Goal: Obtain resource: Download file/media

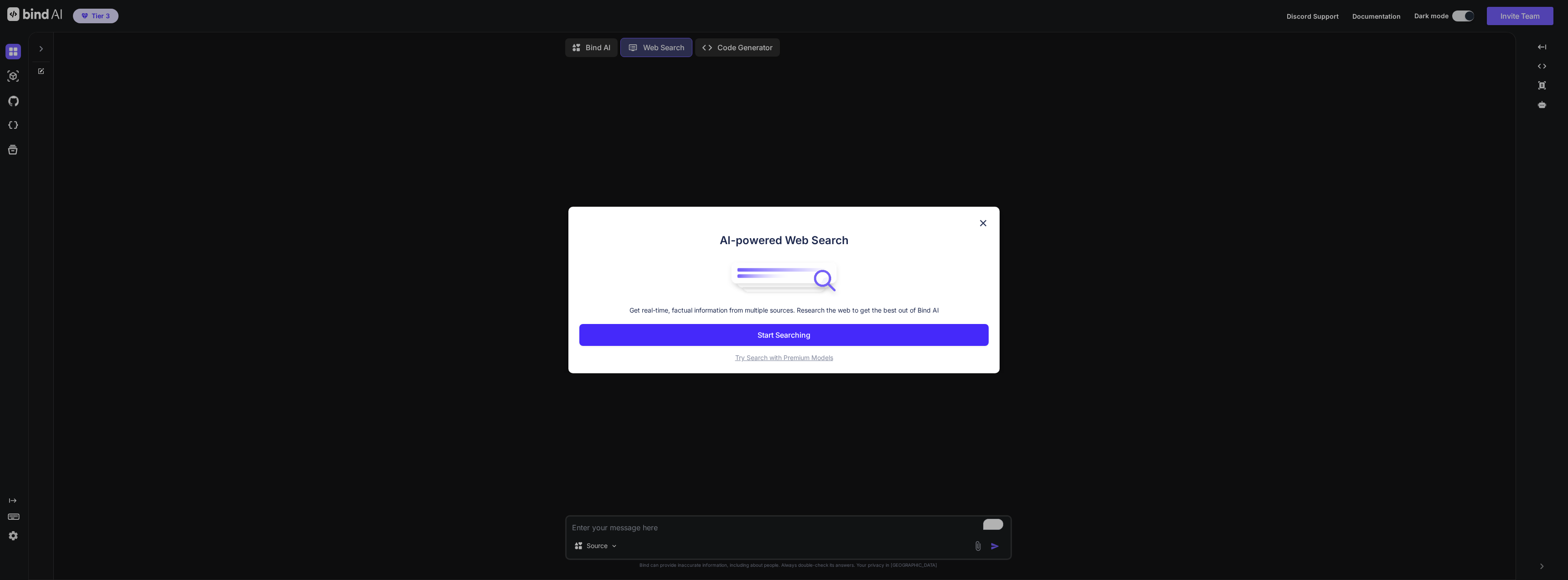
type textarea "x"
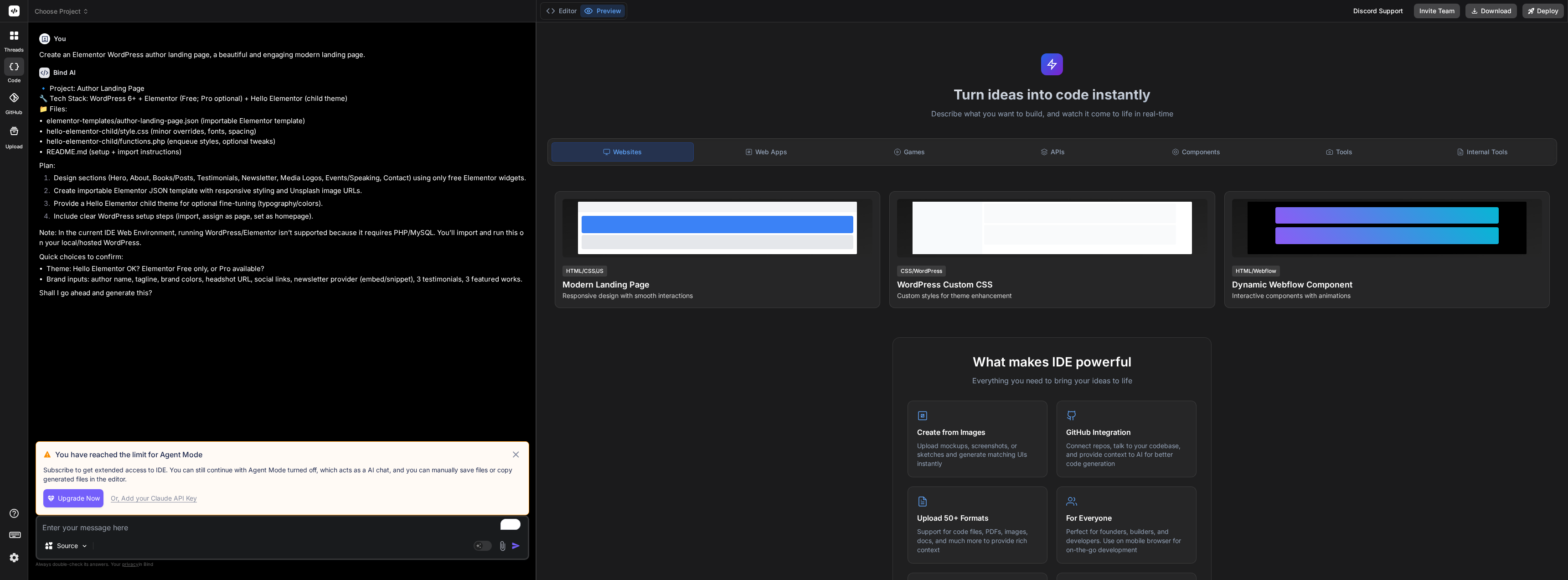
type textarea "x"
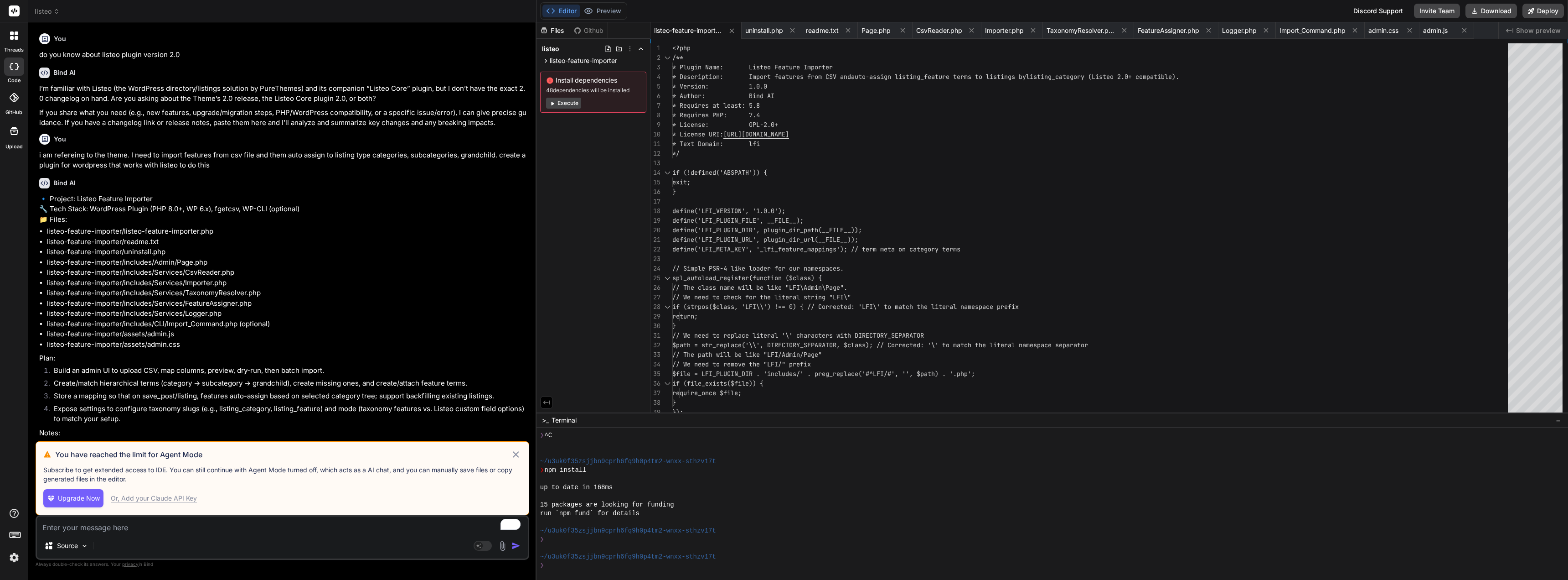
scroll to position [321, 0]
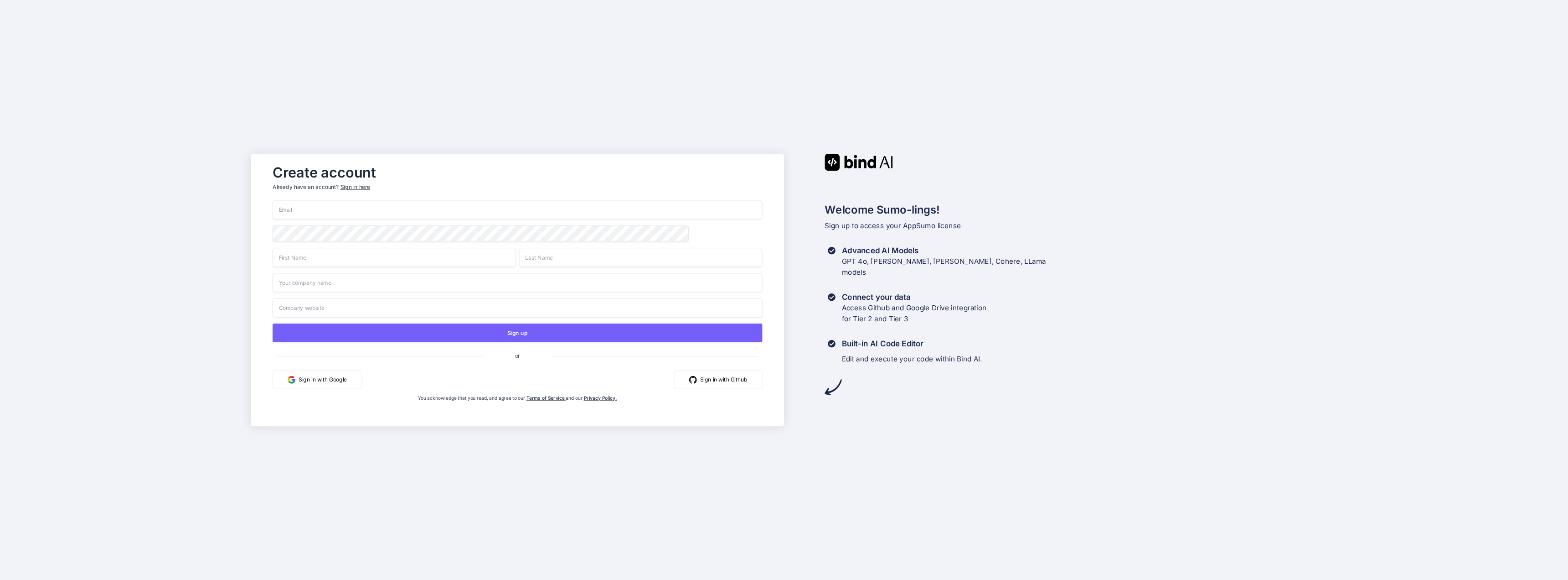
click at [346, 185] on div "Sign in here" at bounding box center [355, 187] width 30 height 8
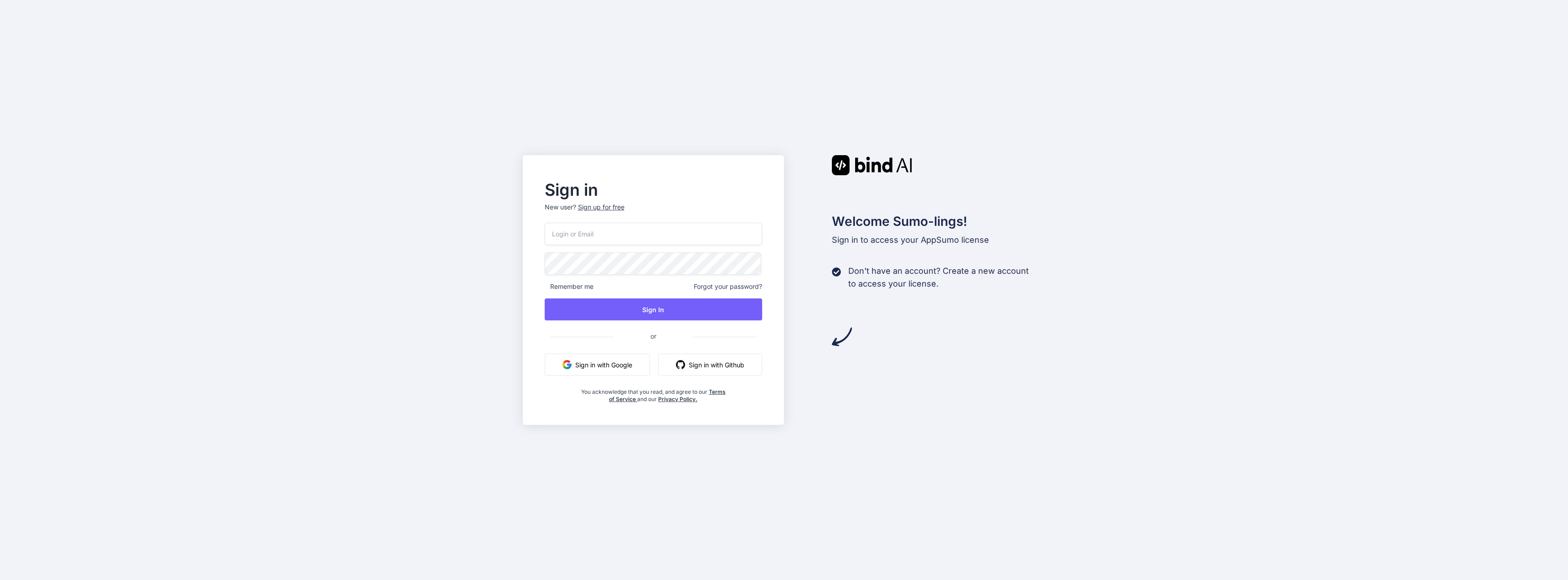
click at [608, 232] on input "email" at bounding box center [654, 233] width 218 height 22
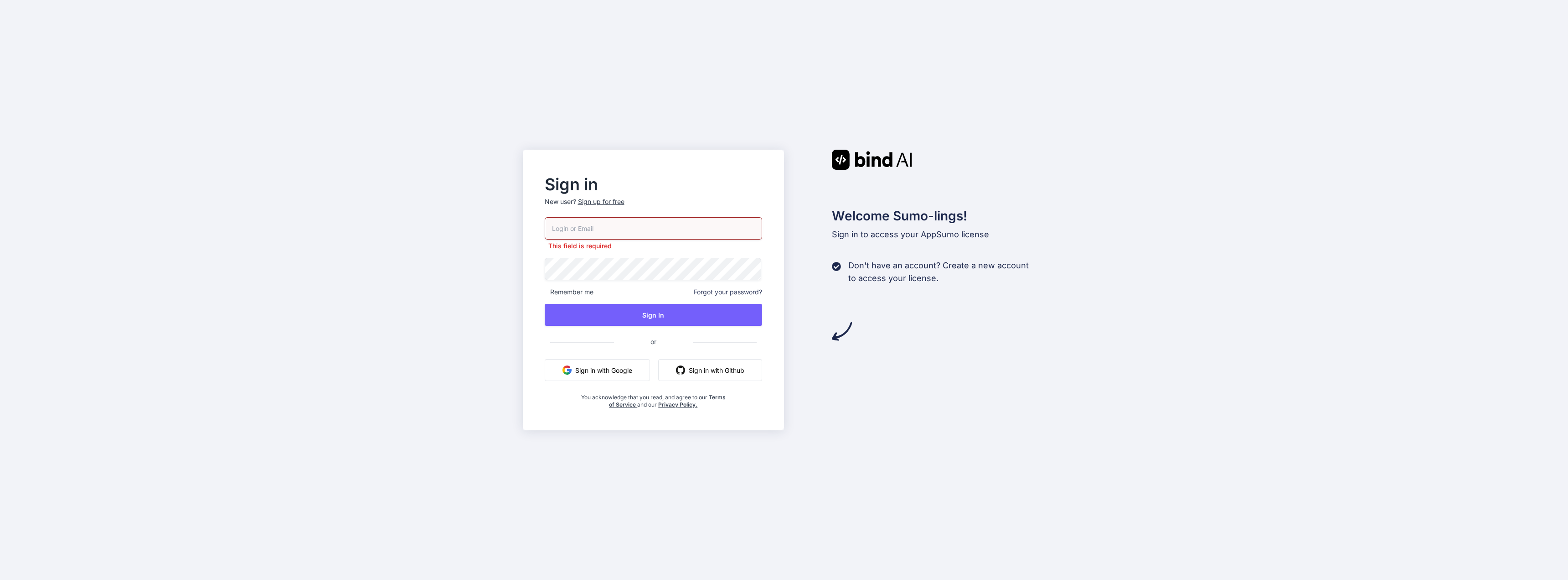
click at [606, 367] on button "Sign in with Google" at bounding box center [597, 370] width 106 height 22
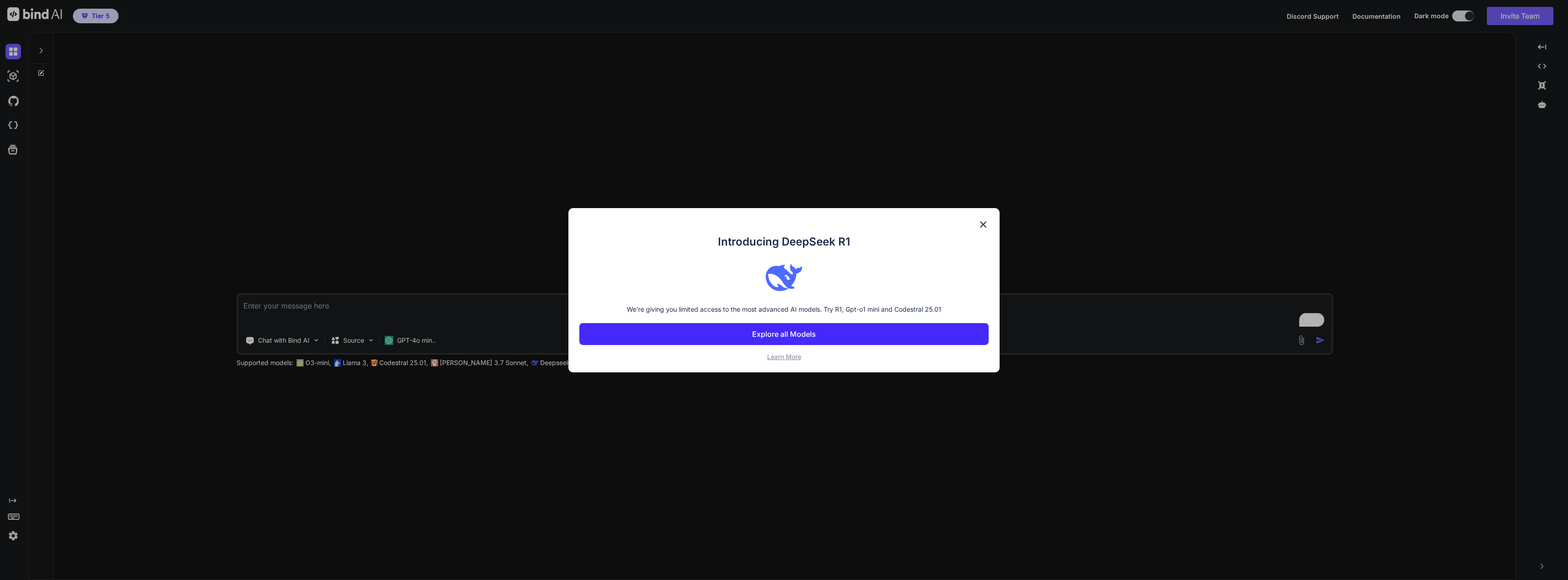
click at [982, 225] on img at bounding box center [983, 224] width 11 height 11
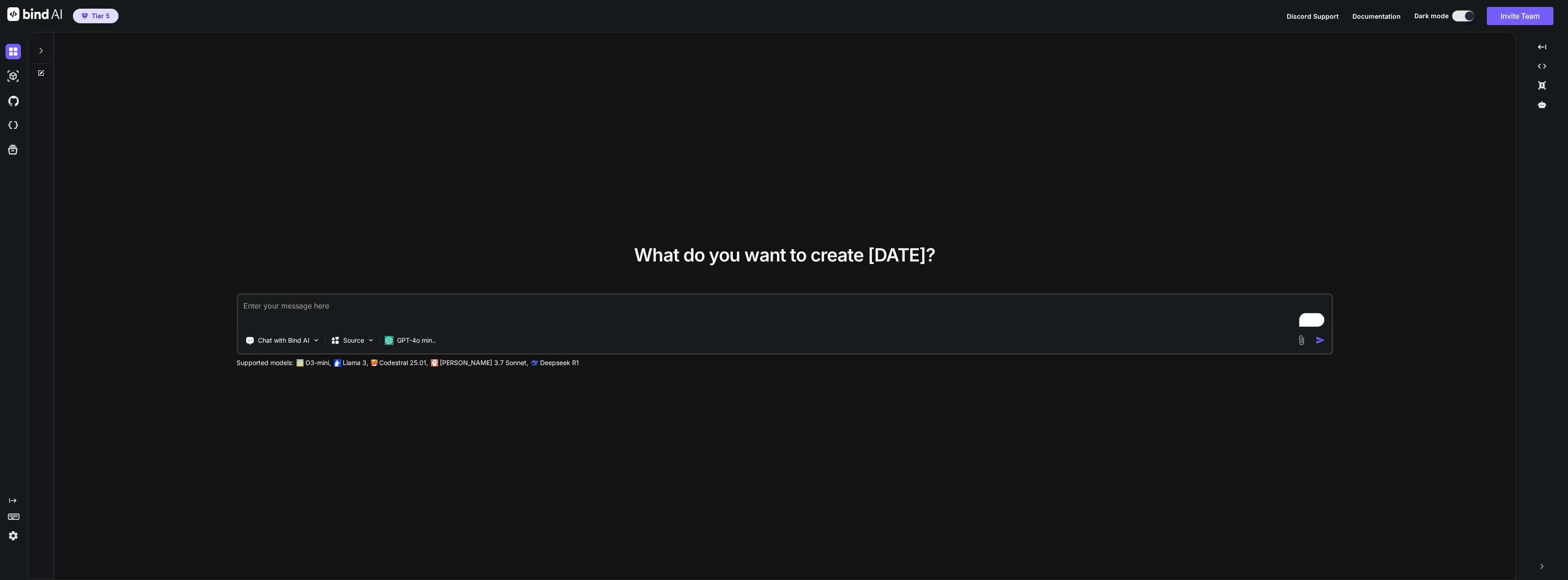
click at [13, 536] on img at bounding box center [13, 535] width 15 height 15
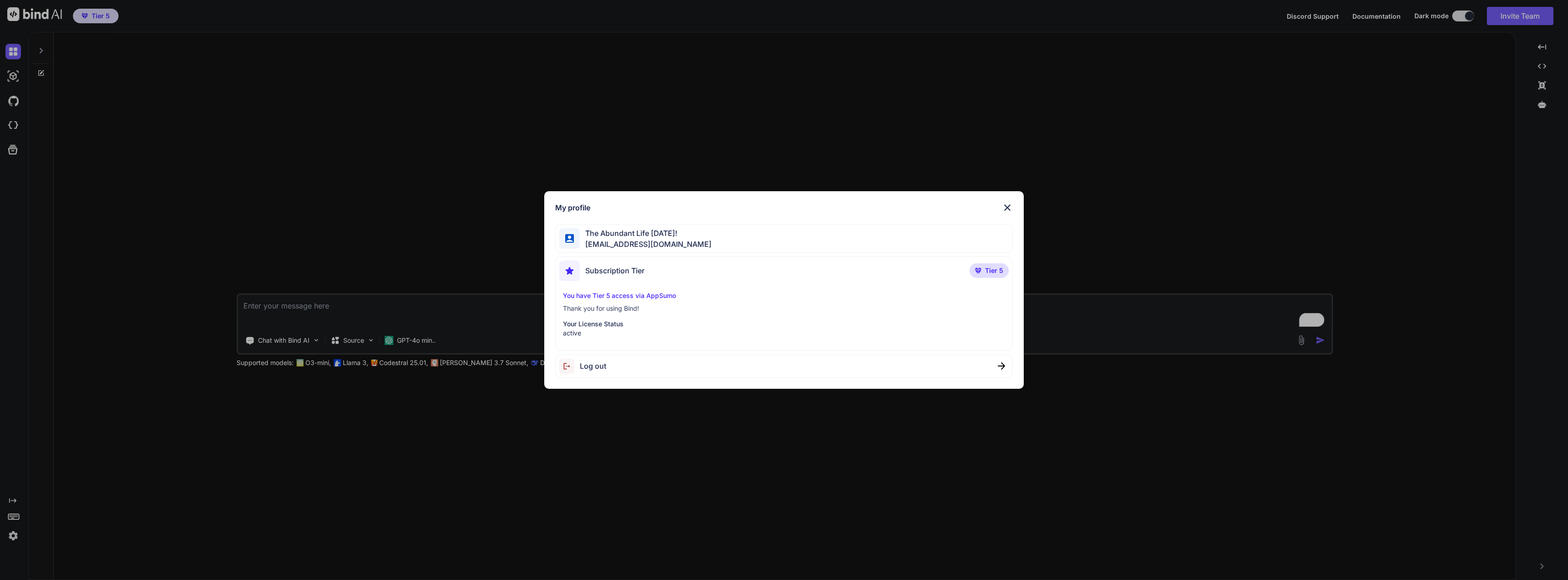
click at [108, 192] on div "My profile The Abundant Life Today! samlavois@gmail.com Subscription Tier Tier …" at bounding box center [784, 290] width 1568 height 580
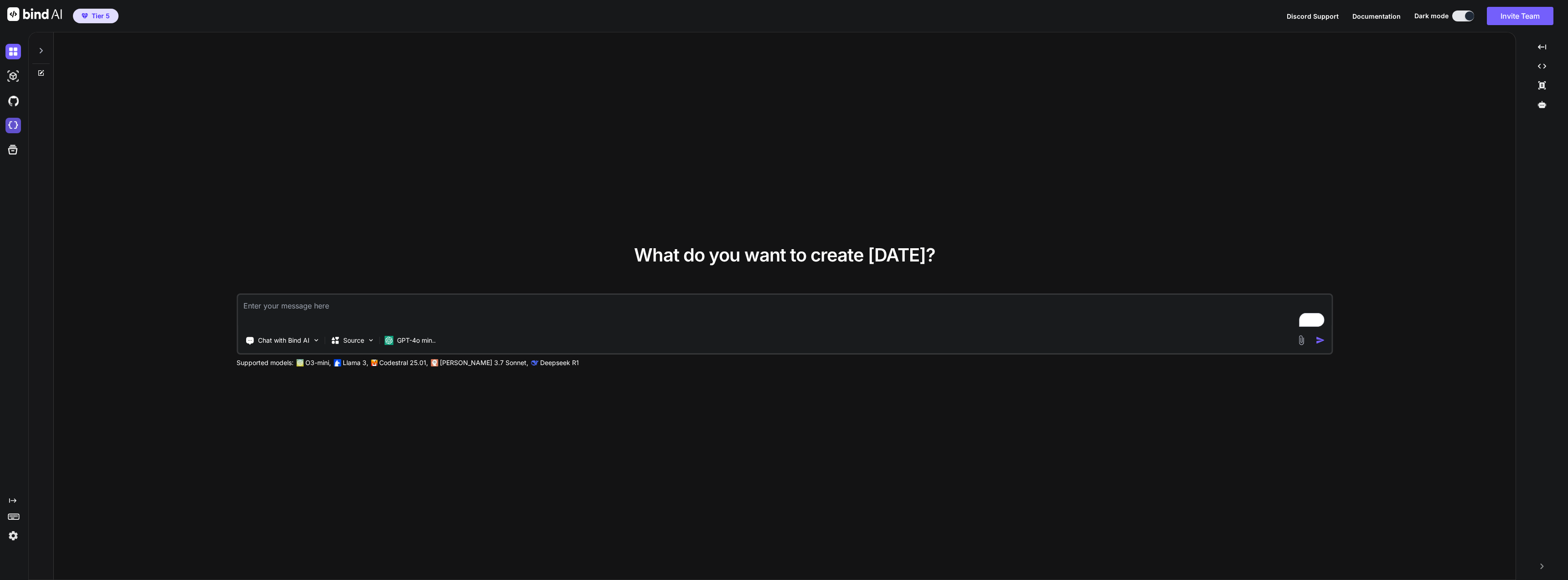
click at [13, 122] on img at bounding box center [13, 125] width 15 height 15
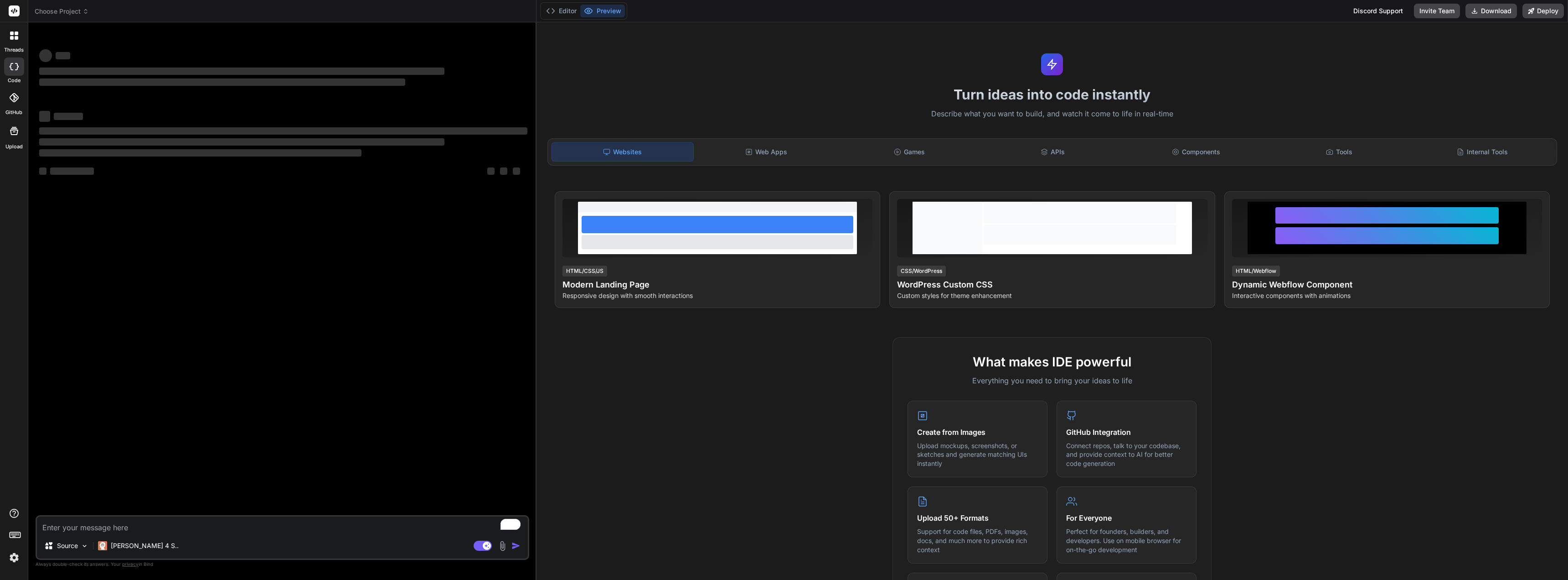
type textarea "x"
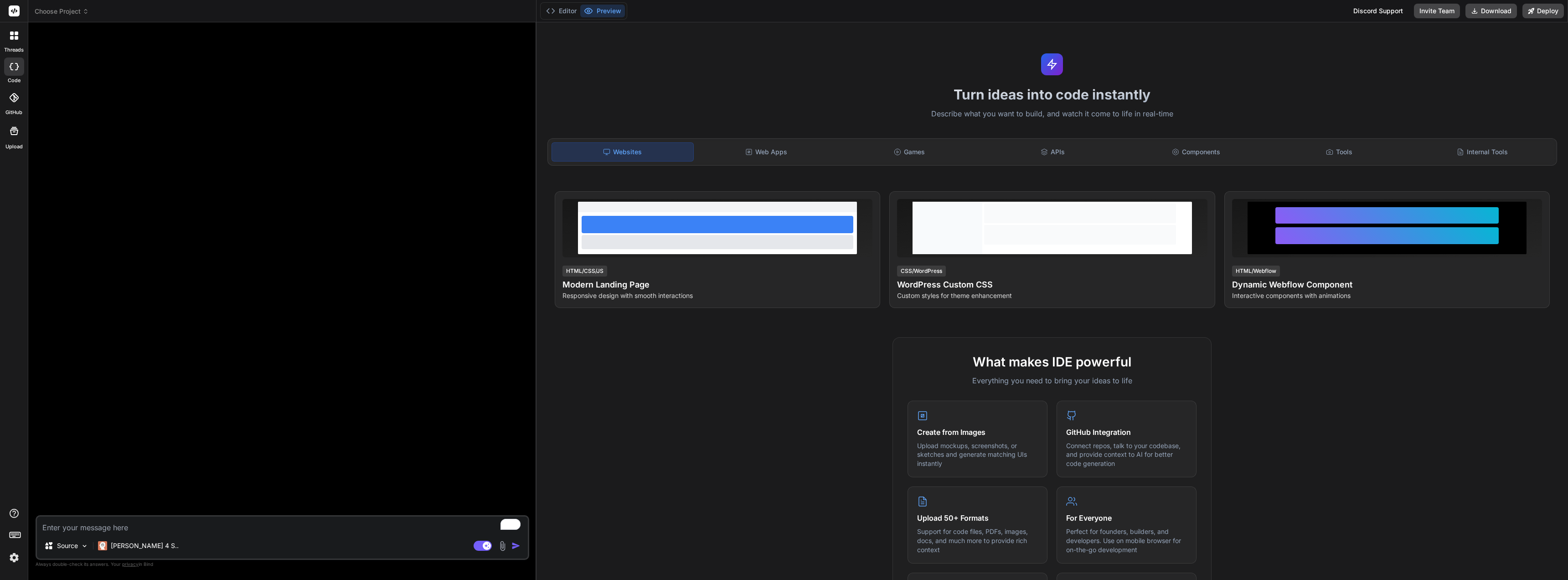
click at [87, 11] on icon at bounding box center [85, 11] width 6 height 6
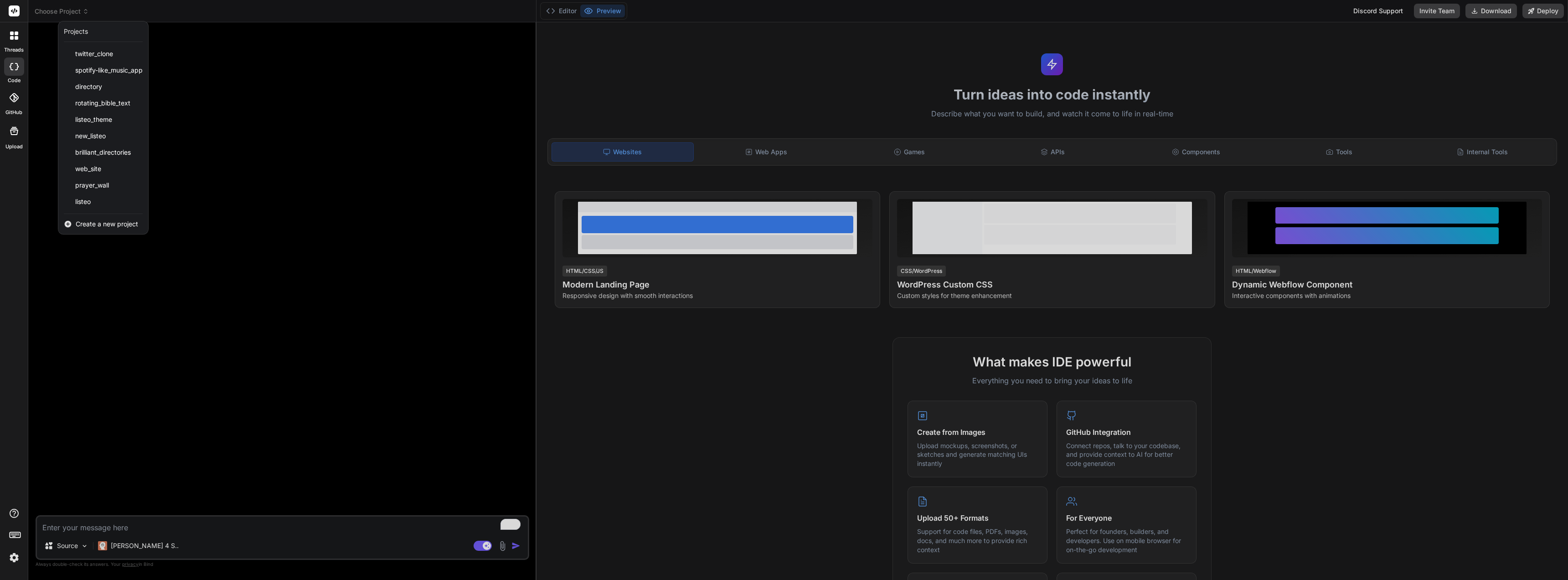
drag, startPoint x: 408, startPoint y: 460, endPoint x: 475, endPoint y: 509, distance: 83.0
click at [410, 461] on div at bounding box center [784, 290] width 1568 height 580
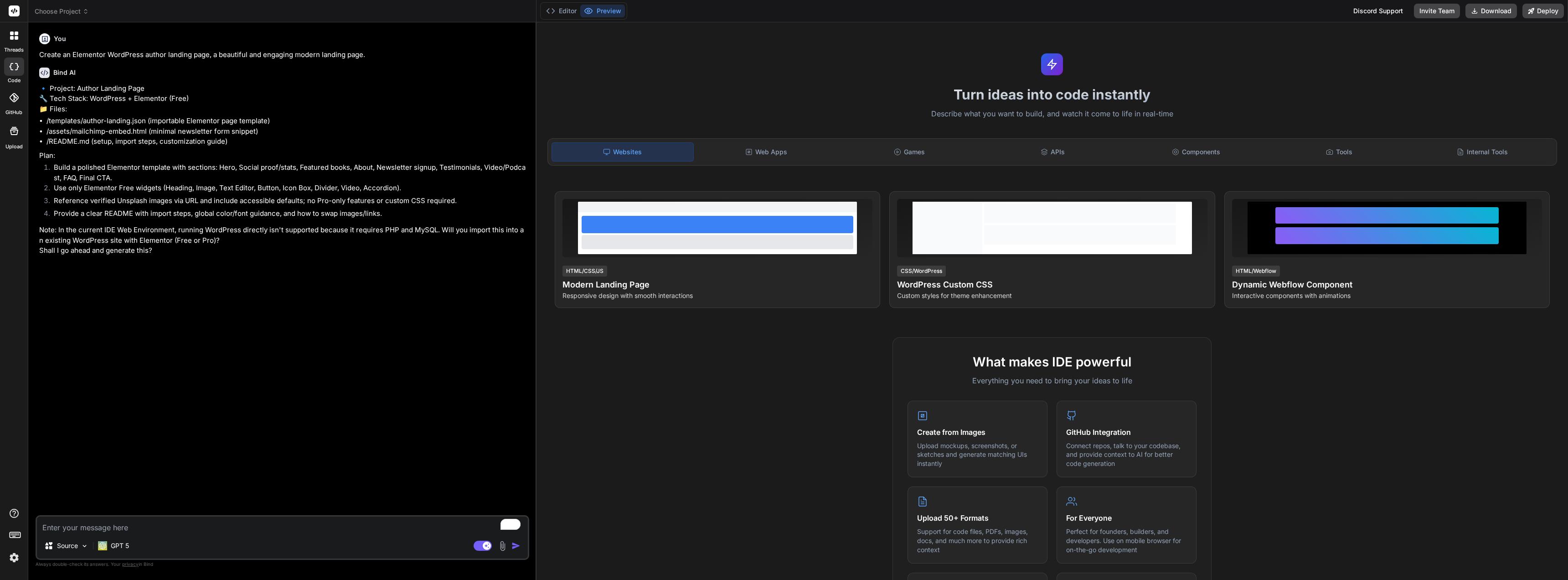
type textarea "x"
drag, startPoint x: 190, startPoint y: 530, endPoint x: 182, endPoint y: 534, distance: 8.9
click at [182, 534] on div "Source GPT 5 Agent Mode. When this toggle is activated, AI automatically makes …" at bounding box center [282, 537] width 494 height 44
type textarea "y"
type textarea "x"
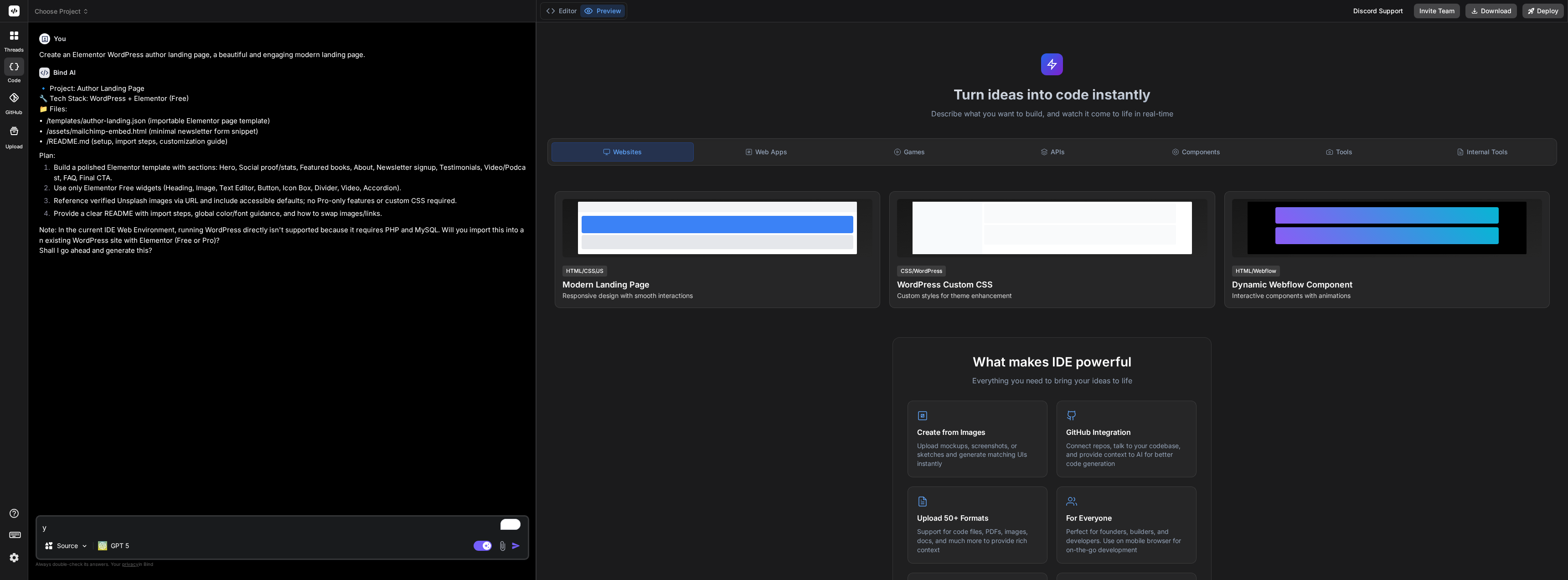
type textarea "ye"
type textarea "x"
type textarea "yes"
type textarea "x"
type textarea "yes"
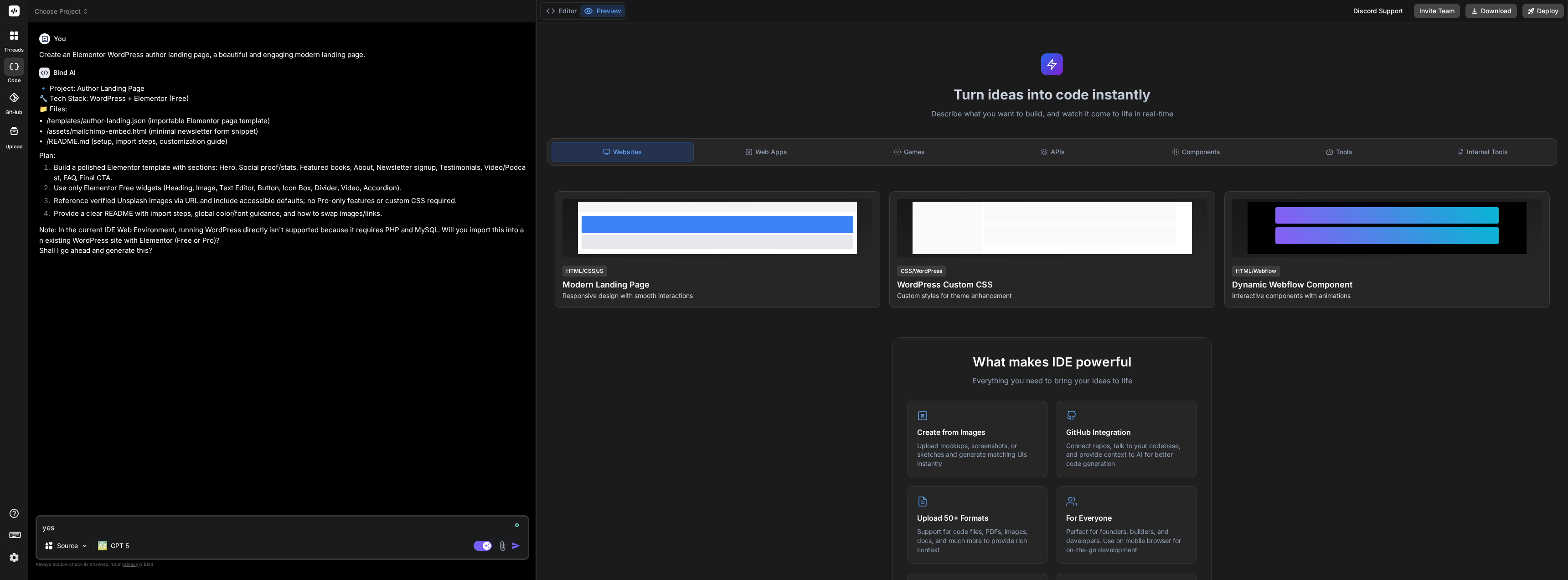
type textarea "x"
type textarea "yes s"
type textarea "x"
type textarea "yes sh"
type textarea "x"
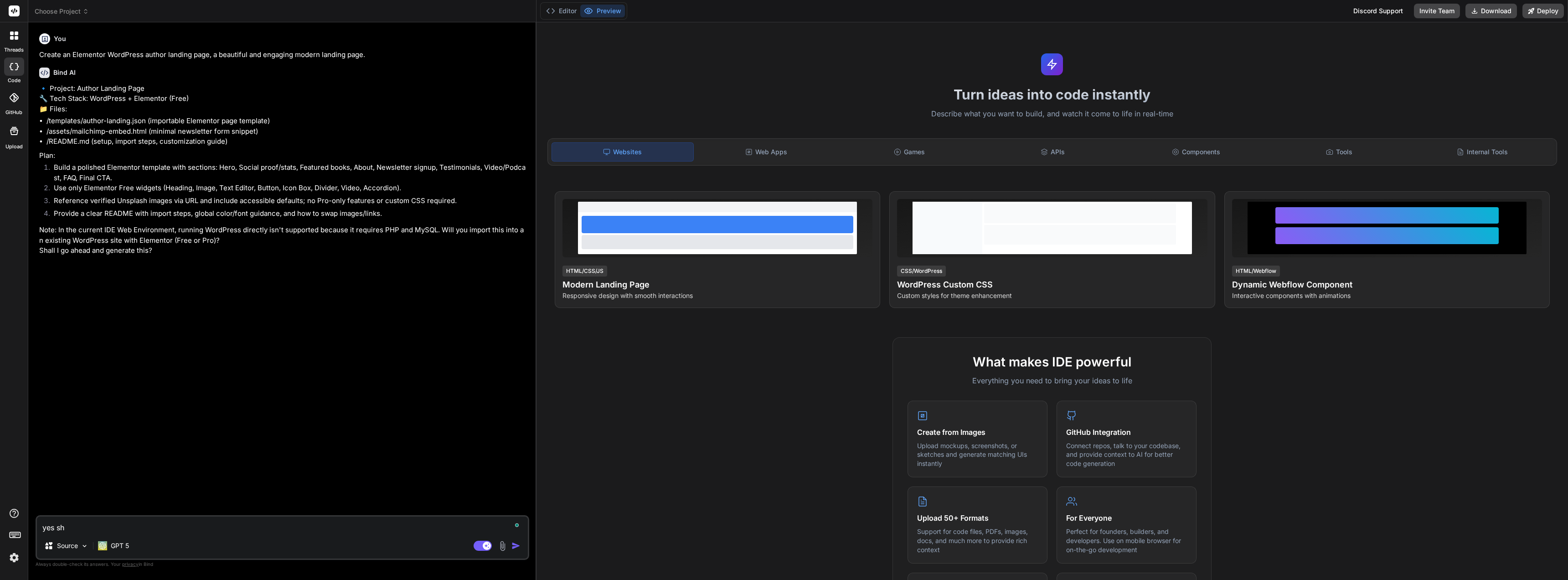
type textarea "yes sho"
type textarea "x"
type textarea "yes shou"
type textarea "x"
type textarea "yes shoul"
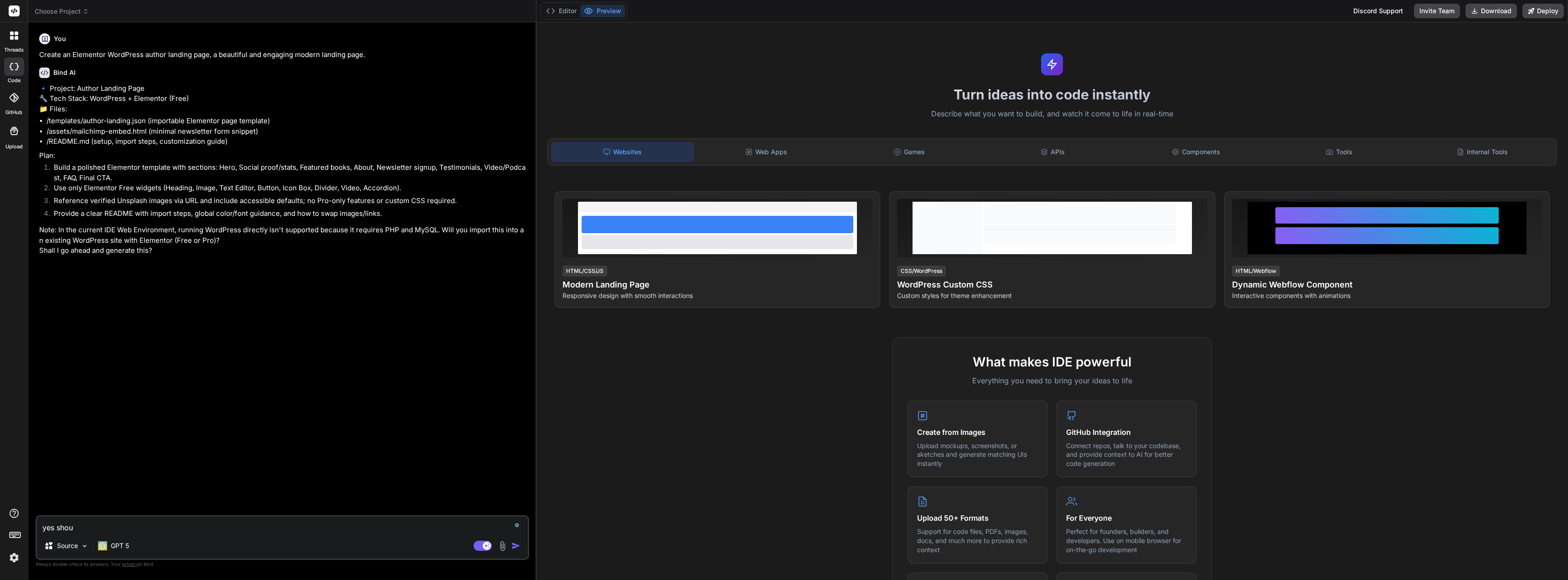
type textarea "x"
type textarea "yes should"
type textarea "x"
type textarea "yes should"
type textarea "x"
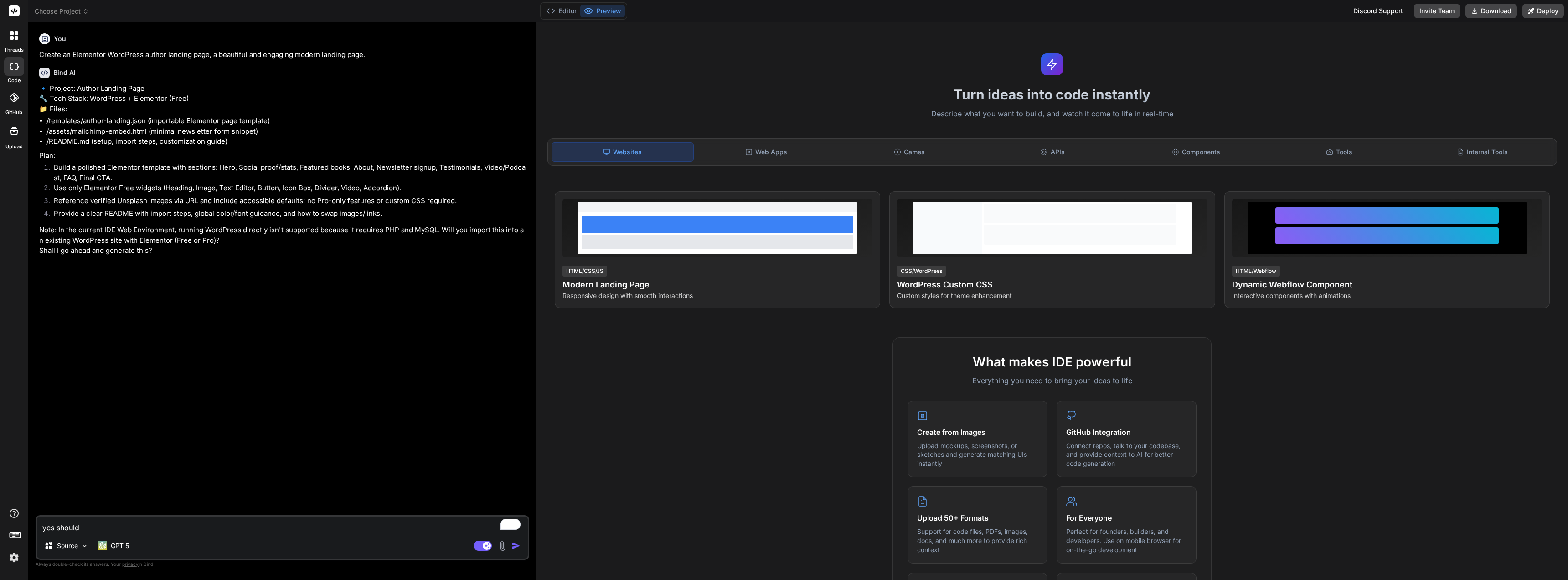
type textarea "yes should"
type textarea "x"
type textarea "yes shoul"
type textarea "x"
type textarea "yes shou"
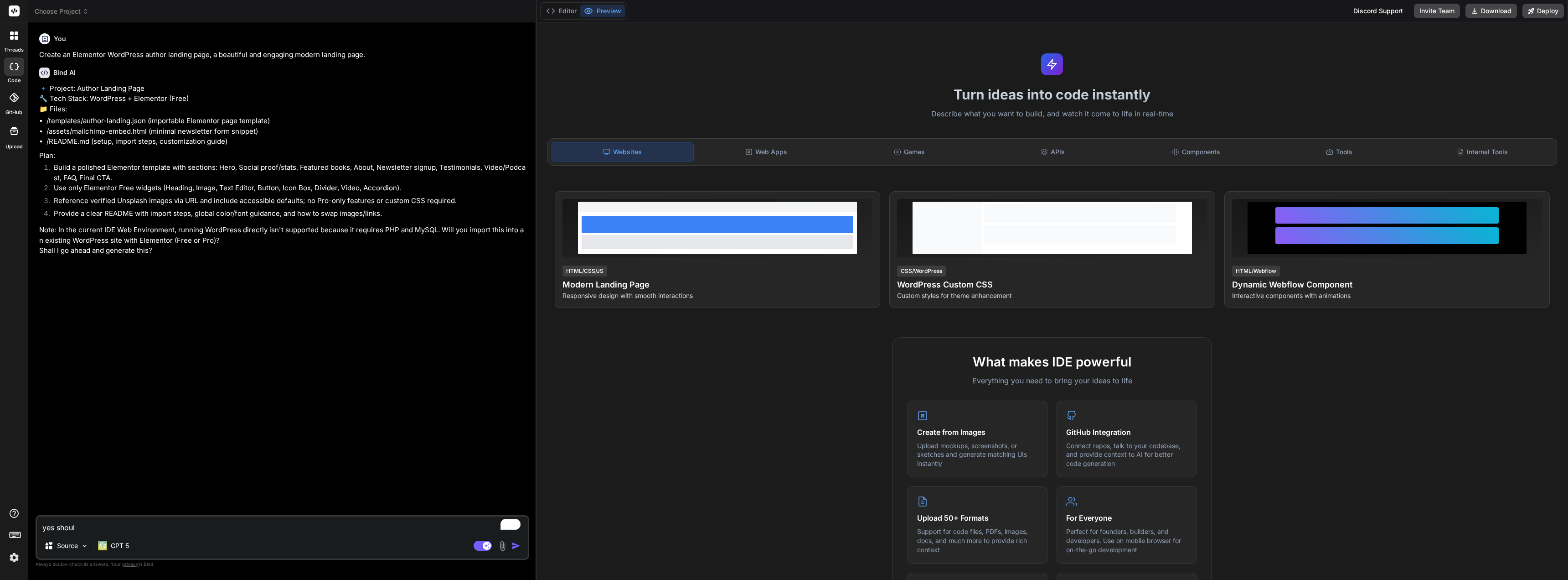
type textarea "x"
type textarea "yes sho"
type textarea "x"
type textarea "yes sh"
type textarea "x"
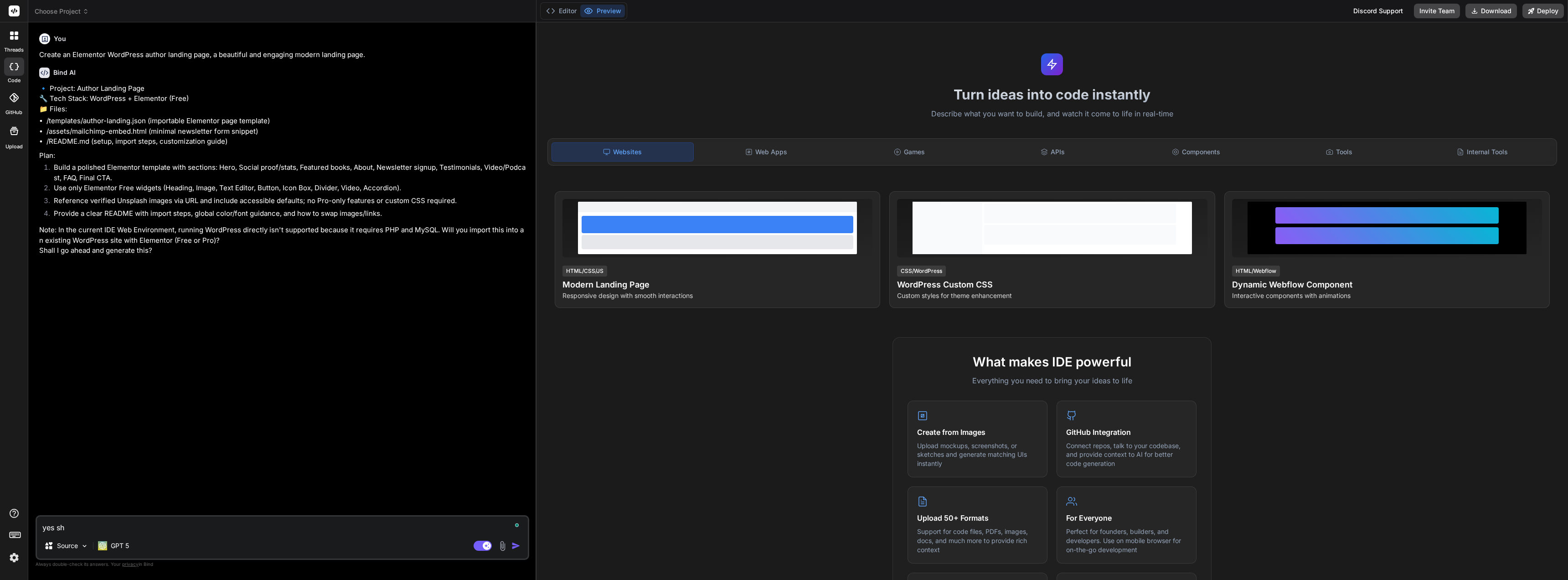
type textarea "yes s"
type textarea "x"
type textarea "yes"
type textarea "x"
type textarea "yes"
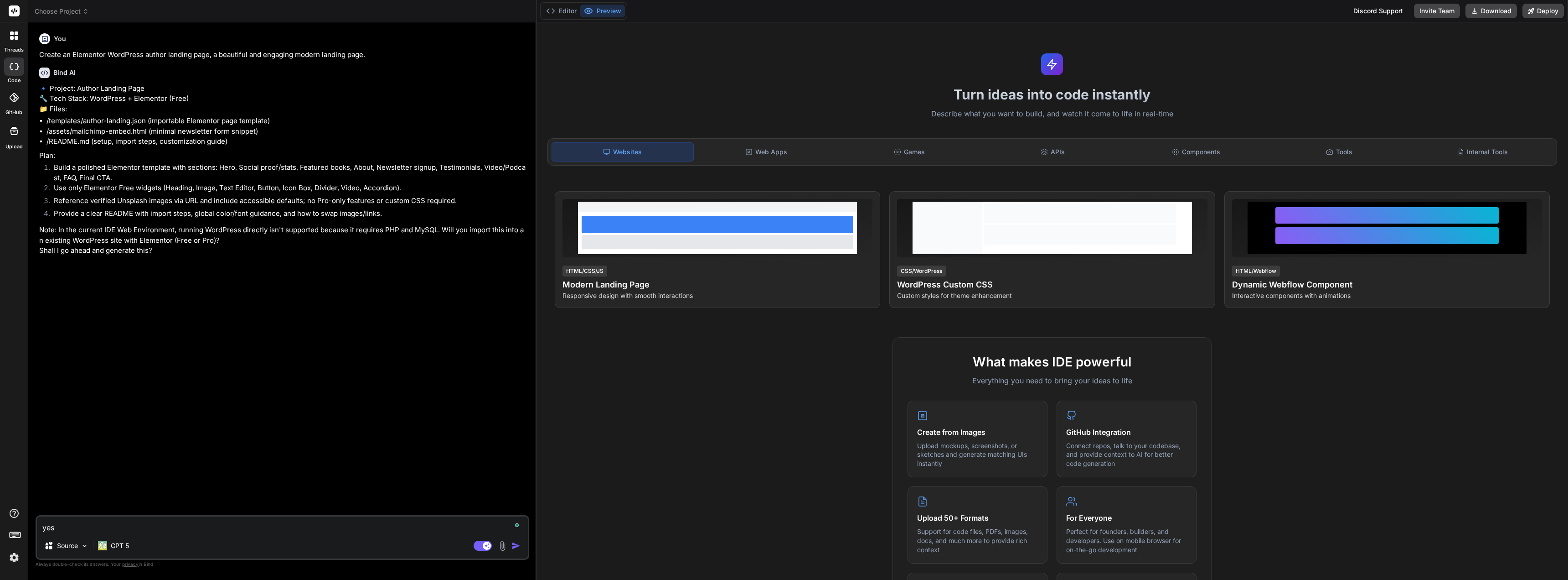
type textarea "x"
type textarea "ye"
type textarea "x"
type textarea "y"
type textarea "x"
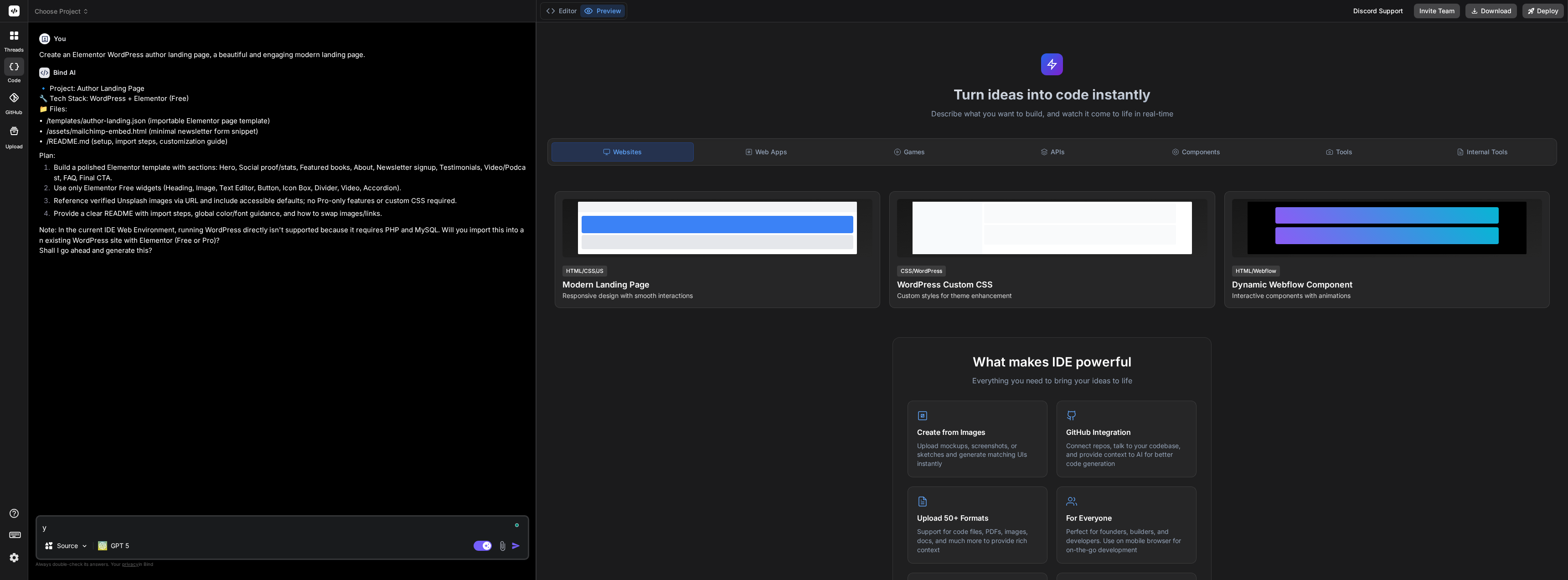
type textarea "x"
type textarea "s"
type textarea "x"
type textarea "se"
type textarea "x"
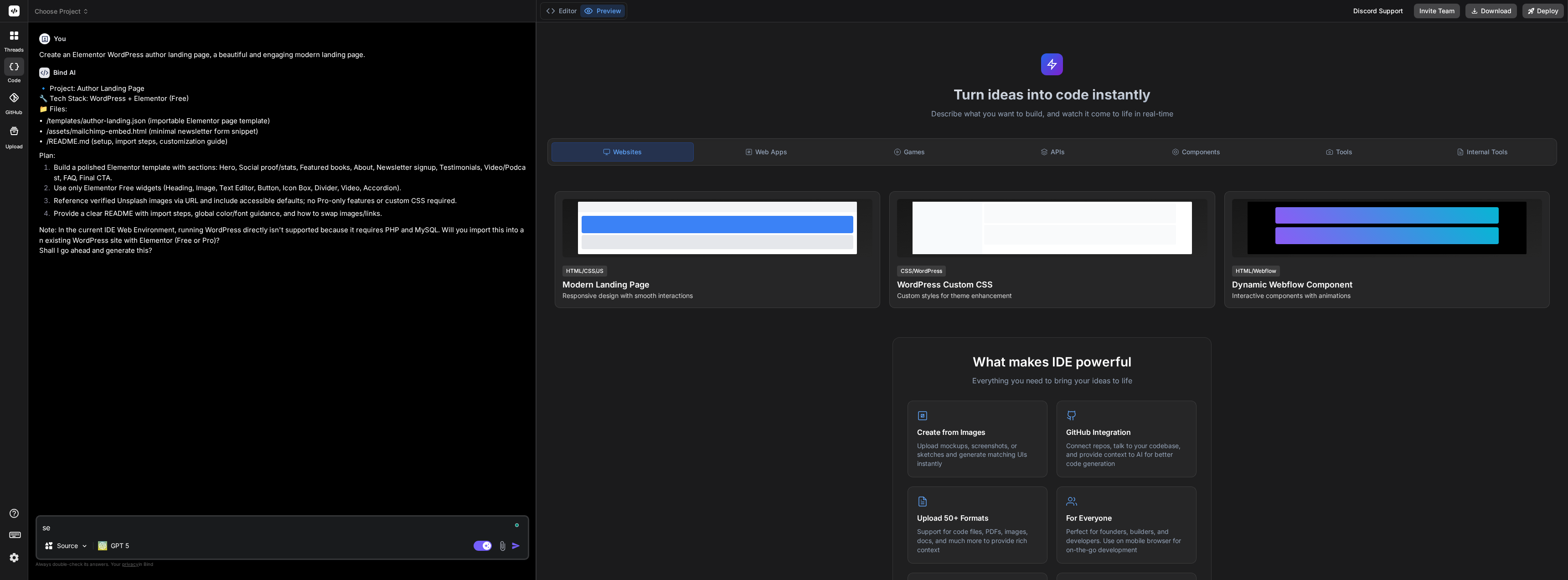
type textarea "see"
type textarea "x"
type textarea "see"
type textarea "x"
type textarea "see w"
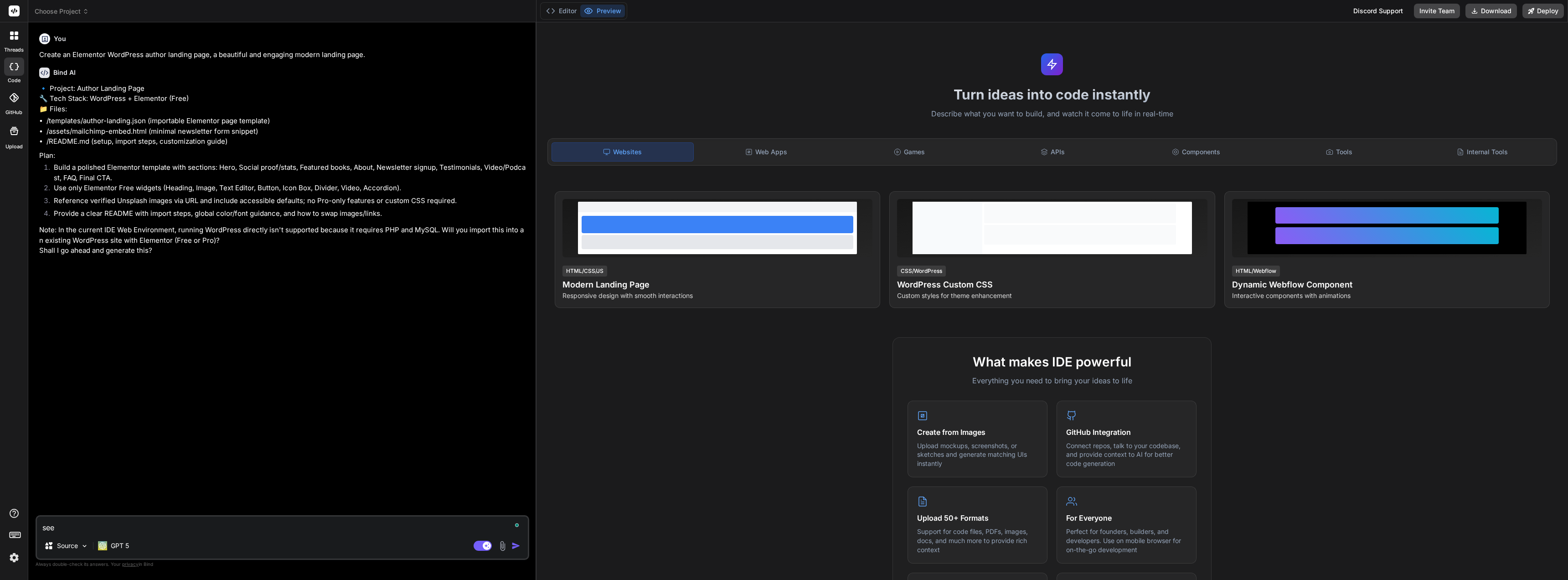
type textarea "x"
type textarea "see we"
type textarea "x"
type textarea "see web"
type textarea "x"
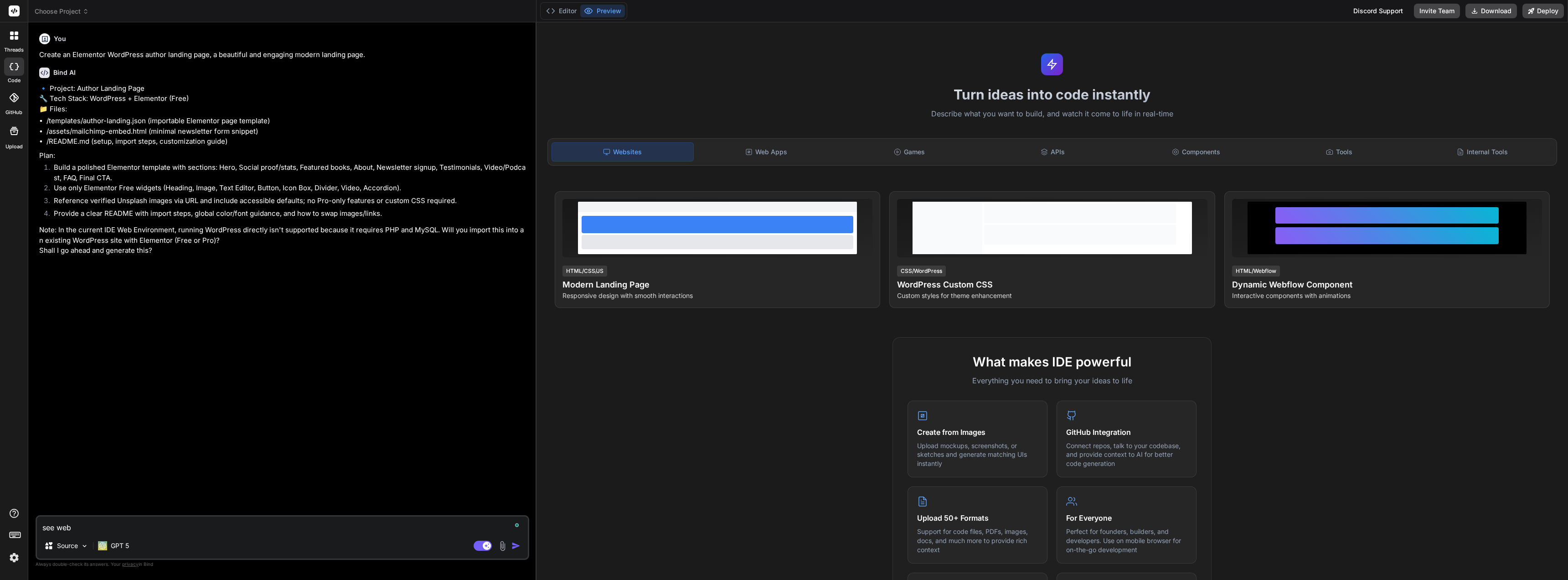
type textarea "see webs"
type textarea "x"
type textarea "see websi"
type textarea "x"
type textarea "see websit"
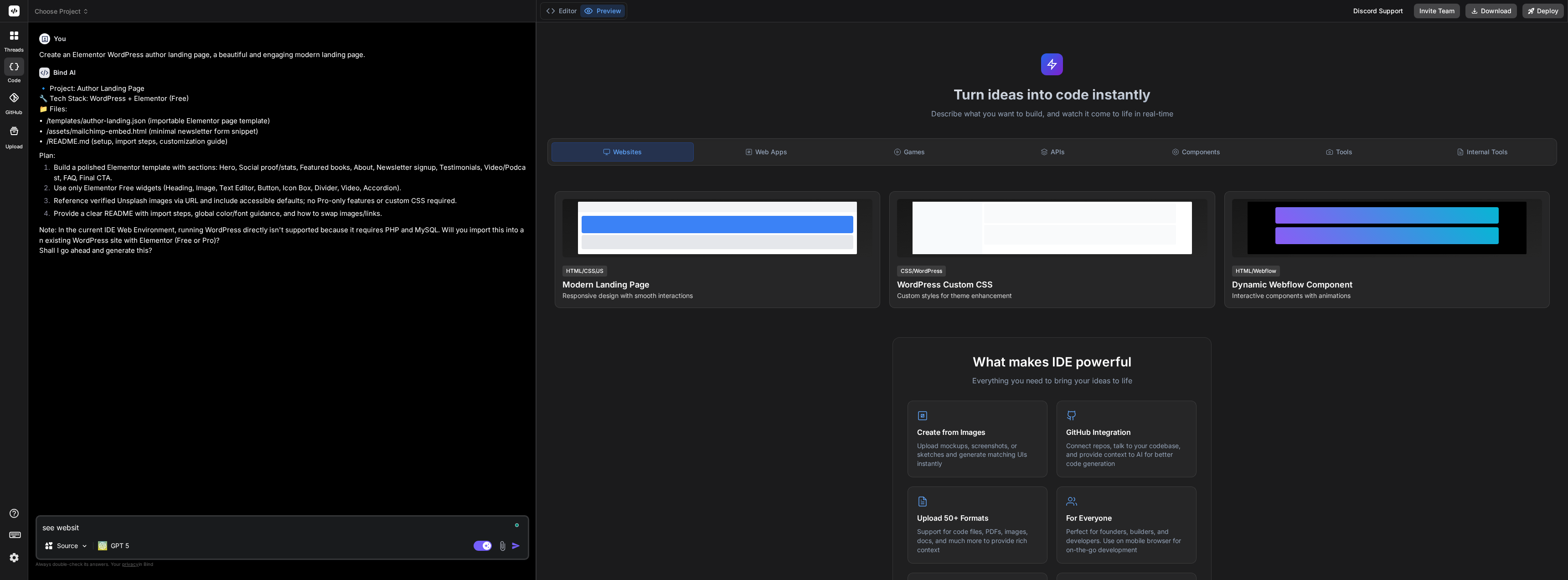
type textarea "x"
type textarea "see website"
type textarea "x"
type textarea "see website"
type textarea "x"
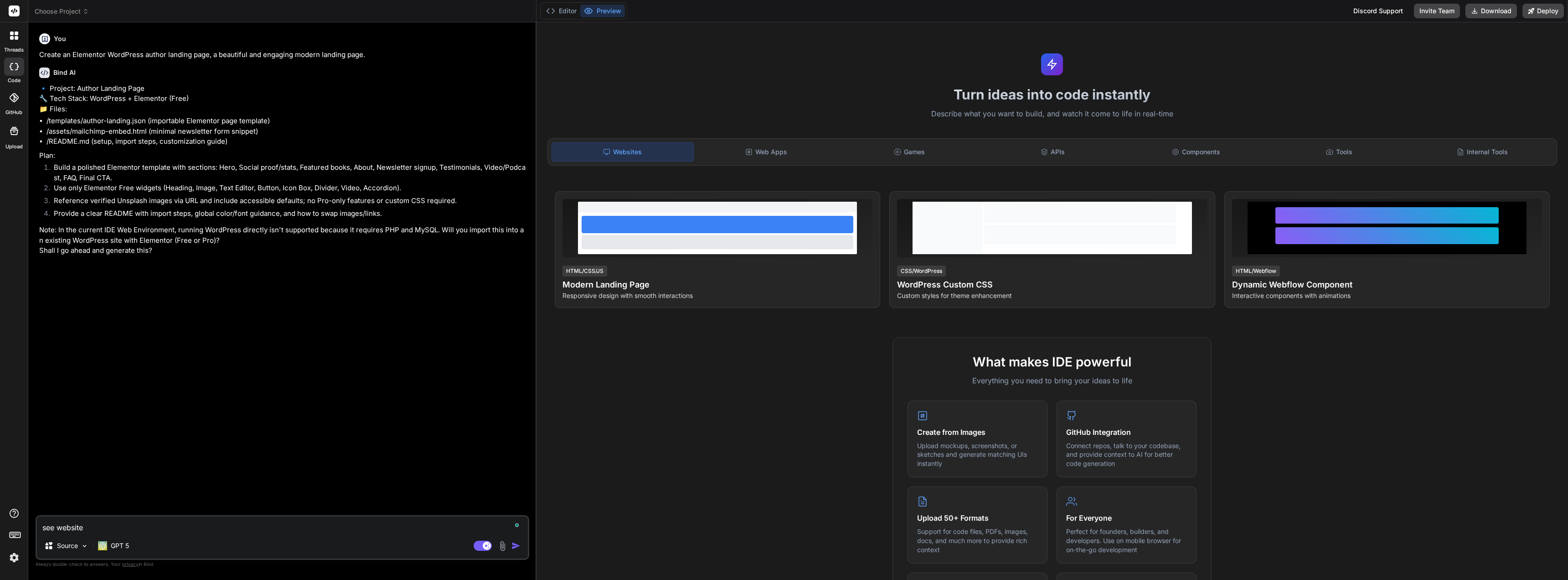
type textarea "see website f"
type textarea "x"
type textarea "see website fo"
type textarea "x"
type textarea "see website for"
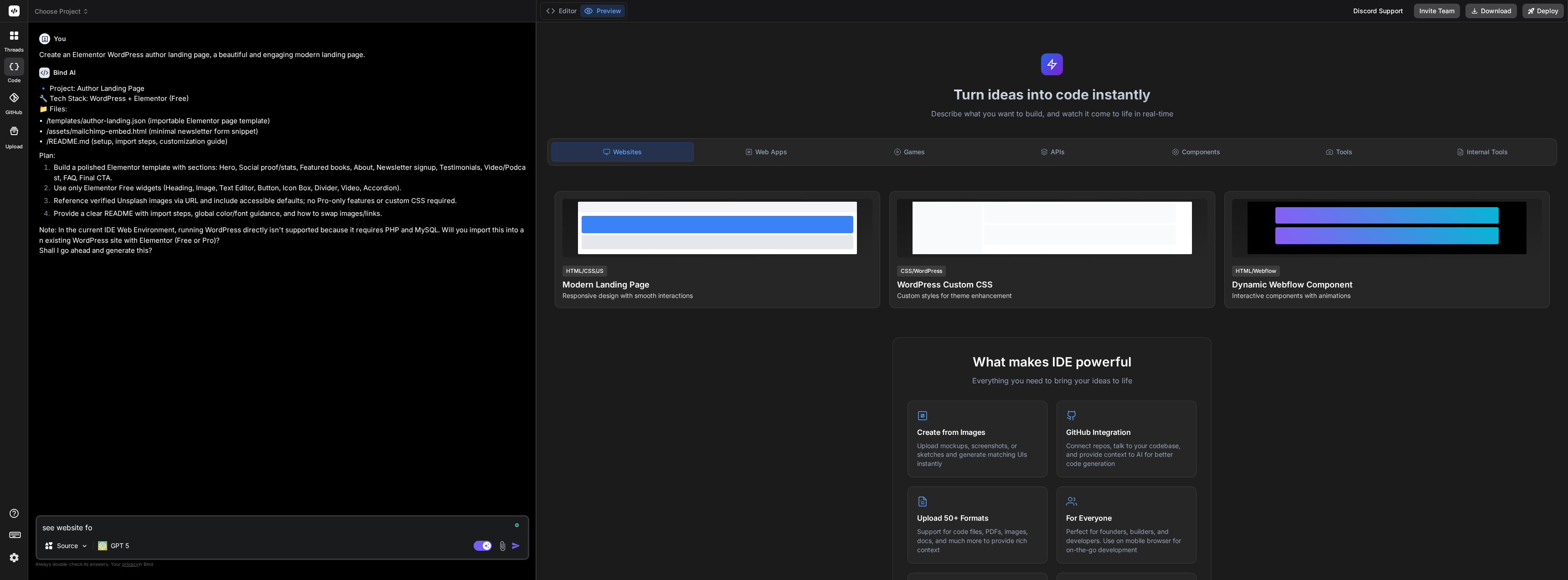
type textarea "x"
type textarea "see website for"
type textarea "x"
type textarea "see website for i"
type textarea "x"
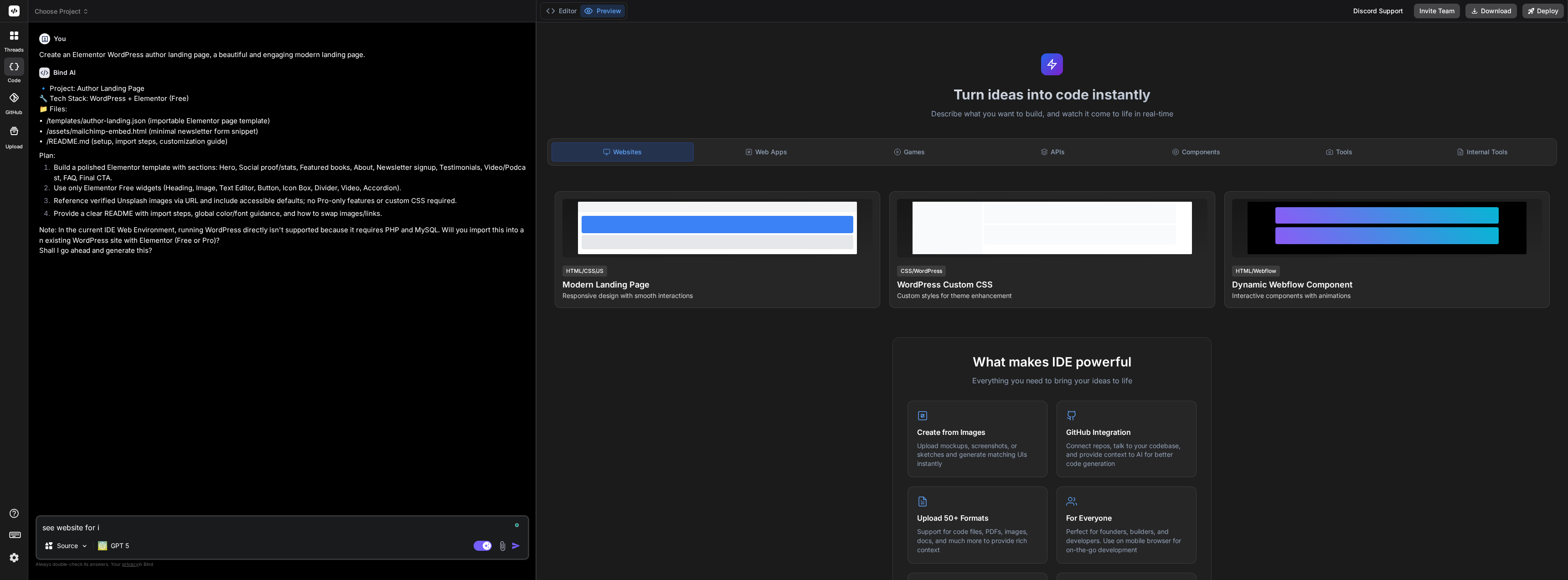
type textarea "see website for id"
type textarea "x"
type textarea "see website for ide"
type textarea "x"
type textarea "see website for idea"
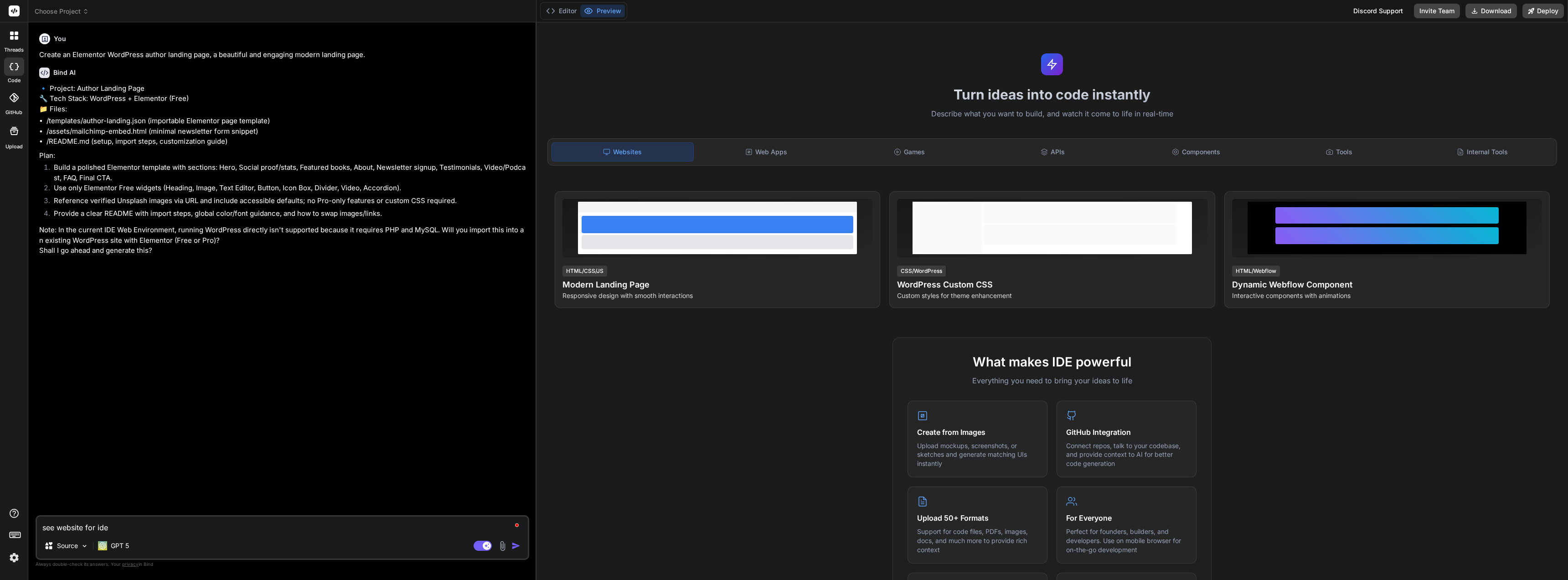
type textarea "x"
type textarea "see website for ideas"
type textarea "x"
type textarea "see website for ideas"
type textarea "x"
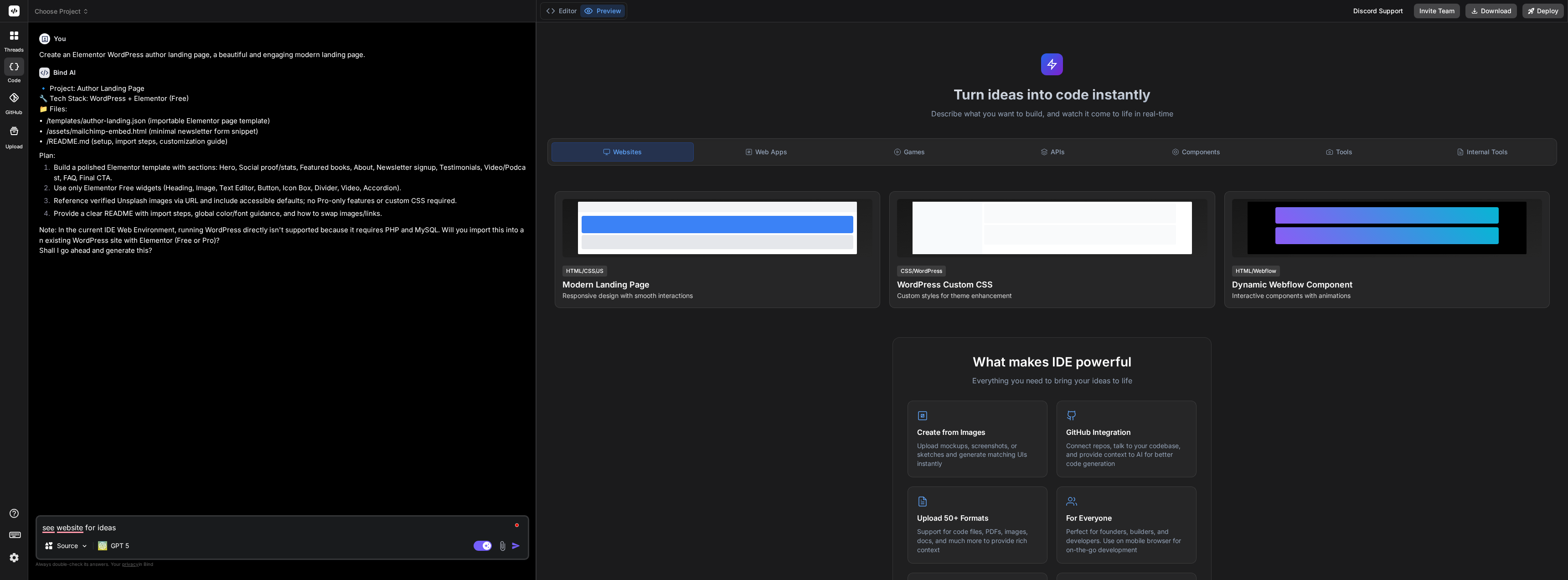
type textarea "see website for ideas o"
type textarea "x"
type textarea "see website for ideas of"
type textarea "x"
type textarea "see website for ideas of"
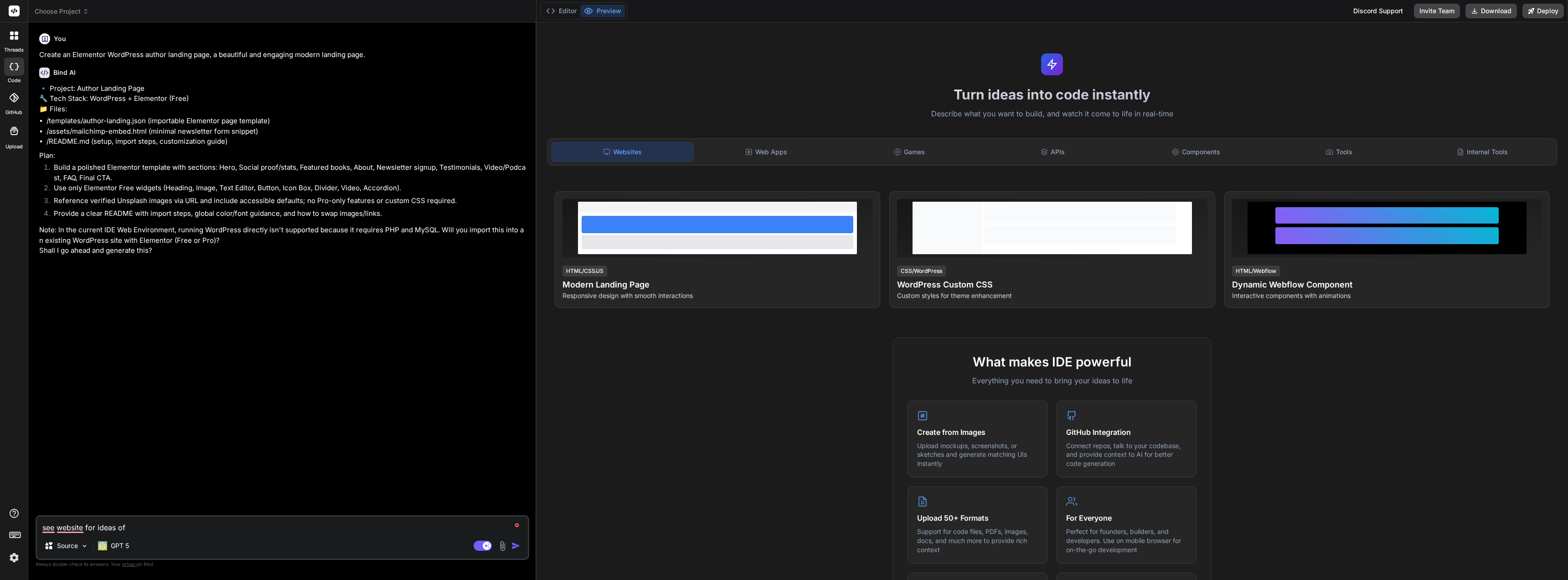
type textarea "x"
type textarea "see website for ideas of b"
type textarea "x"
type textarea "see website for ideas of br"
type textarea "x"
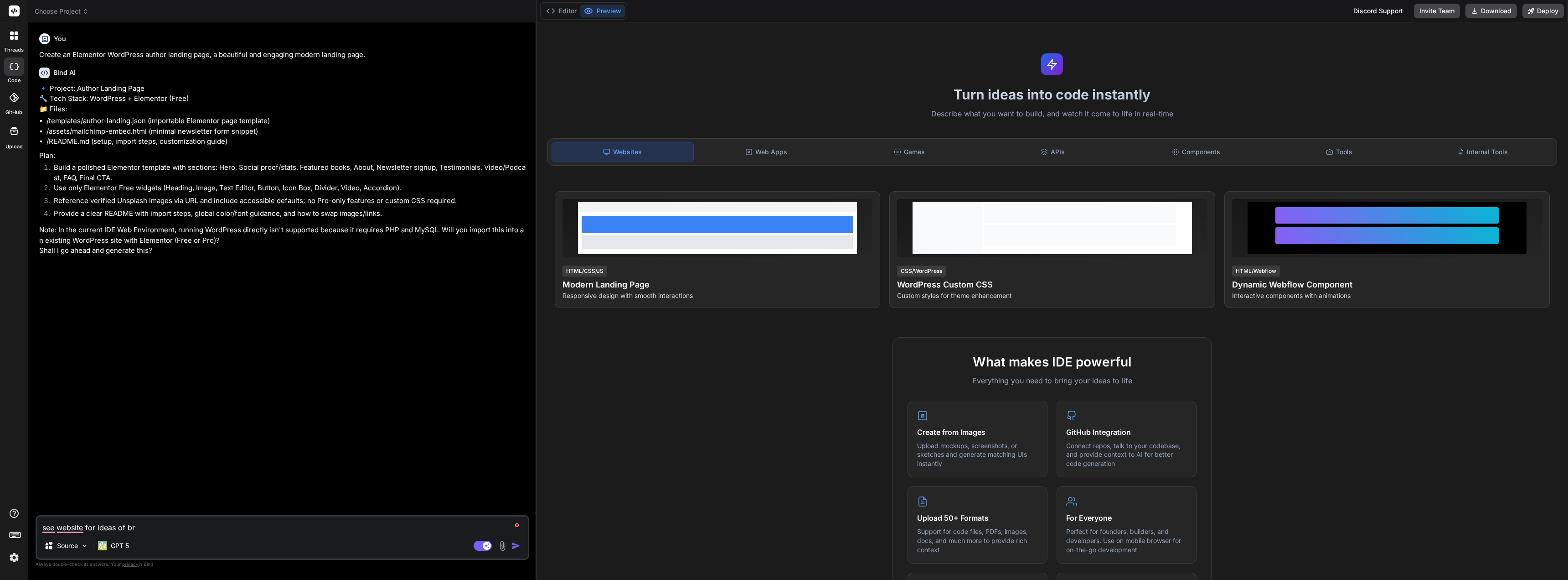
type textarea "see website for ideas of bra"
type textarea "x"
type textarea "see website for ideas of bran"
type textarea "x"
type textarea "see website for ideas of brand"
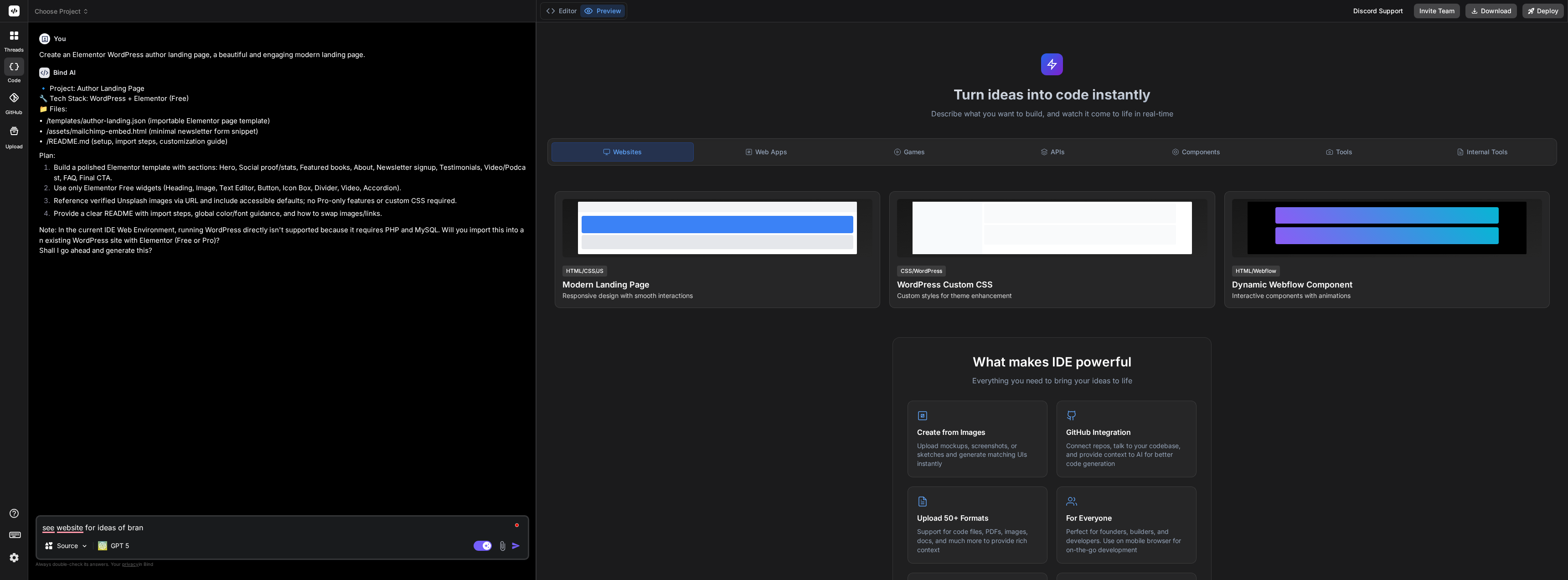
type textarea "x"
type textarea "see website for ideas of brand:"
type textarea "x"
type textarea "see website for ideas of brand:"
type textarea "x"
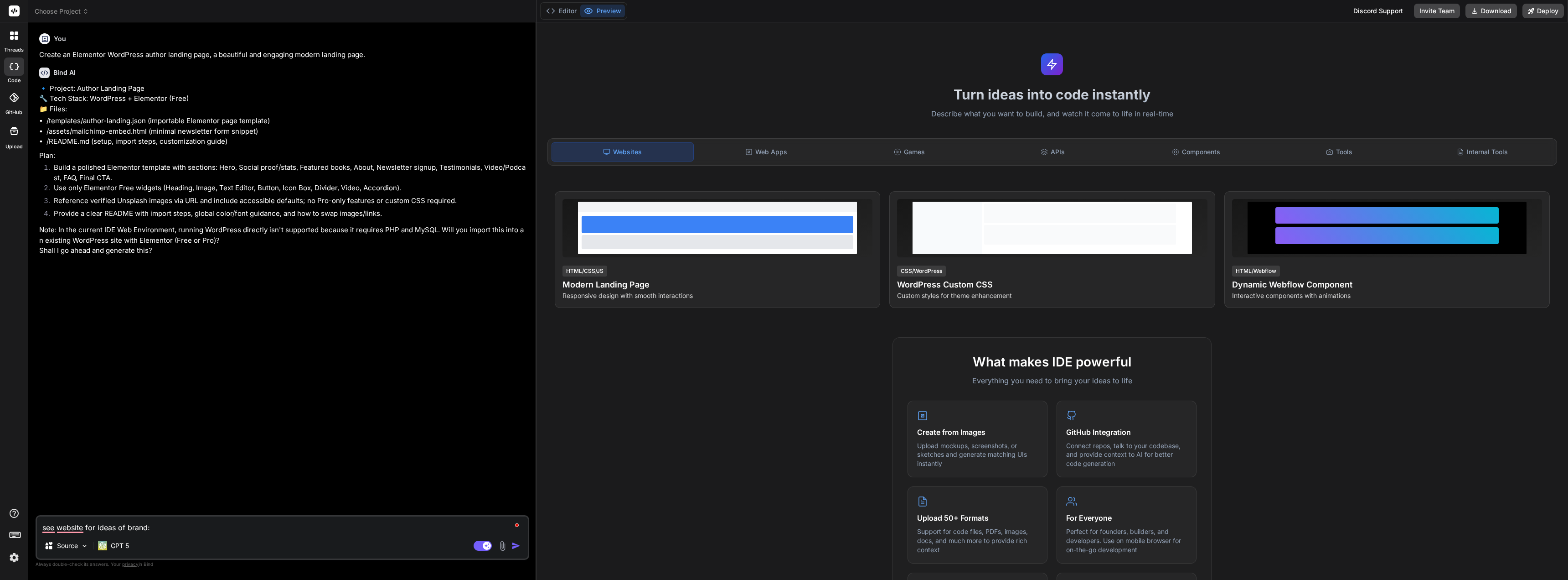
paste textarea "https://abundanceofpeace.com/"
type textarea "see website for ideas of brand: https://abundanceofpeace.com/"
type textarea "x"
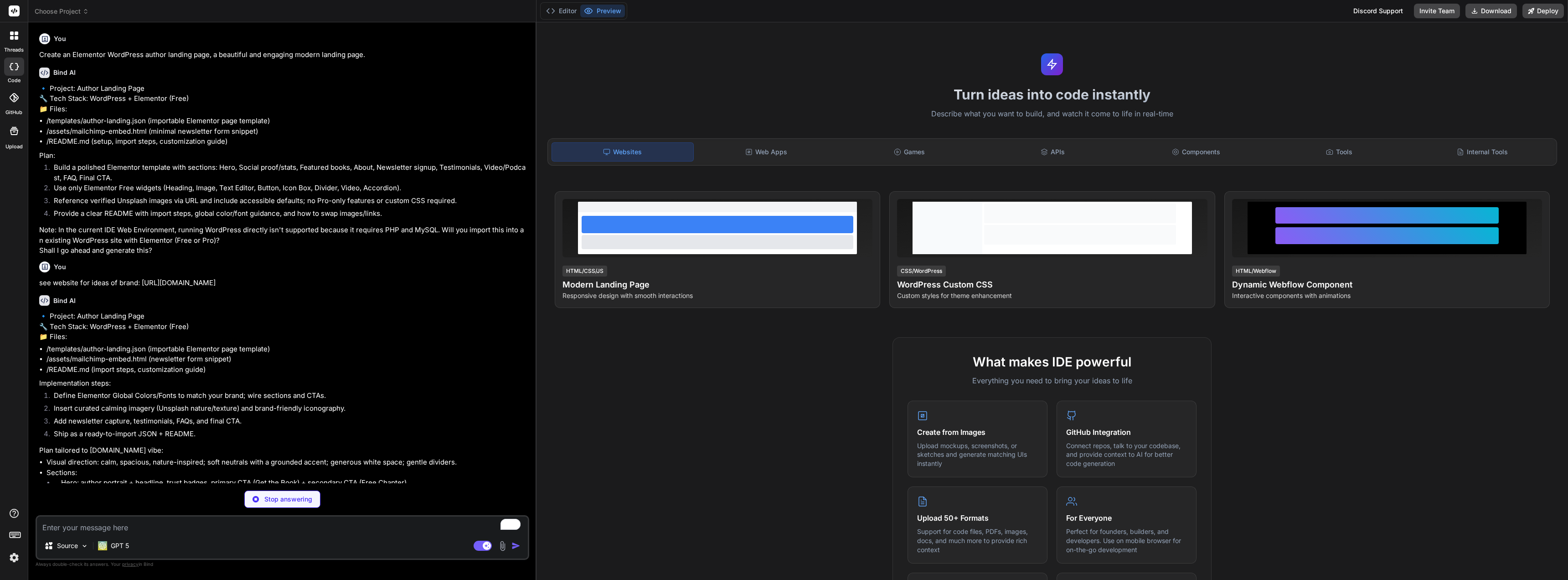
type textarea "x"
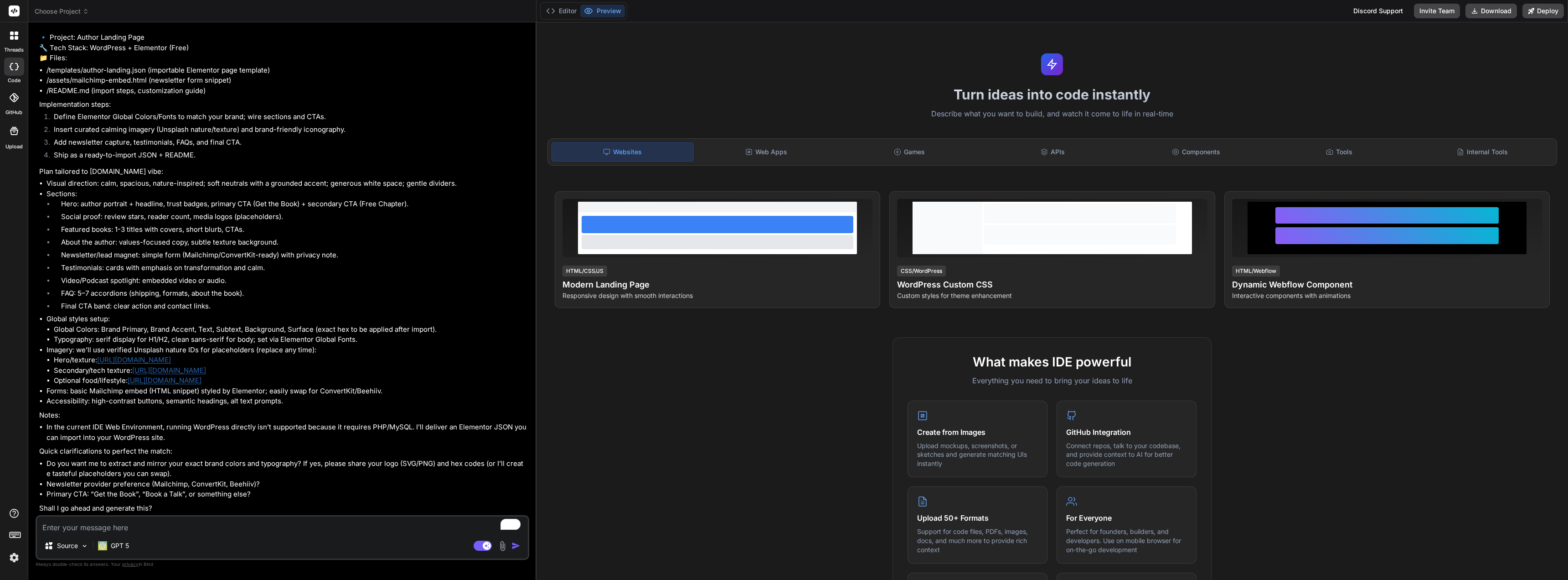
scroll to position [330, 0]
click at [261, 524] on textarea "To enrich screen reader interactions, please activate Accessibility in Grammarl…" at bounding box center [282, 525] width 491 height 16
type textarea "y"
type textarea "x"
type textarea "ye"
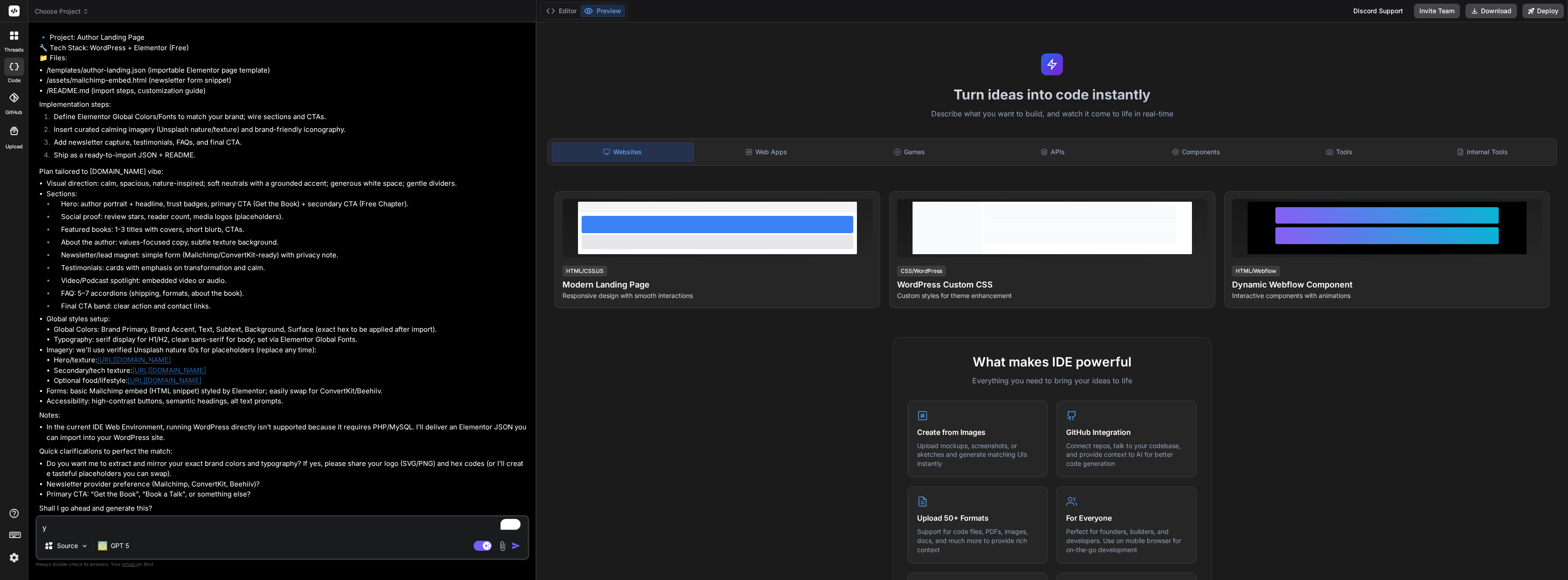
type textarea "x"
type textarea "yes"
type textarea "x"
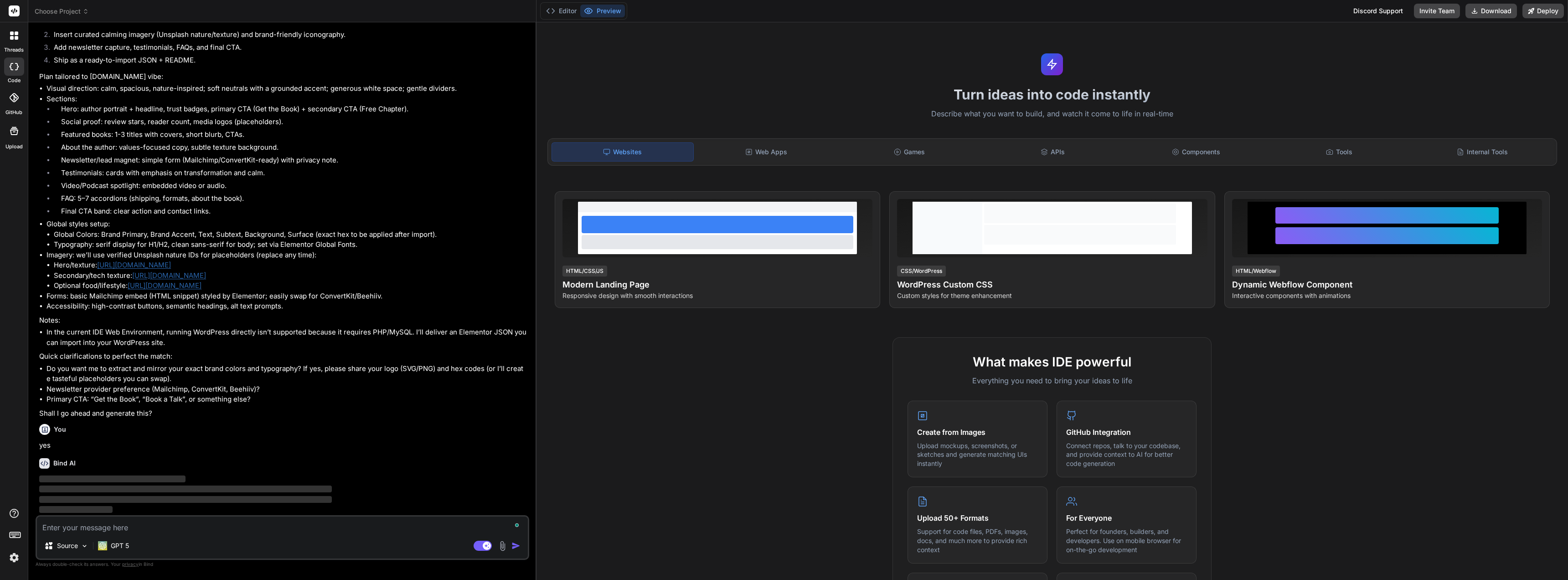
scroll to position [425, 0]
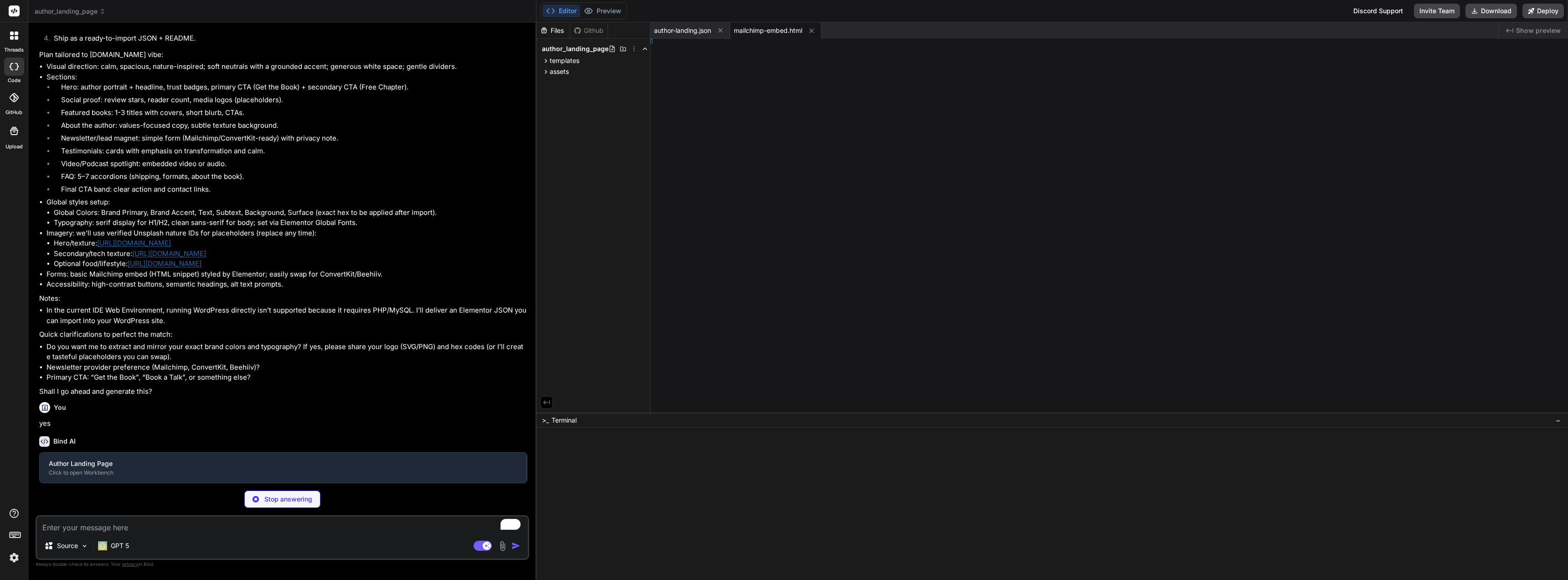
type textarea "x"
type textarea "bove."
type textarea "x"
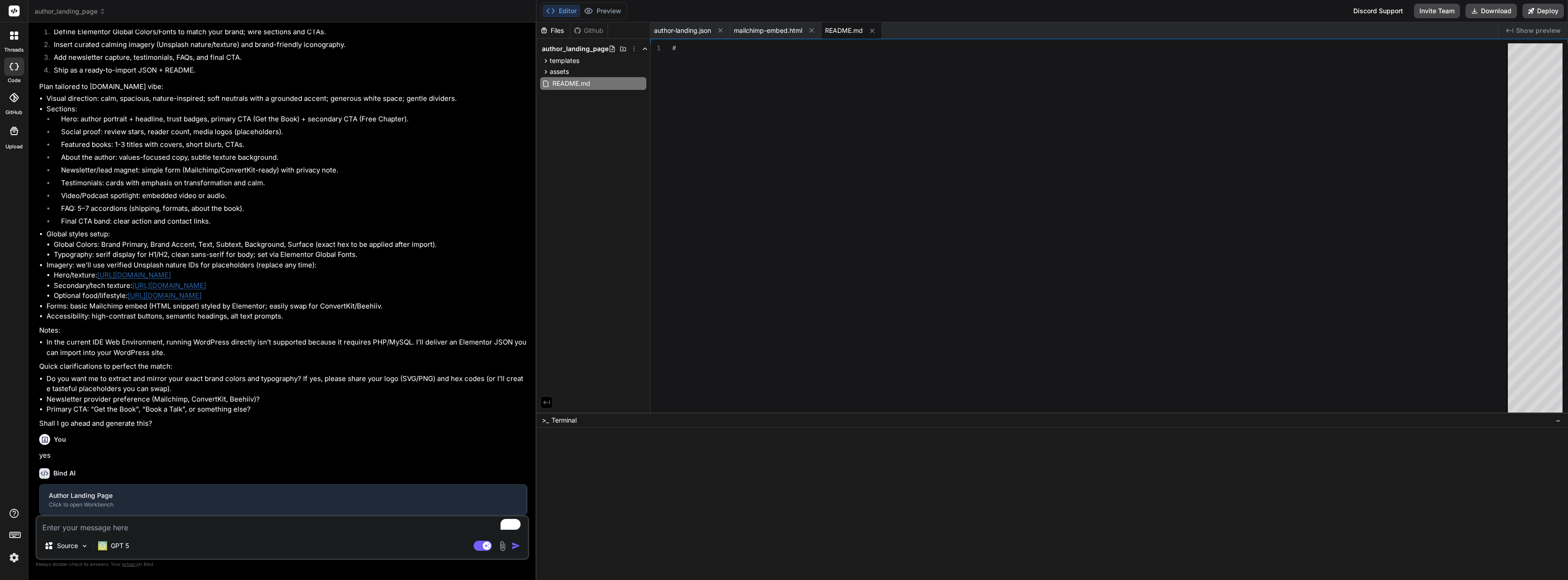
type textarea "You can download the complete project using the “Download Project” button in th…"
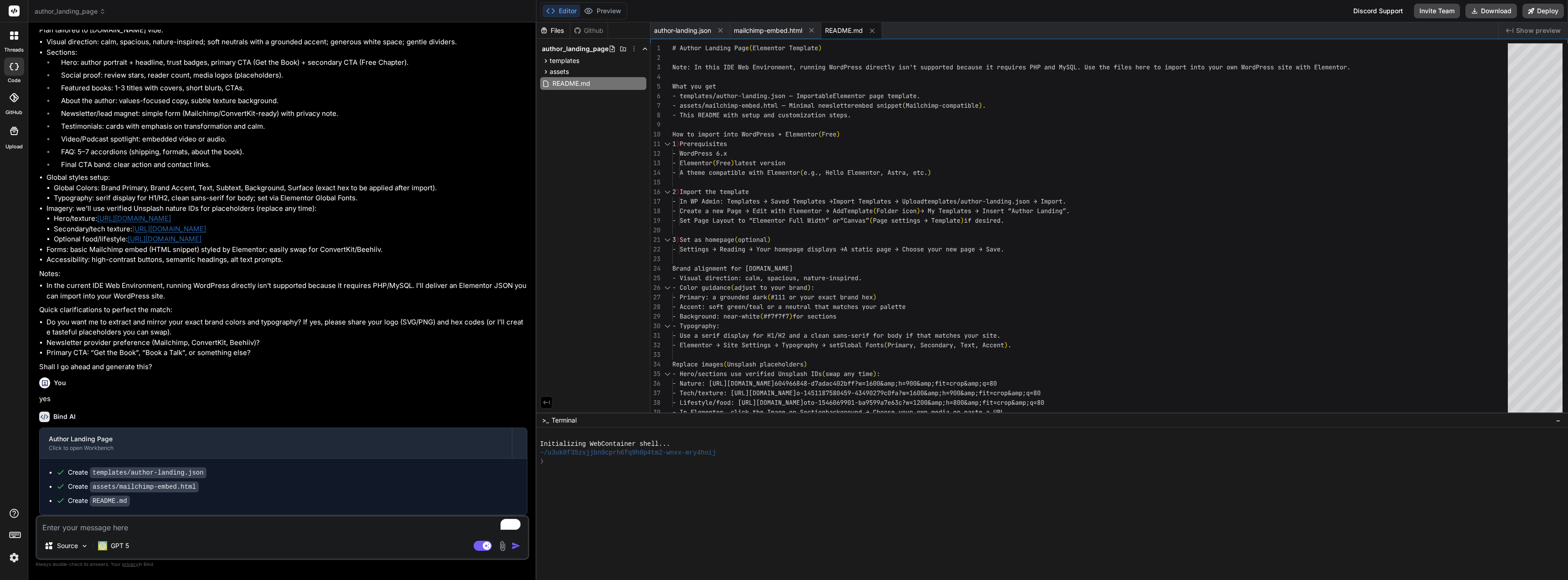
type textarea "x"
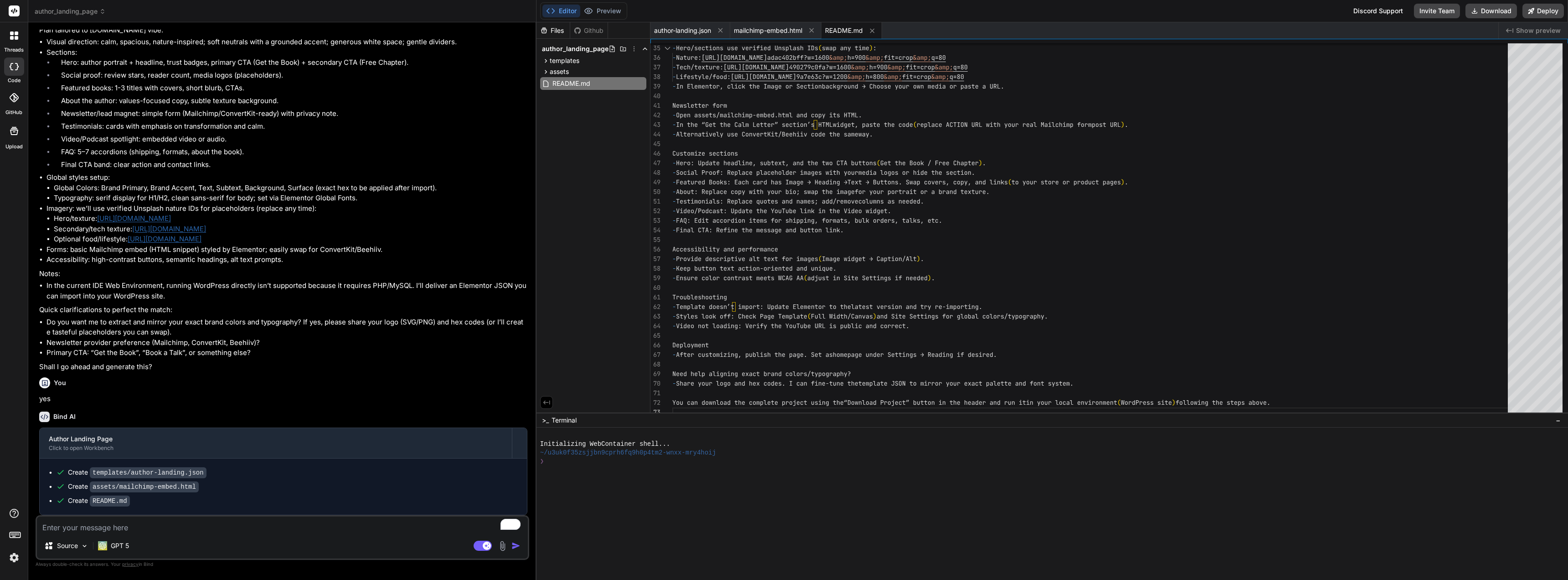
click at [109, 528] on textarea "To enrich screen reader interactions, please activate Accessibility in Grammarl…" at bounding box center [282, 525] width 491 height 16
type textarea "g"
type textarea "x"
type textarea "ge"
type textarea "x"
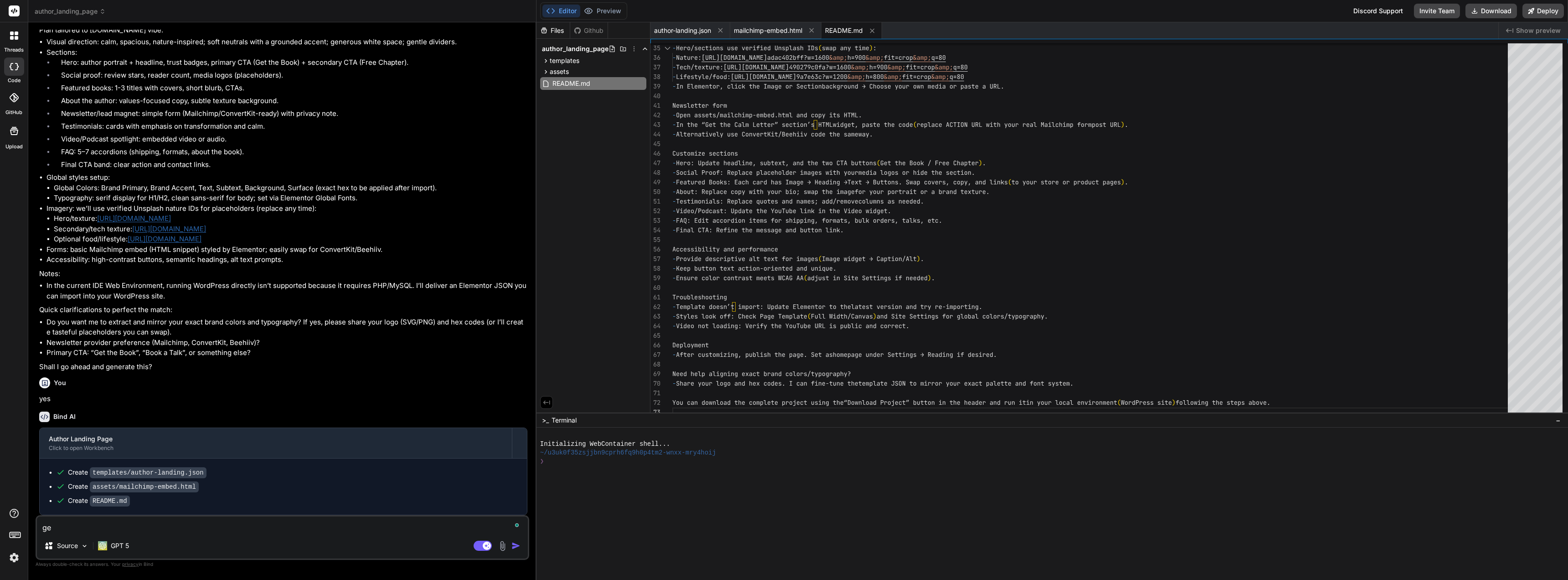
type textarea "gen"
type textarea "x"
type textarea "gene"
type textarea "x"
type textarea "gener"
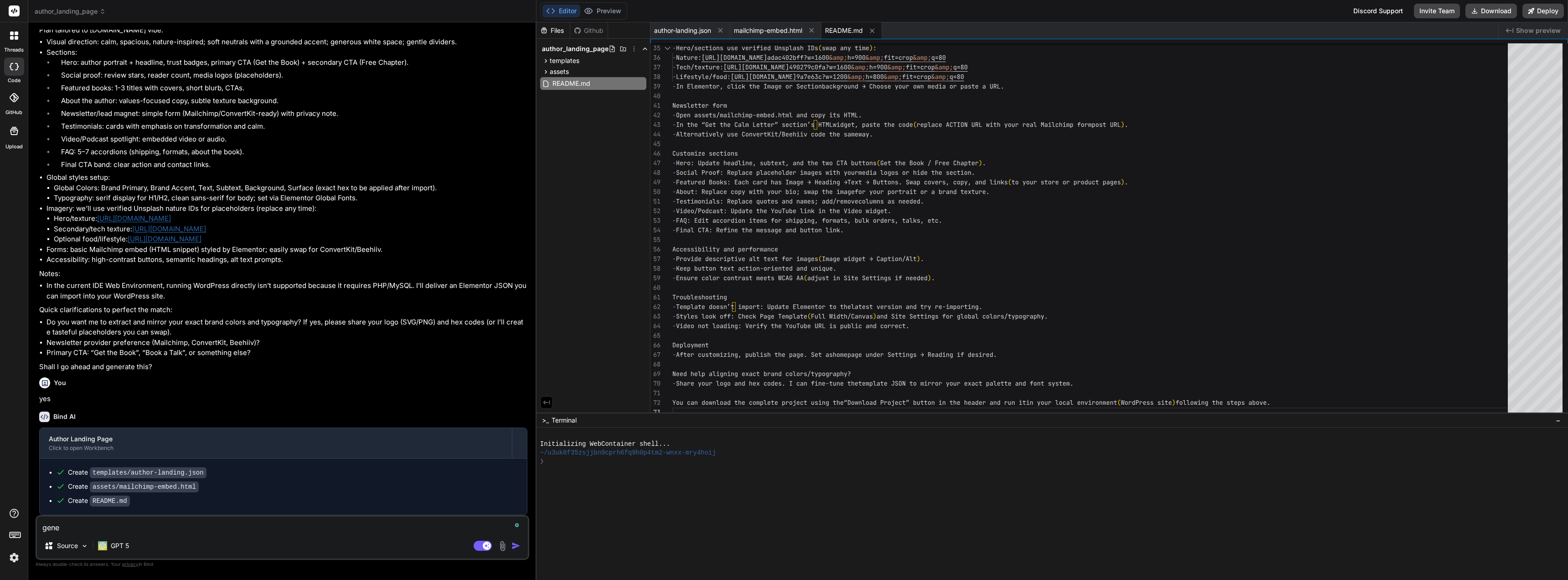
type textarea "x"
type textarea "genera"
type textarea "x"
type textarea "generat"
type textarea "x"
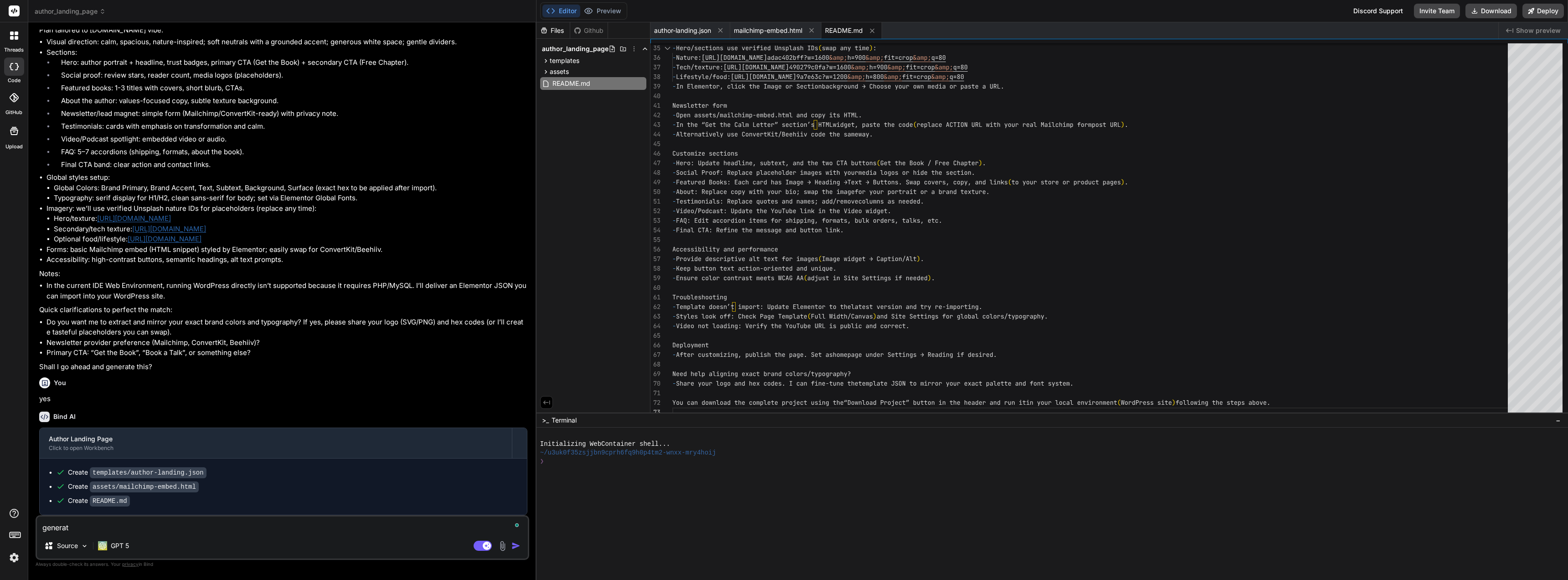
type textarea "generate"
type textarea "x"
type textarea "generate"
type textarea "x"
type textarea "generate p"
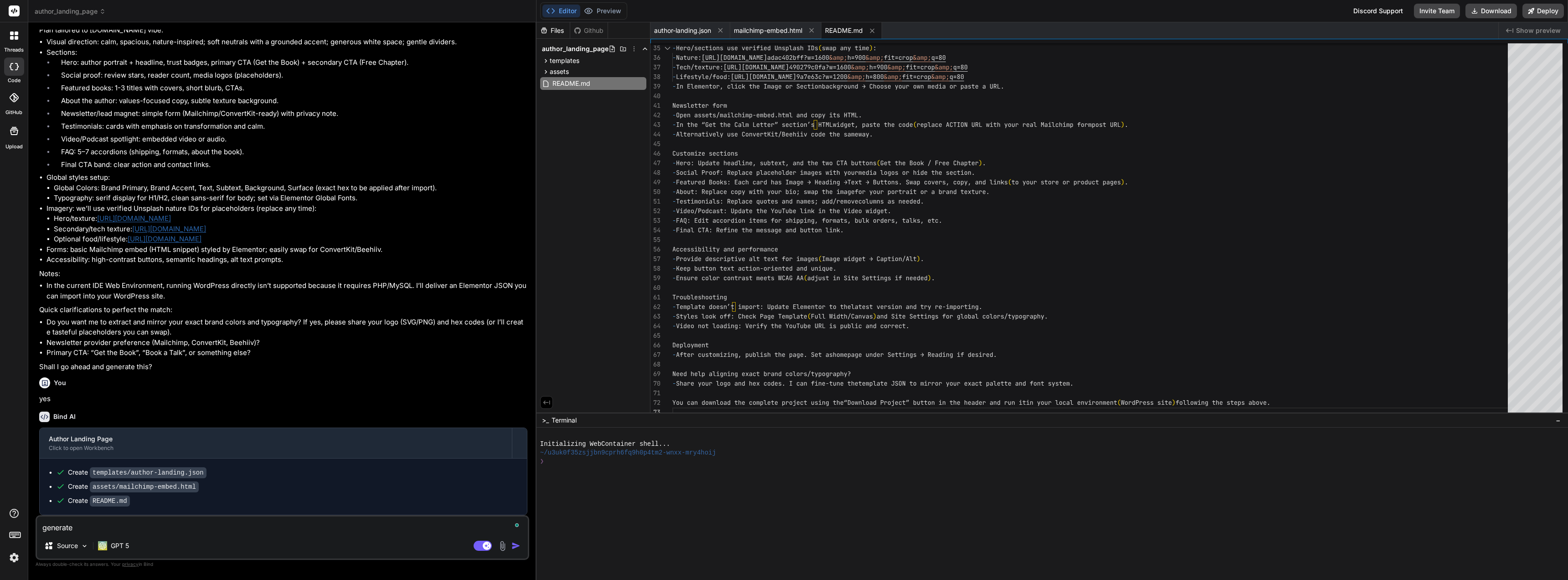
type textarea "x"
type textarea "generate pr"
type textarea "x"
type textarea "generate pre"
type textarea "x"
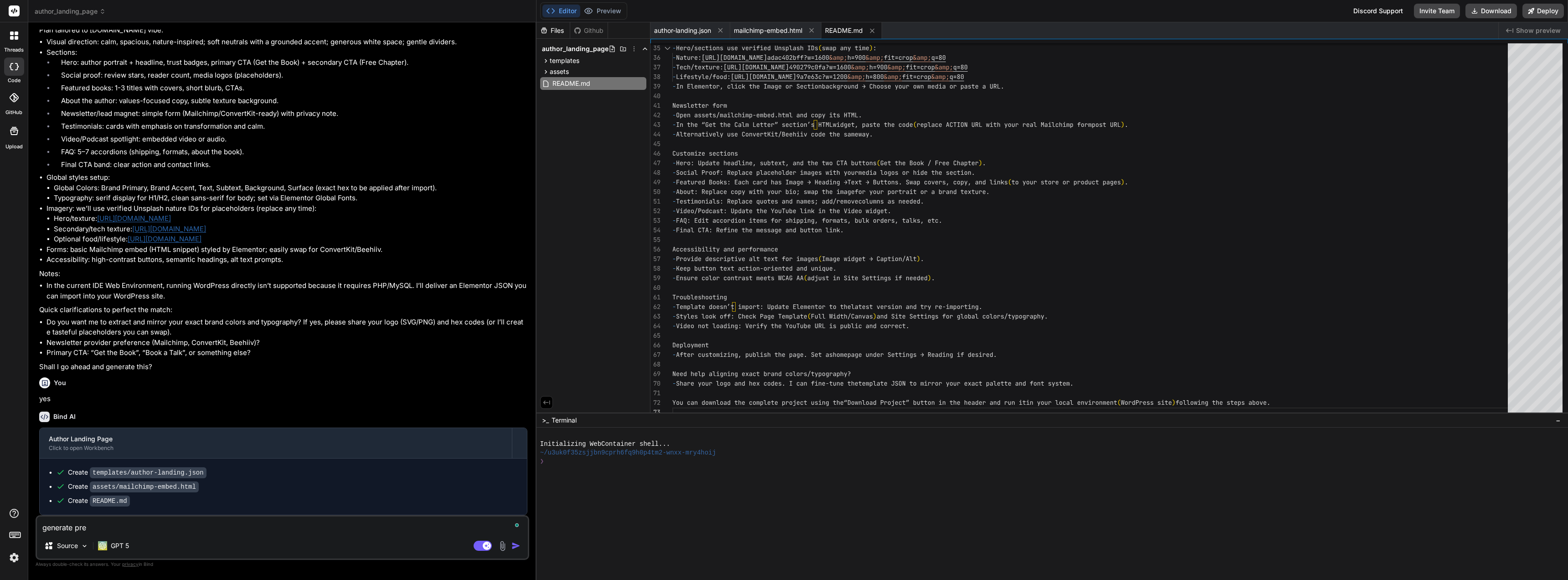
type textarea "generate prev"
type textarea "x"
type textarea "generate previ"
type textarea "x"
type textarea "generate previe"
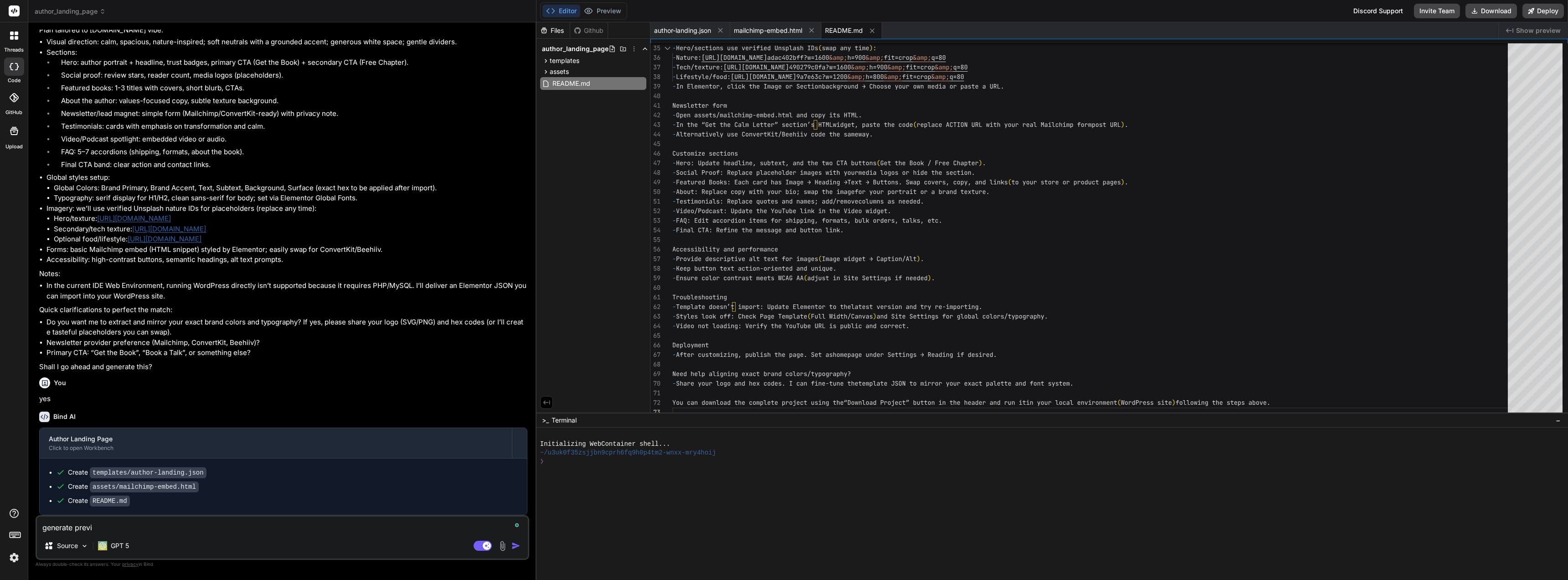
type textarea "x"
type textarea "generate preview"
type textarea "x"
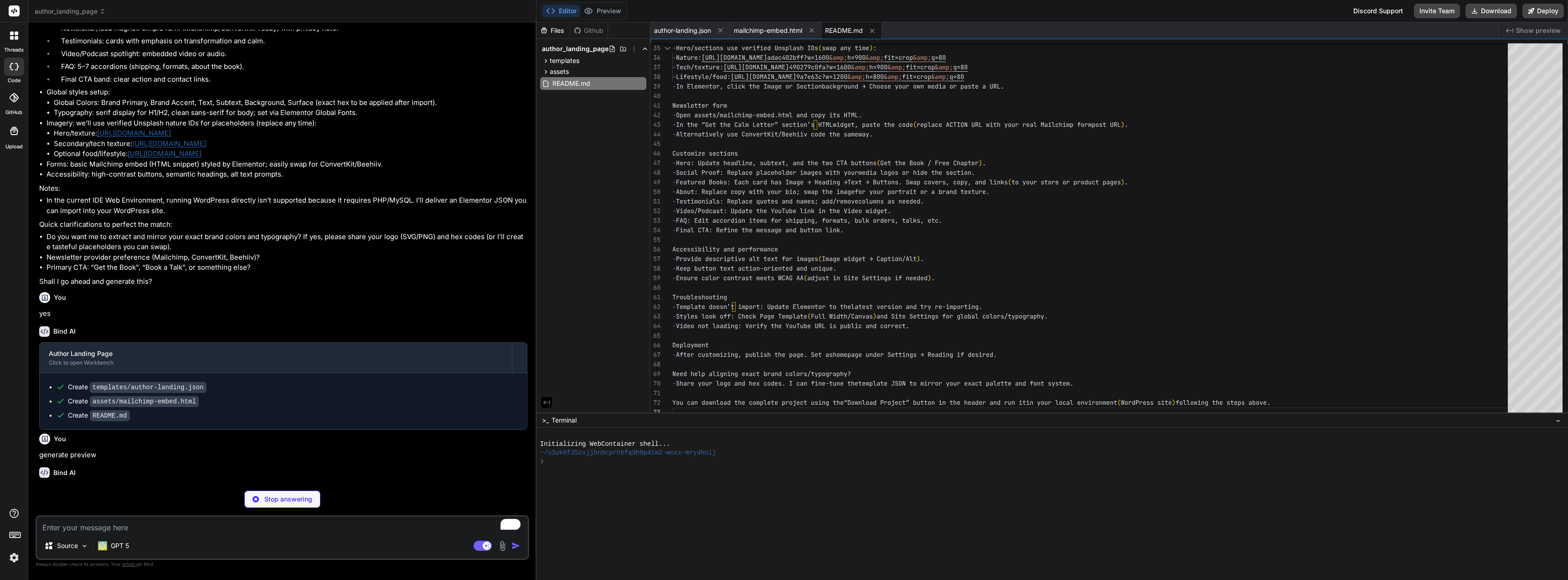
scroll to position [566, 0]
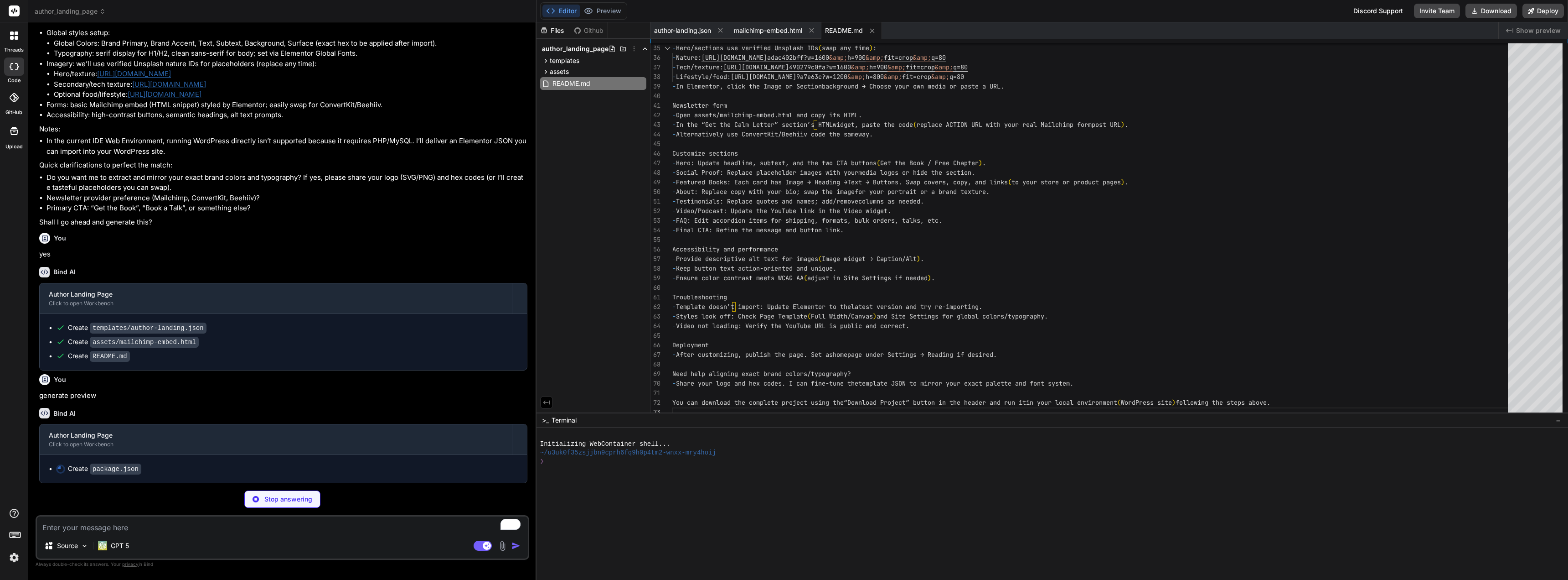
type textarea "x"
type textarea "} }"
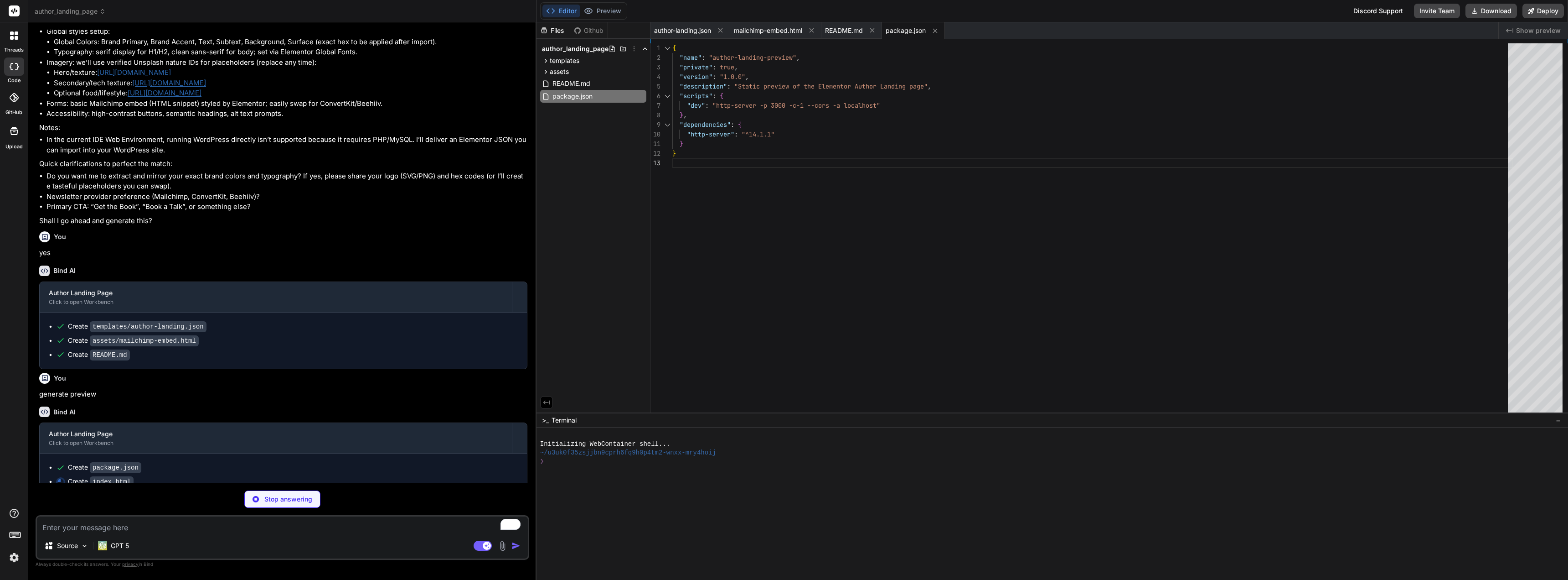
type textarea "x"
type textarea "</section> <footer class="site-footer"> <div class="container"> <p class="muted…"
type textarea "x"
type textarea ".cards-3 { grid-template-columns: 1fr 1fr; } .about { grid-template-columns: 1f…"
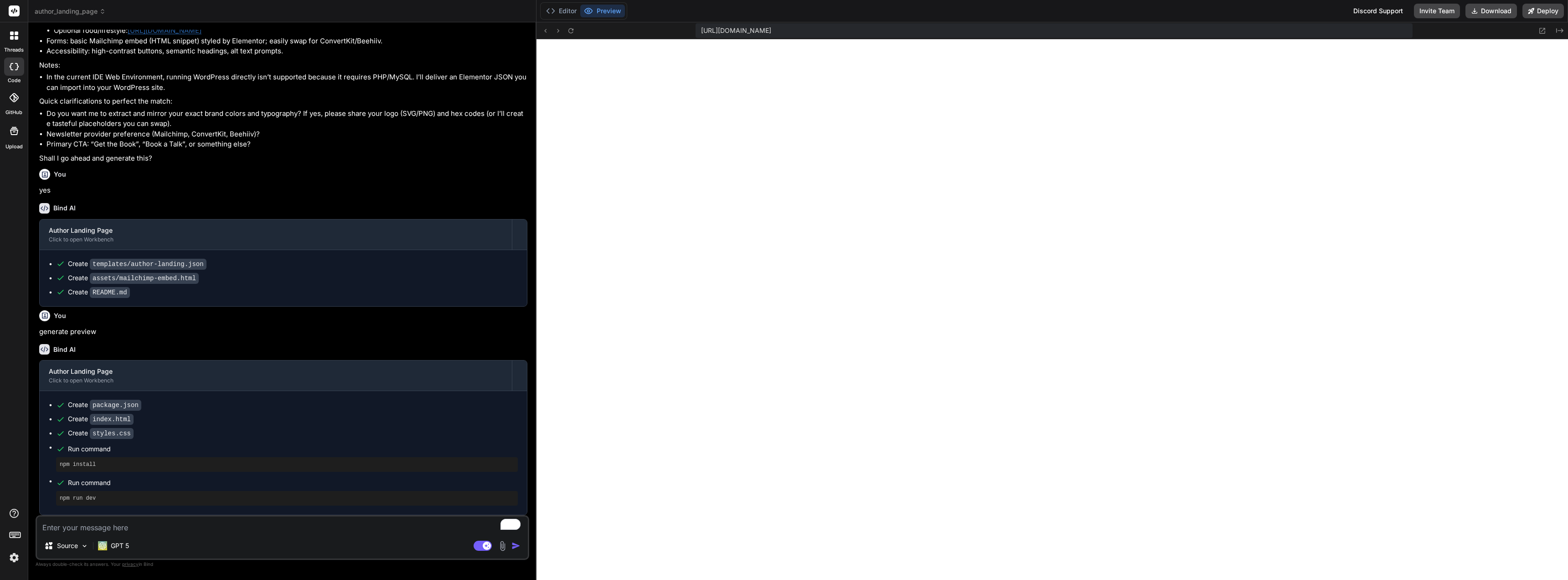
scroll to position [680, 0]
click at [136, 528] on textarea "To enrich screen reader interactions, please activate Accessibility in Grammarl…" at bounding box center [282, 525] width 491 height 16
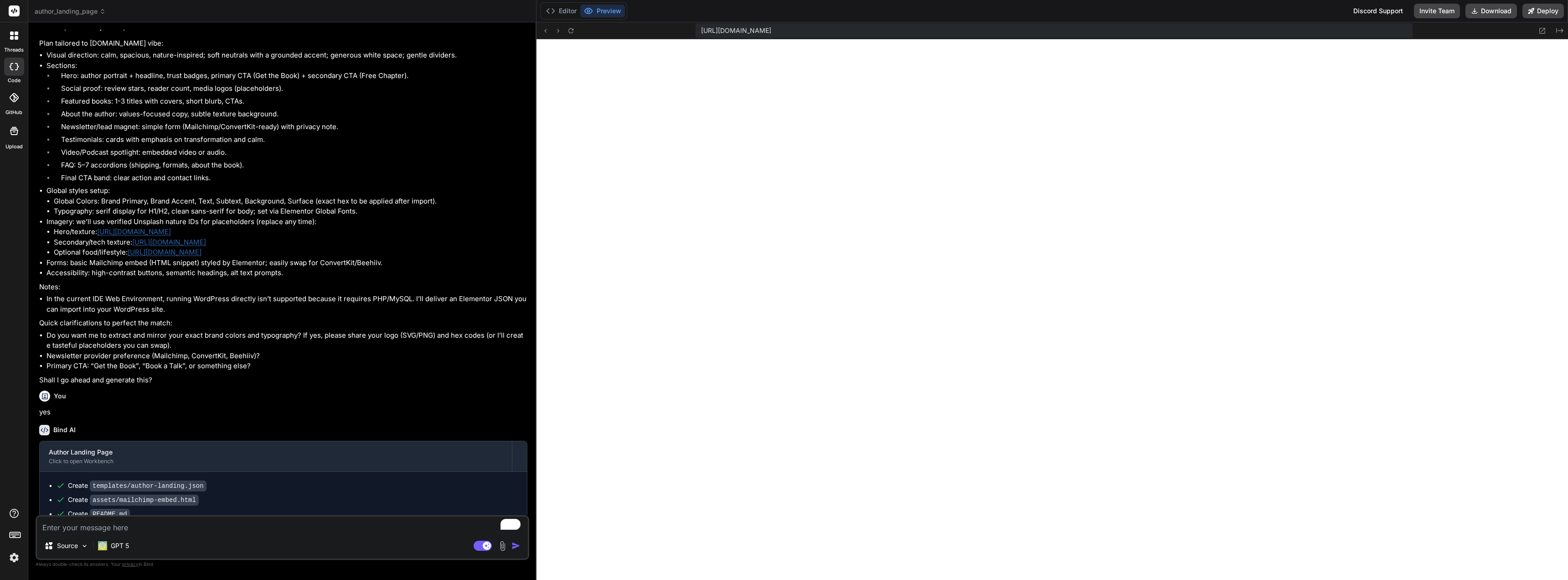
scroll to position [406, 0]
click at [95, 11] on span "author_landing_page" at bounding box center [71, 11] width 71 height 9
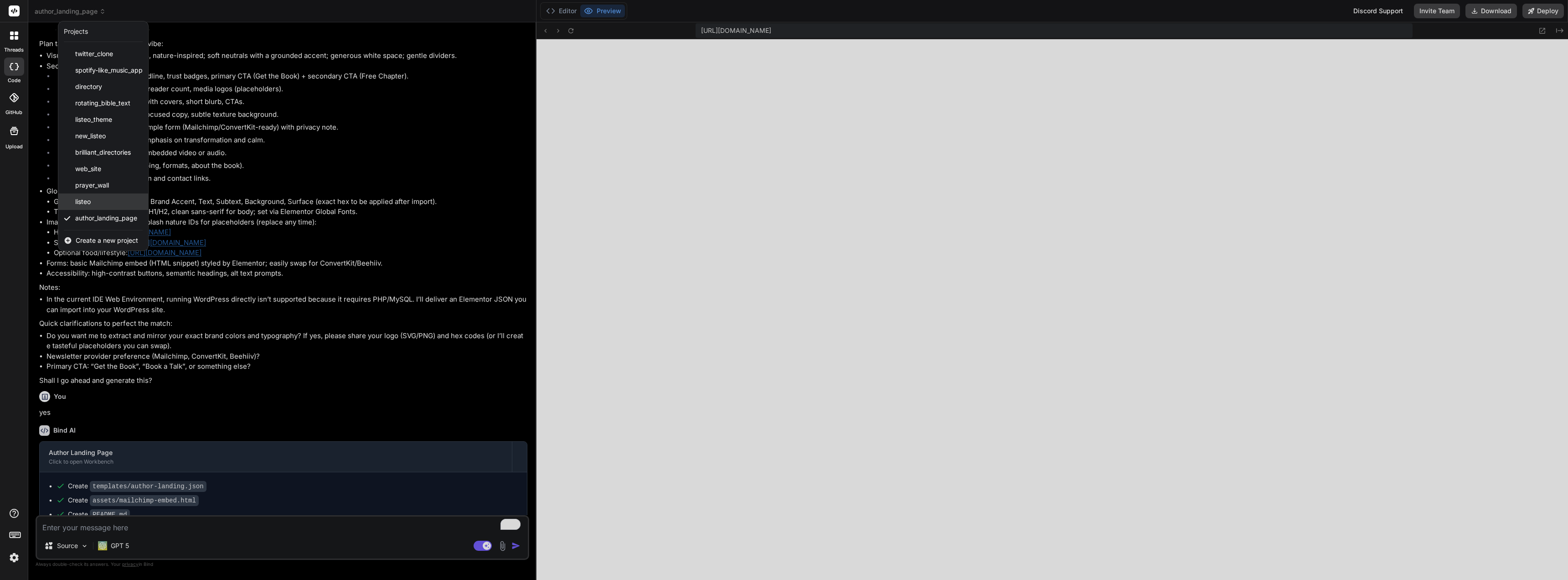
click at [89, 196] on div "listeo" at bounding box center [104, 201] width 90 height 16
type textarea "x"
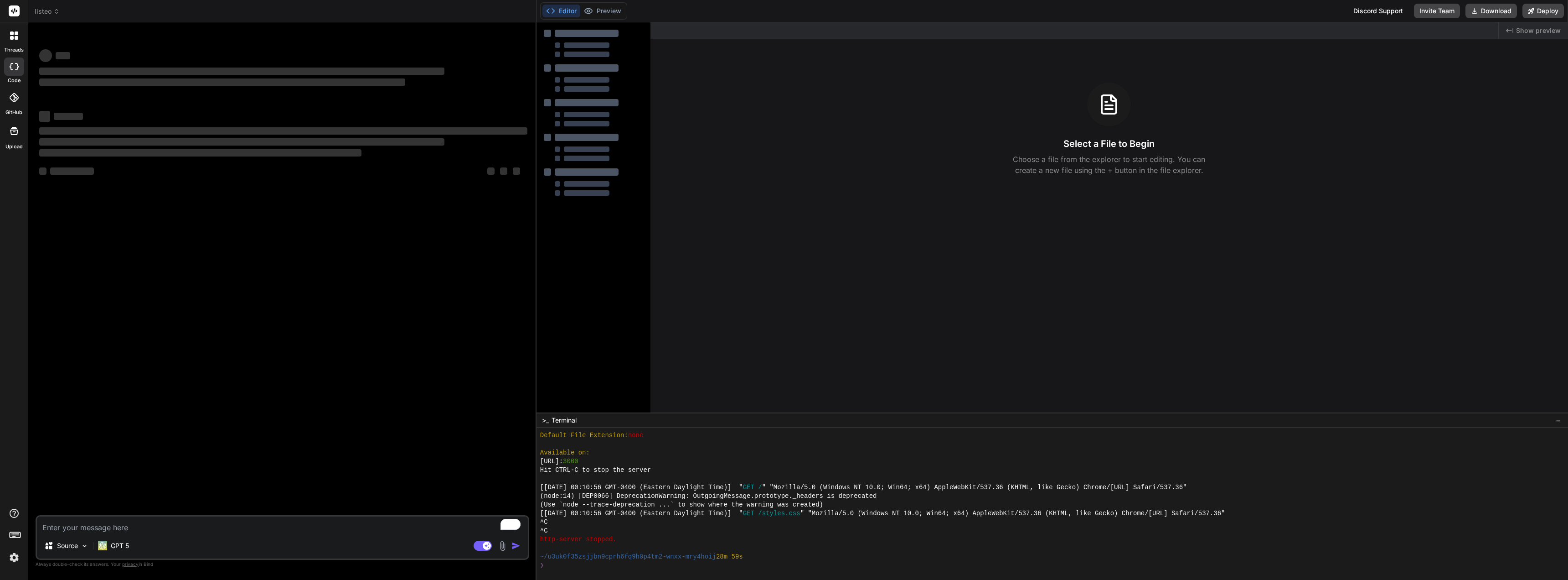
click at [56, 9] on icon at bounding box center [56, 11] width 6 height 6
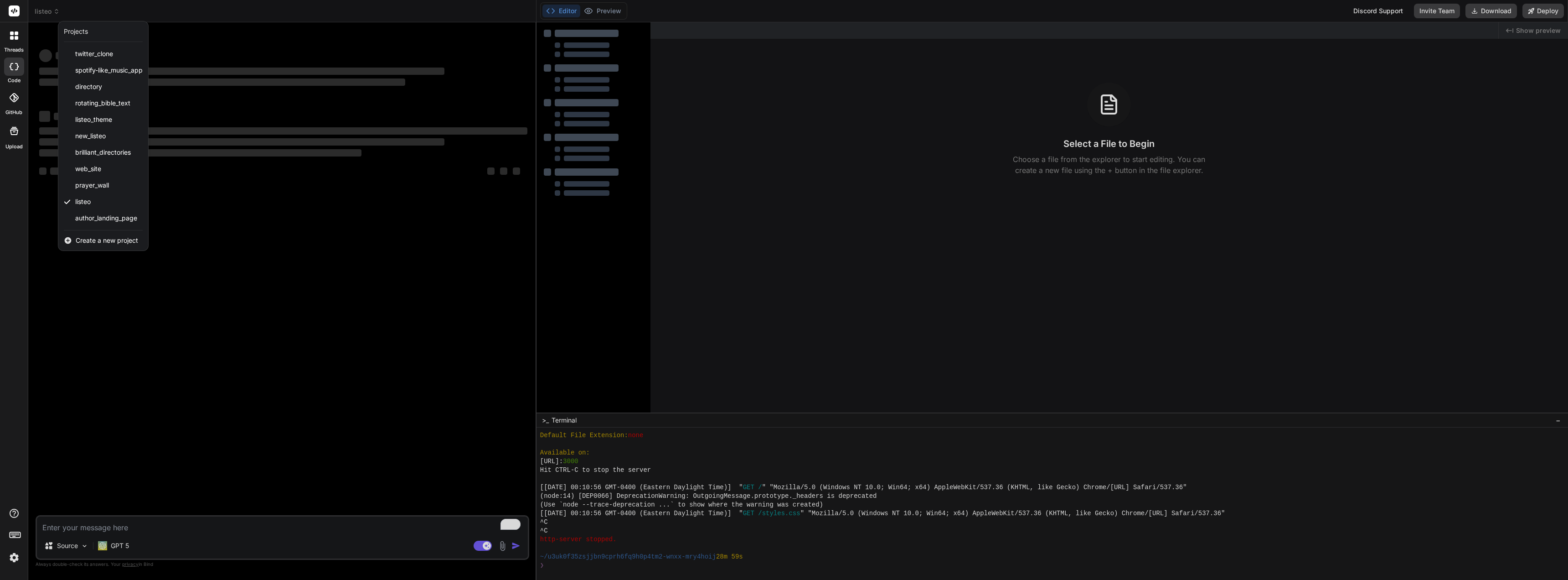
click at [109, 239] on span "Create a new project" at bounding box center [107, 241] width 63 height 9
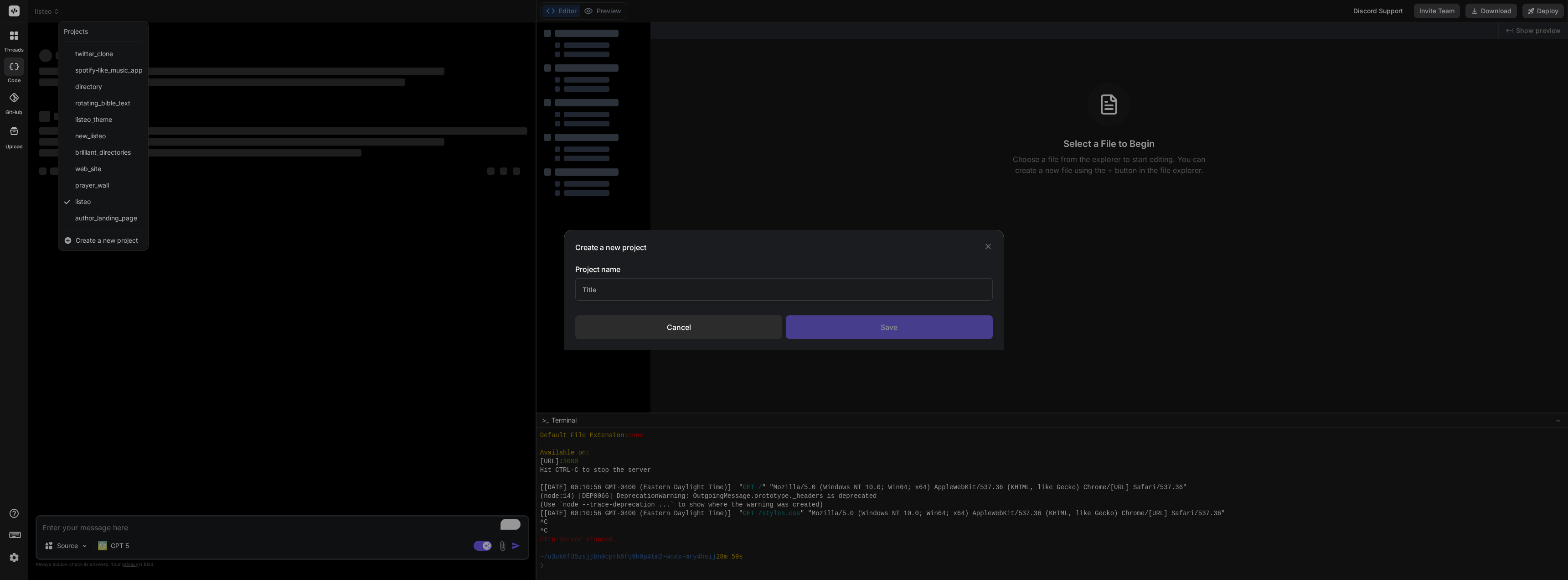
click at [672, 291] on input "text" at bounding box center [784, 289] width 417 height 22
type input "Lis"
type textarea "x"
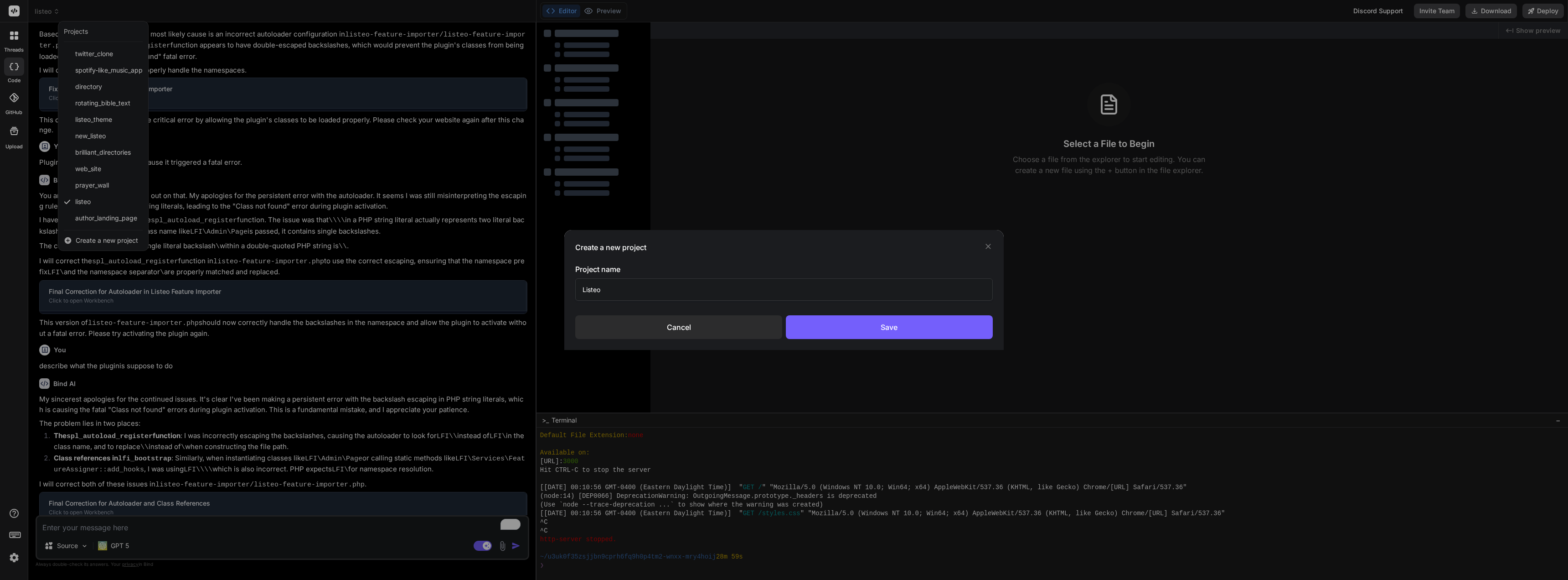
scroll to position [501, 0]
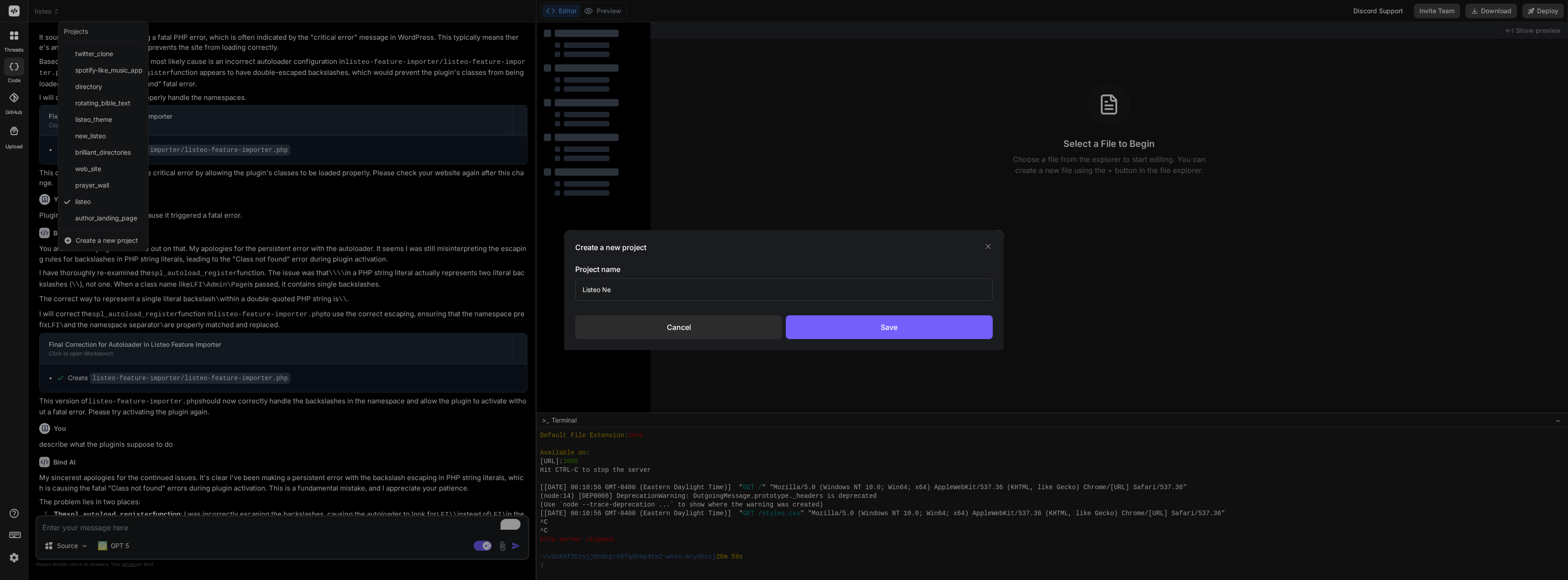
type input "Listeo New"
type textarea "x"
type input "Listeo New"
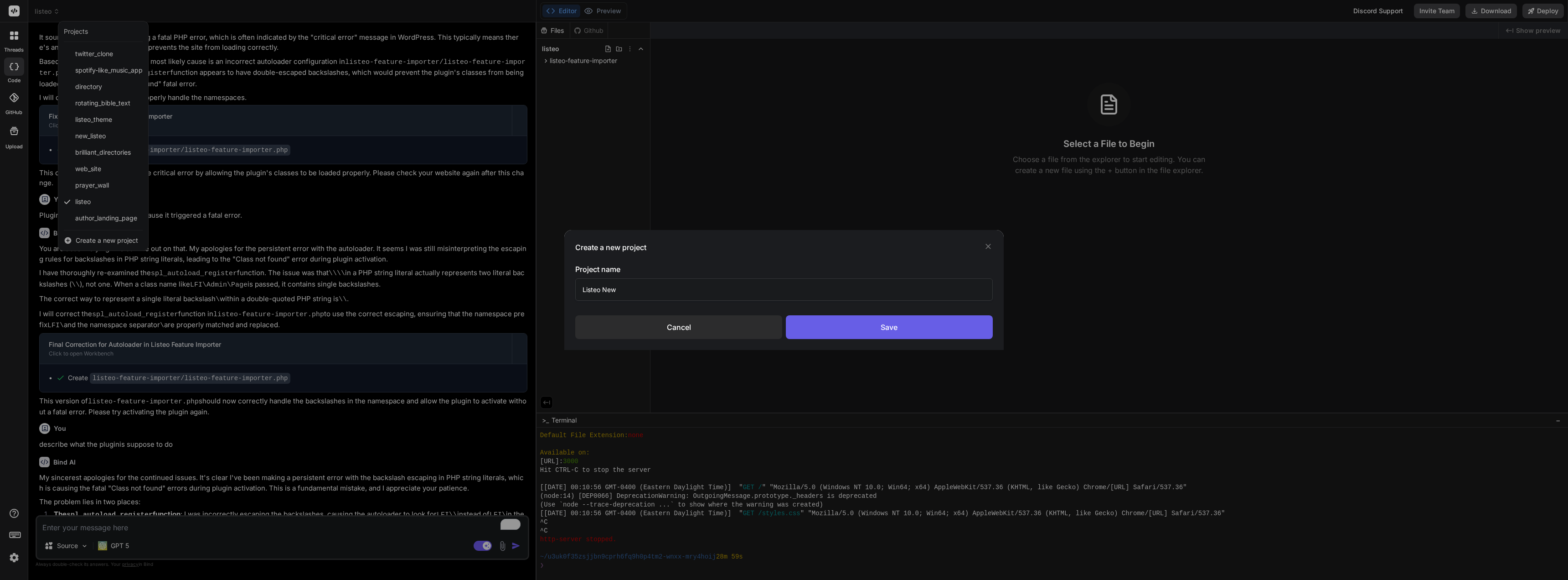
click at [851, 326] on div "Save" at bounding box center [890, 327] width 207 height 24
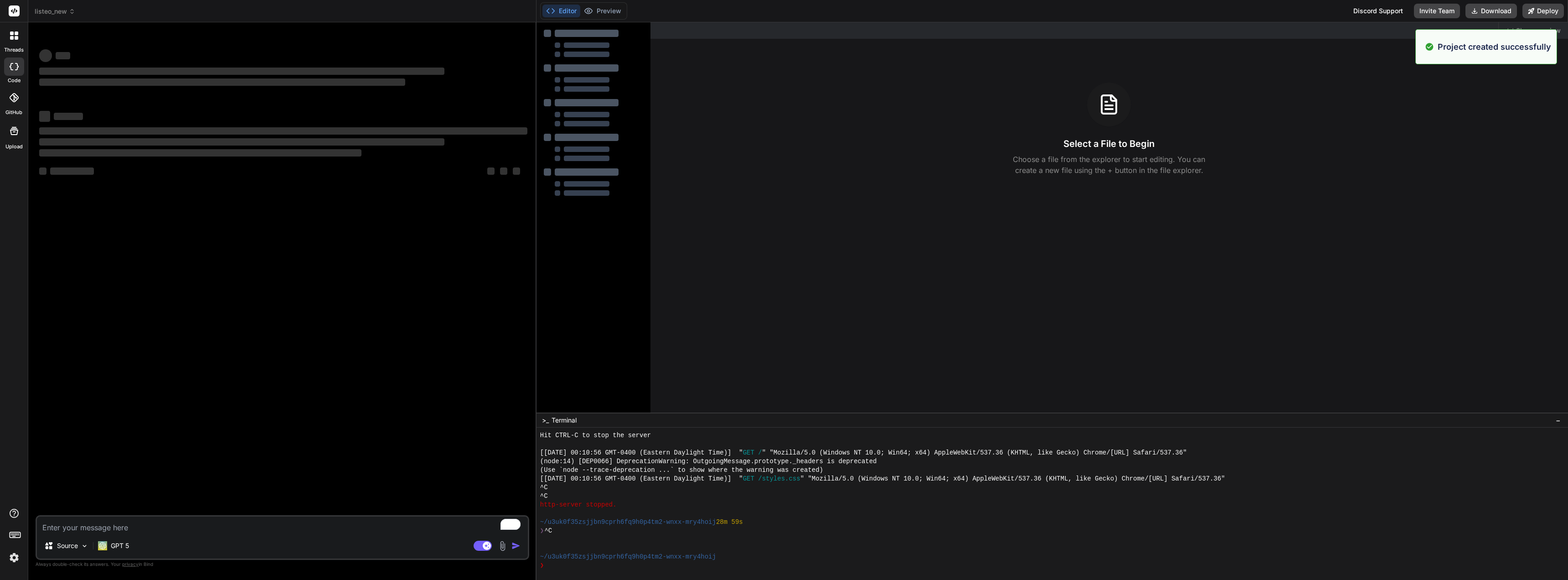
type textarea "x"
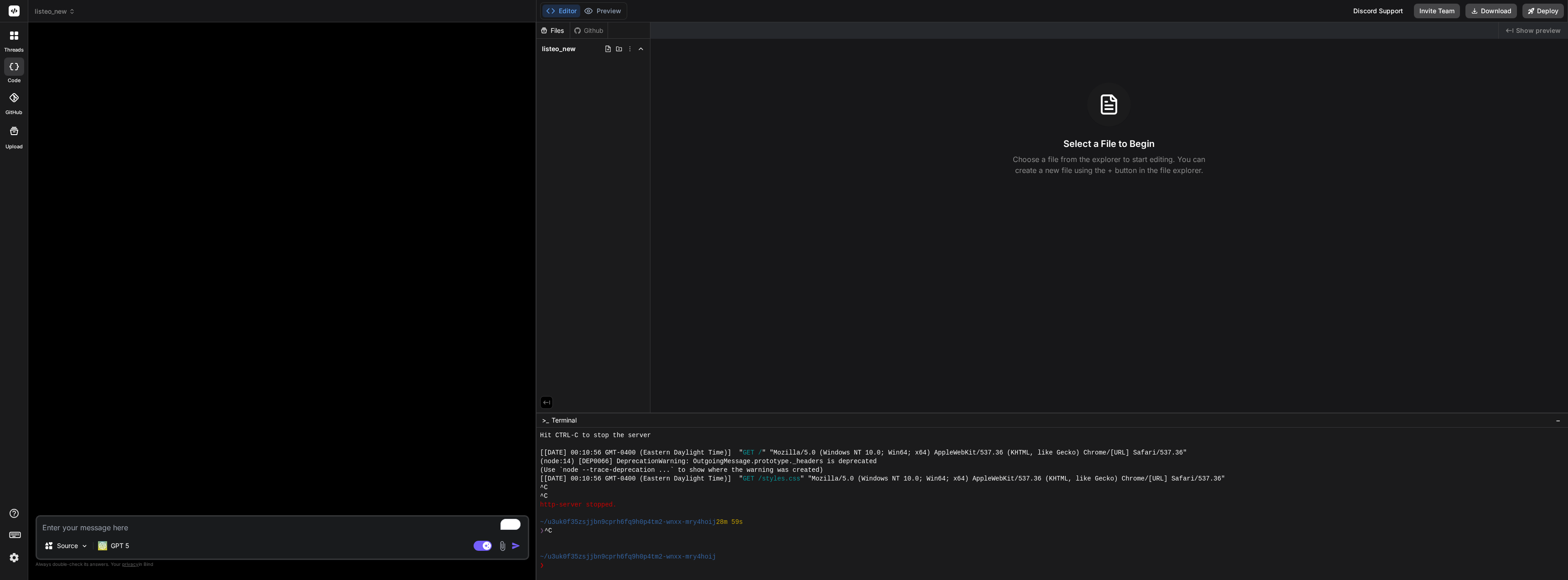
click at [198, 531] on textarea "To enrich screen reader interactions, please activate Accessibility in Grammarl…" at bounding box center [282, 525] width 491 height 16
type textarea "f"
type textarea "x"
type textarea "fo"
type textarea "x"
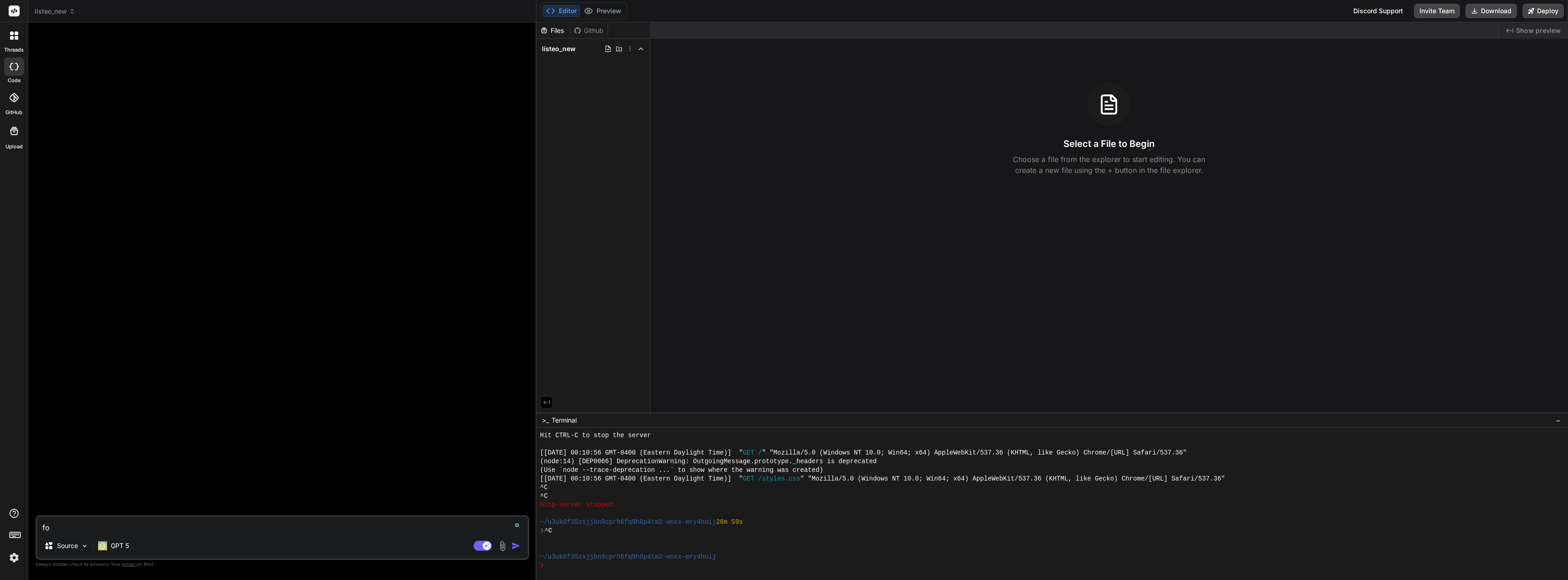
type textarea "for"
type textarea "x"
type textarea "fo"
type textarea "x"
type textarea "f"
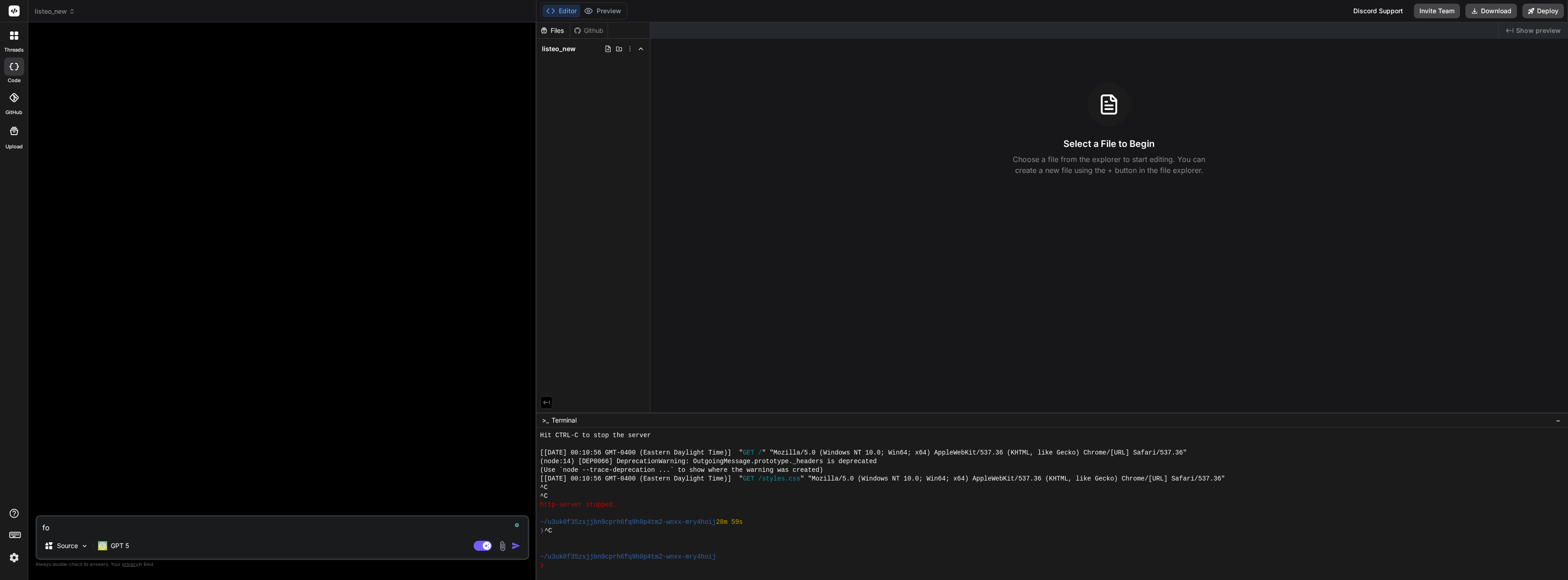
type textarea "x"
type textarea "y"
type textarea "x"
type textarea "yo"
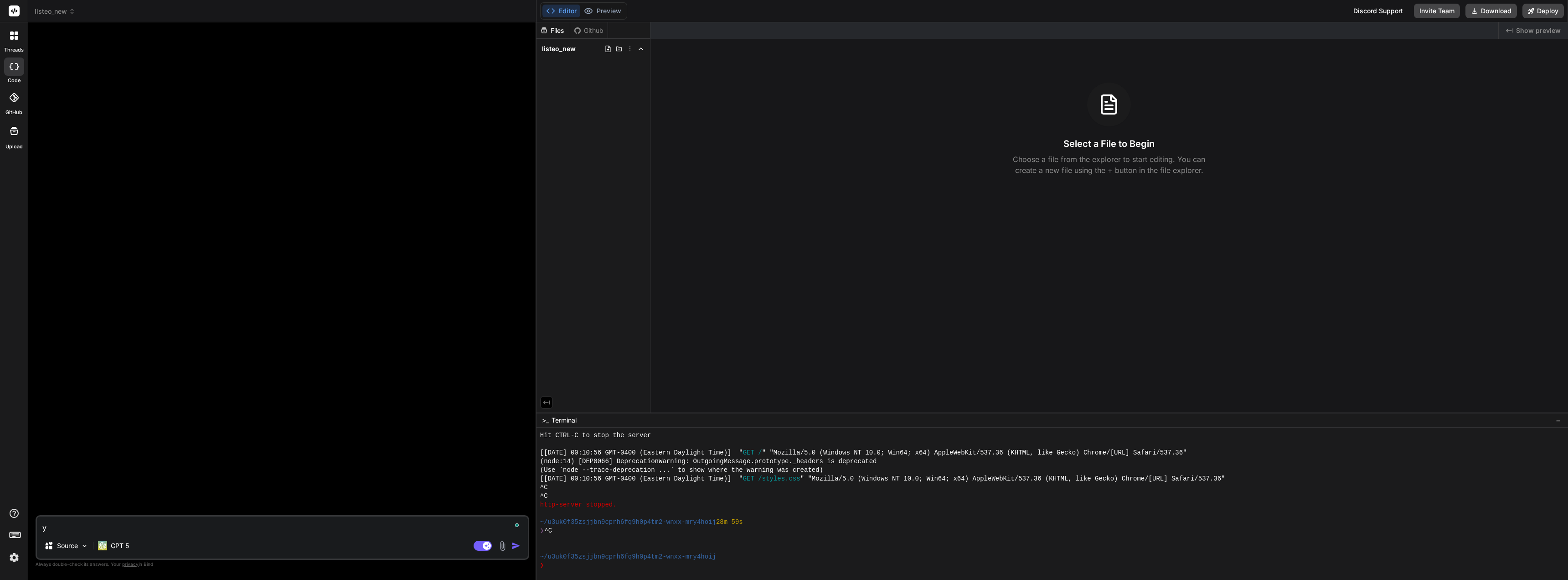
type textarea "x"
type textarea "you"
type textarea "x"
type textarea "you"
type textarea "x"
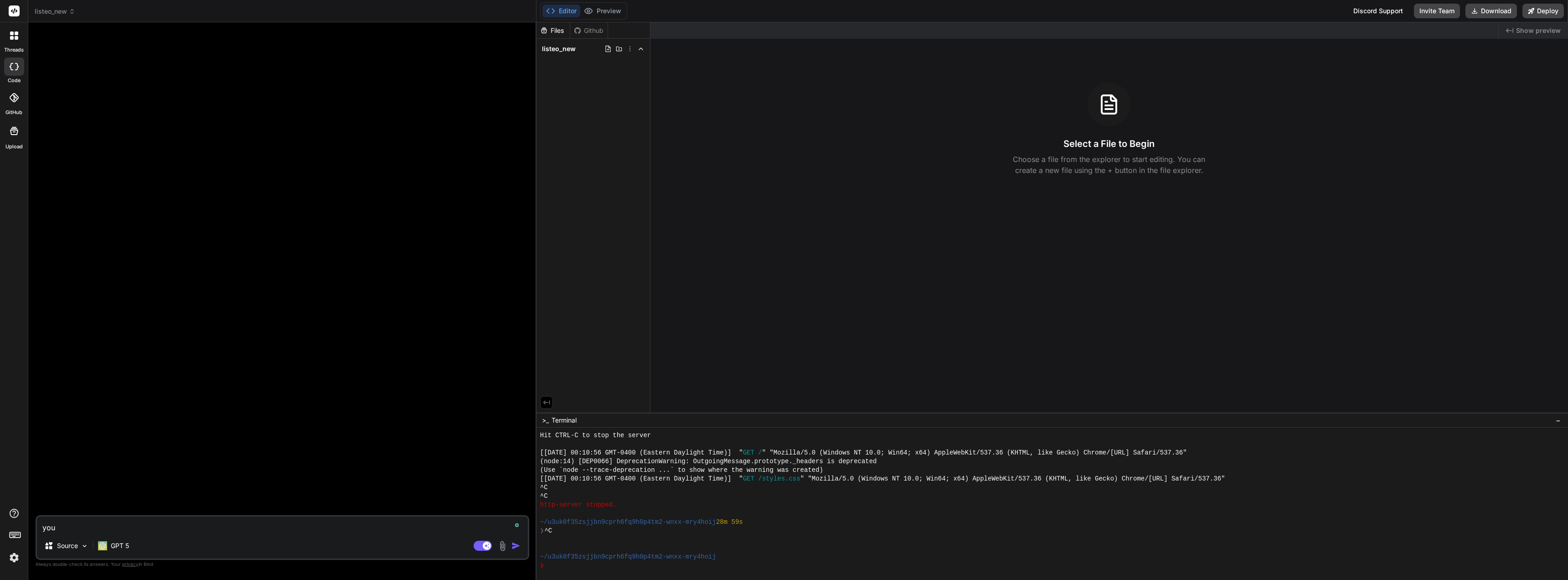
type textarea "you k"
type textarea "x"
type textarea "you kn"
type textarea "x"
type textarea "you kno"
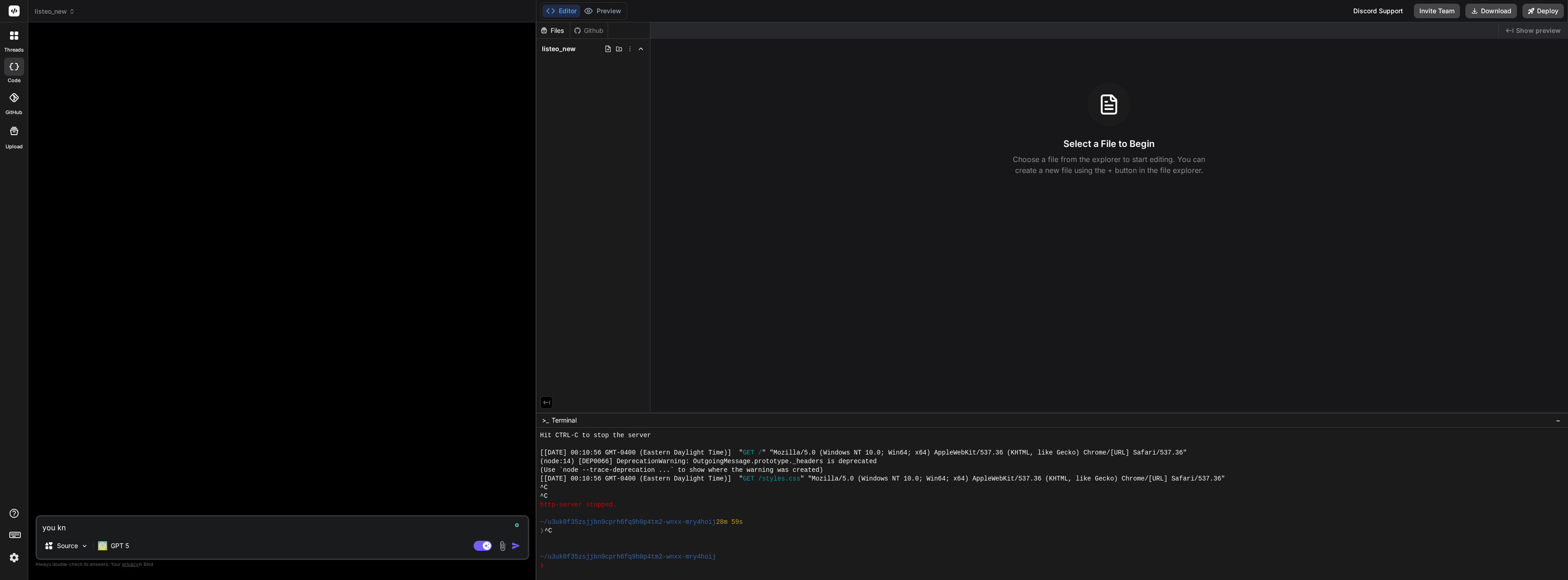
type textarea "x"
type textarea "you know"
type textarea "x"
type textarea "you know"
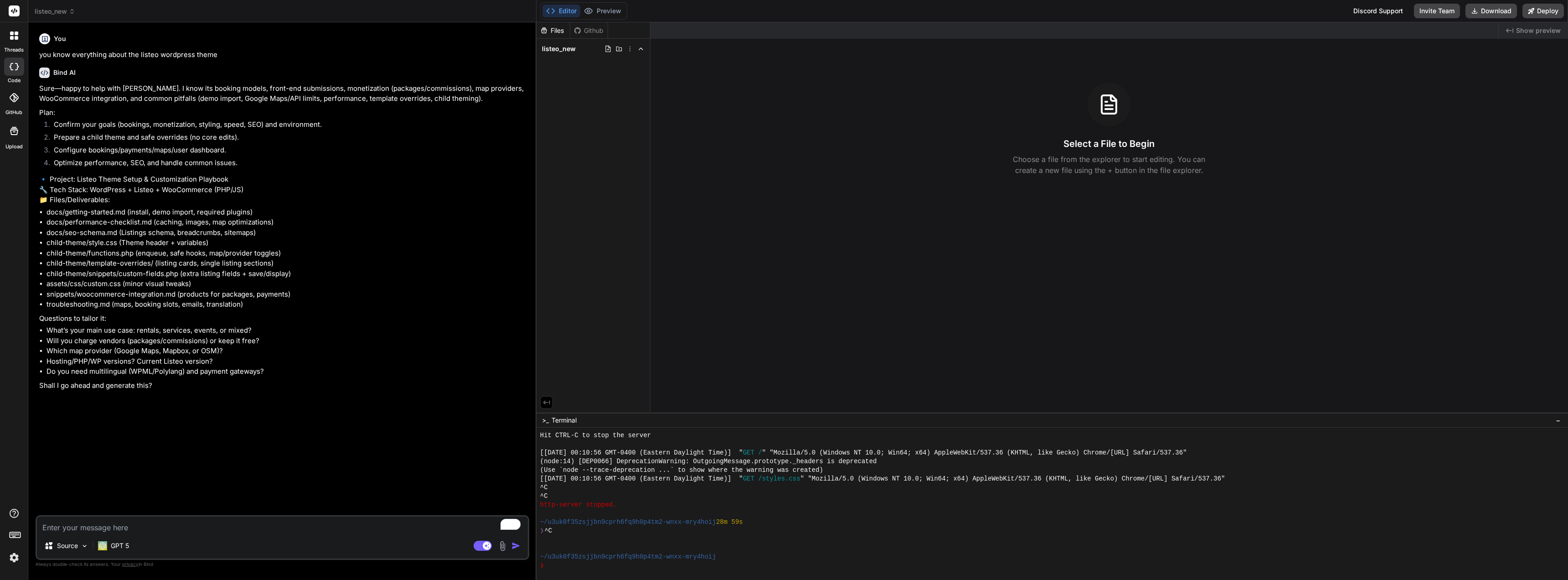
click at [86, 525] on textarea "To enrich screen reader interactions, please activate Accessibility in Grammarl…" at bounding box center [282, 525] width 491 height 16
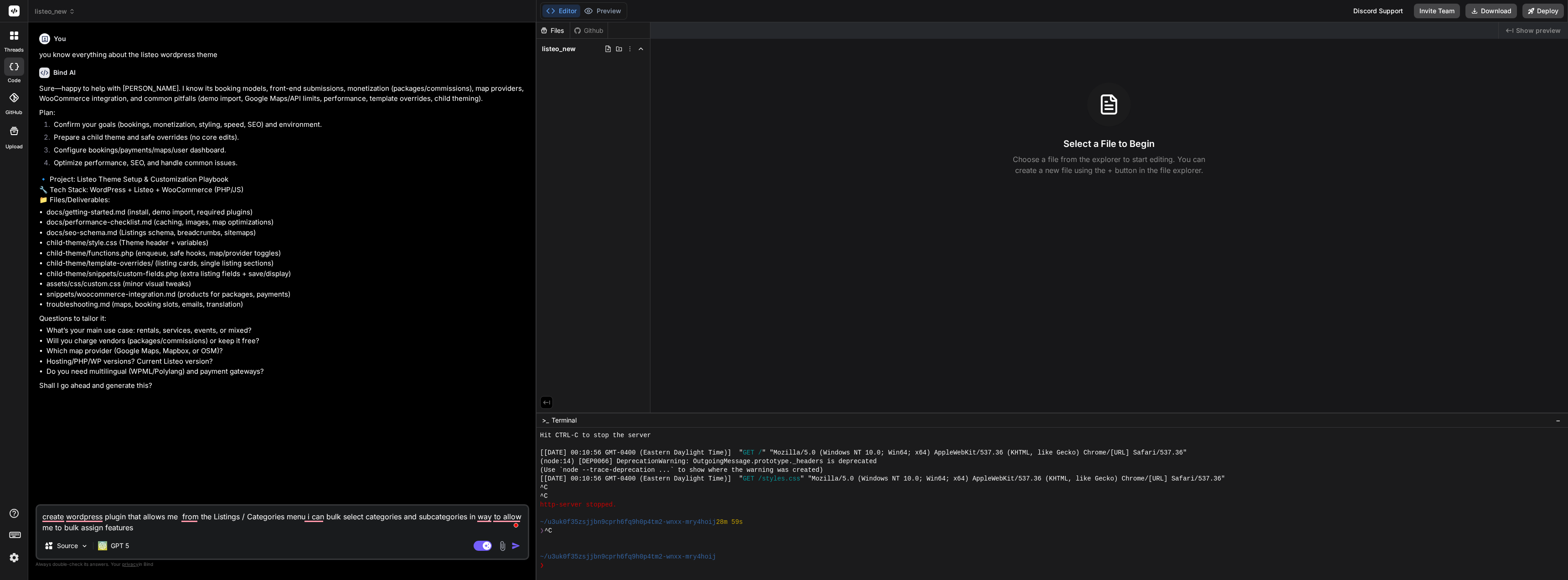
paste textarea "Assign Features for this Category"
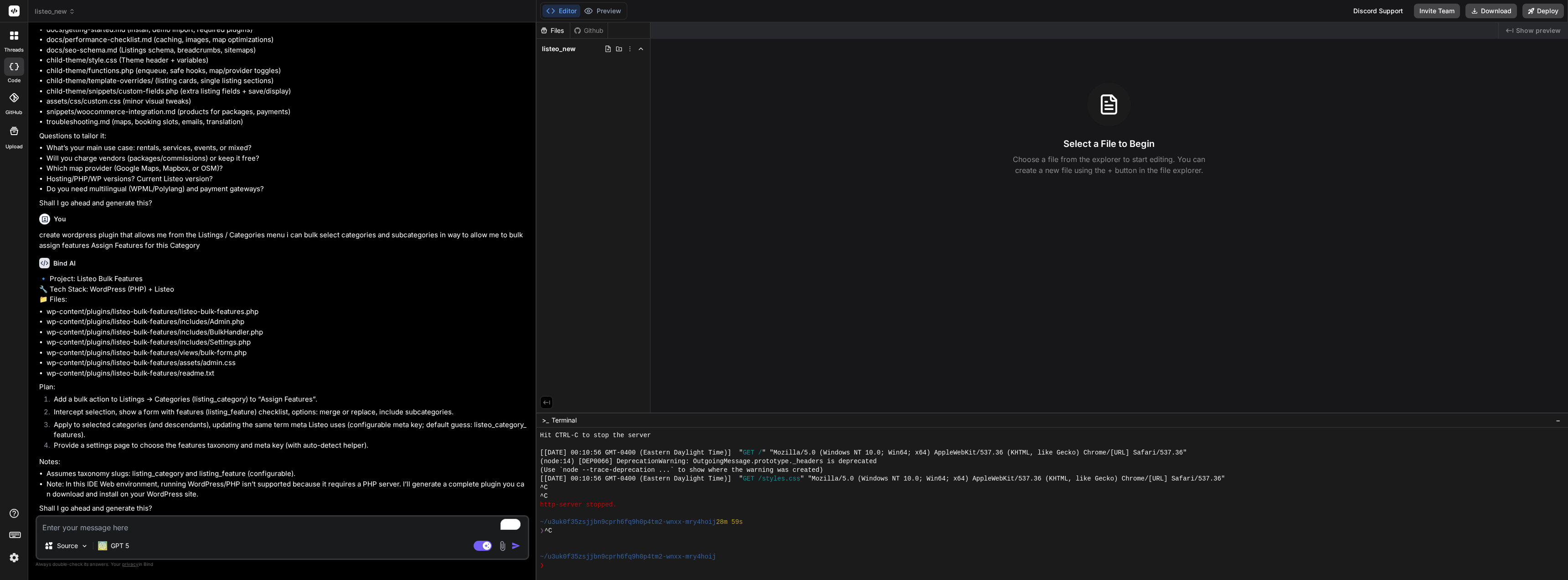
scroll to position [223, 0]
click at [184, 522] on textarea "To enrich screen reader interactions, please activate Accessibility in Grammarl…" at bounding box center [282, 525] width 491 height 16
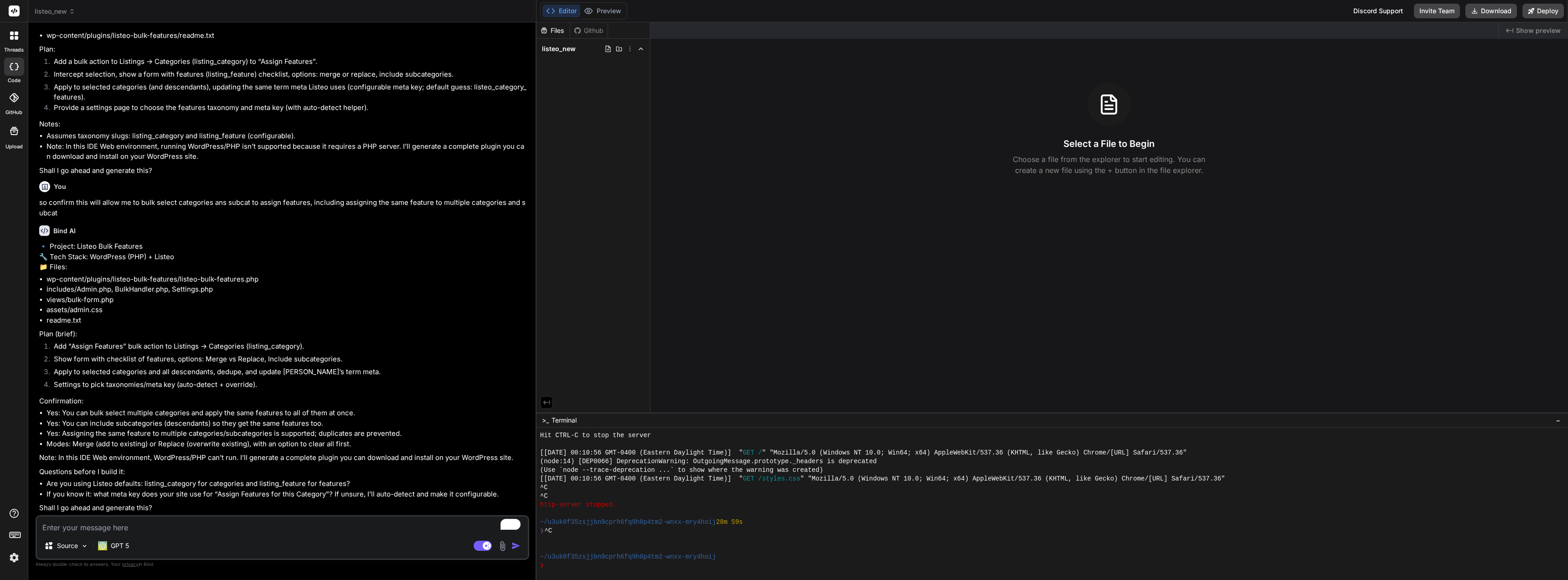
scroll to position [581, 0]
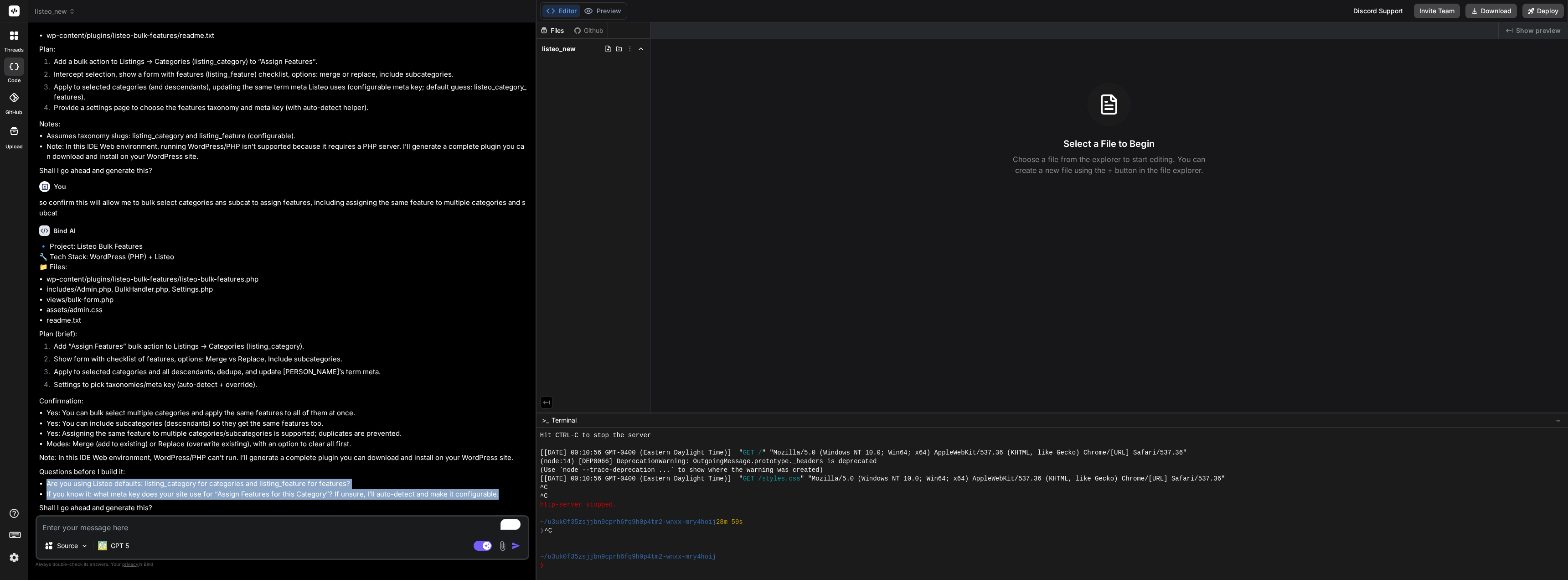
drag, startPoint x: 44, startPoint y: 482, endPoint x: 516, endPoint y: 491, distance: 472.1
click at [516, 491] on ul "Are you using Listeo defaults: listing_category for categories and listing_feat…" at bounding box center [283, 488] width 488 height 21
copy ul "Are you using Listeo defaults: listing_category for categories and listing_feat…"
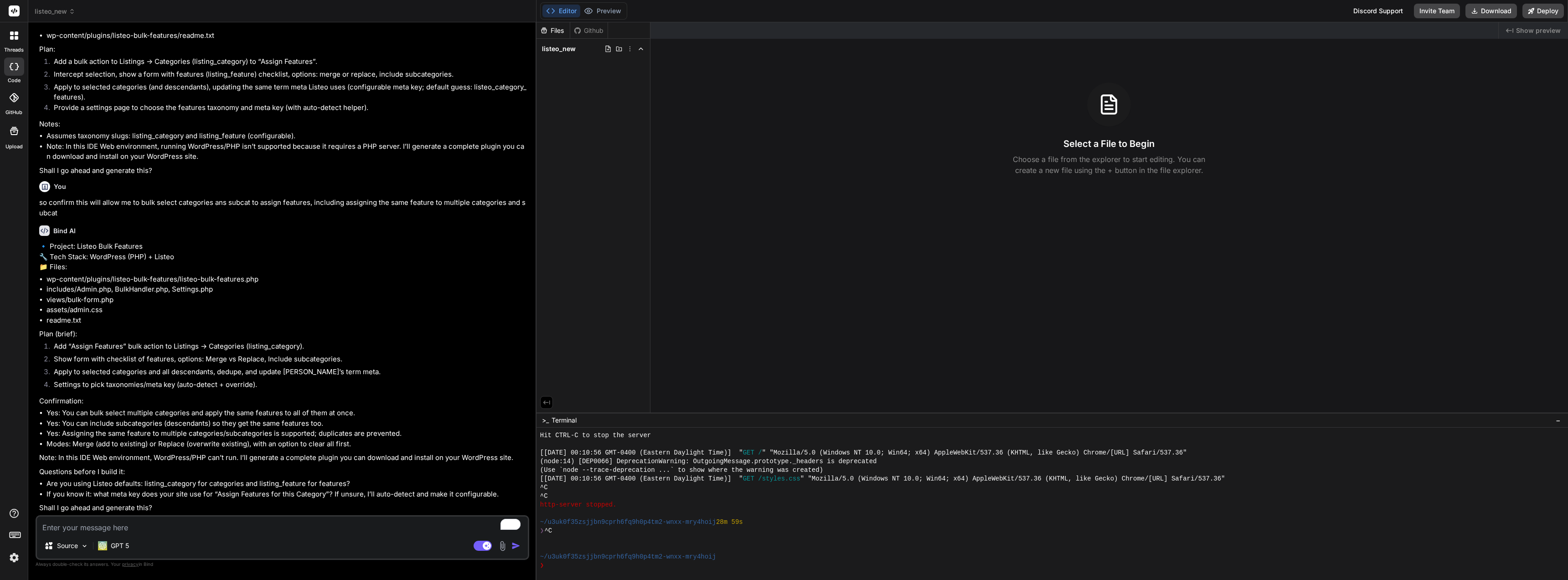
click at [192, 525] on textarea "To enrich screen reader interactions, please activate Accessibility in Grammarl…" at bounding box center [282, 525] width 491 height 16
paste textarea "Are you using Listeo defaults: listing_category for categories and listing_feat…"
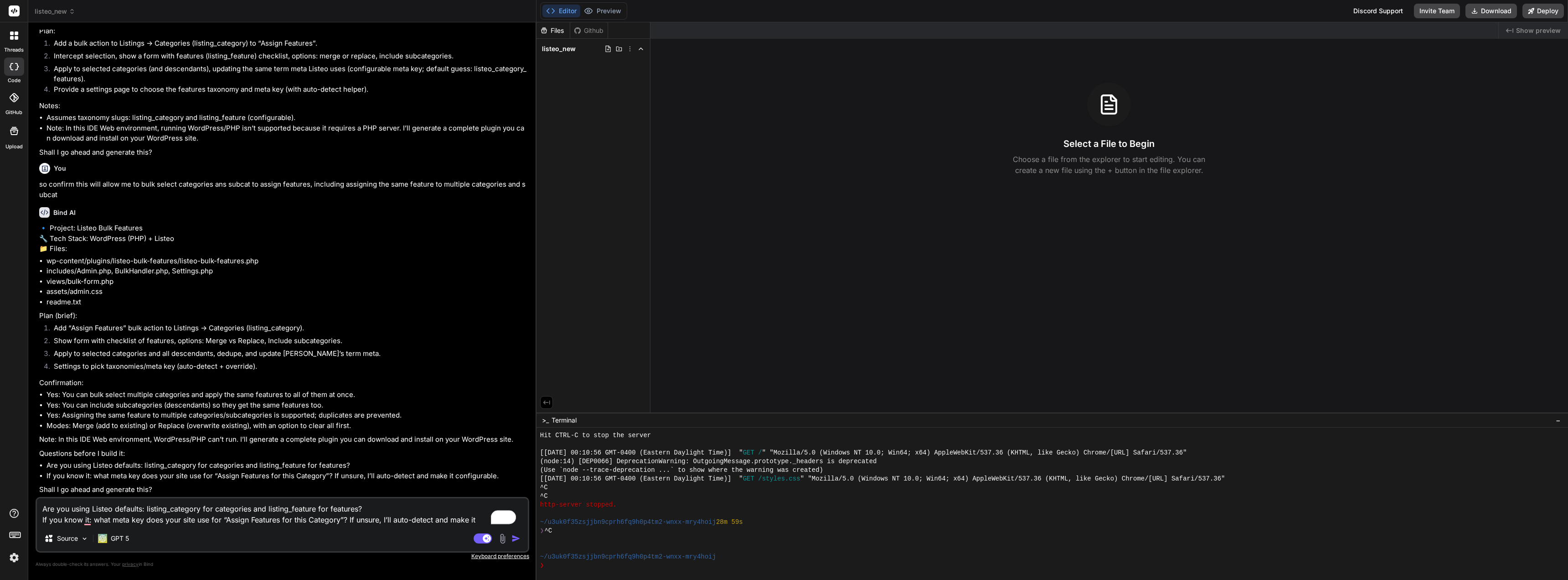
scroll to position [0, 0]
click at [381, 508] on textarea "Are you using Listeo defaults: listing_category for categories and listing_feat…" at bounding box center [282, 511] width 491 height 28
click at [478, 516] on textarea "Are you using Listeo defaults: listing_category for categories and listing_feat…" at bounding box center [282, 511] width 491 height 28
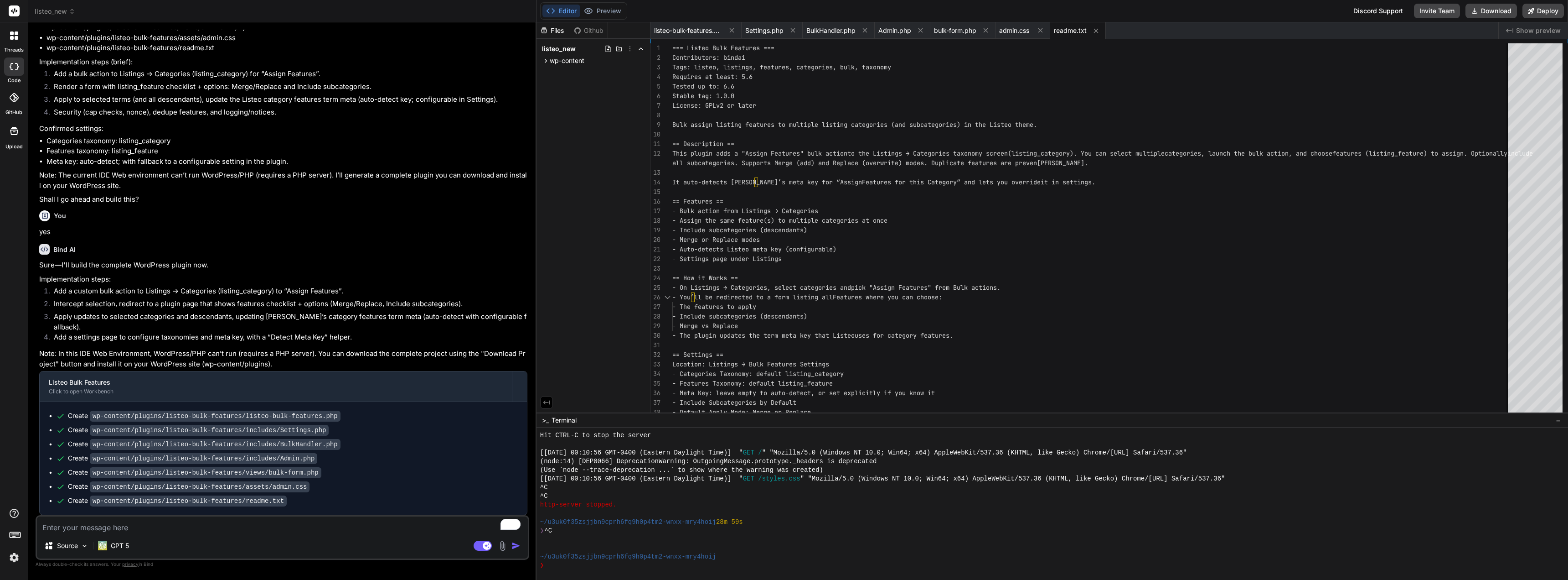
scroll to position [1225, 0]
click at [1489, 10] on button "Download" at bounding box center [1491, 11] width 52 height 15
click at [173, 530] on textarea "To enrich screen reader interactions, please activate Accessibility in Grammarl…" at bounding box center [282, 525] width 491 height 16
paste textarea "Unpacking the package… Installing the plugin… The package could not be installe…"
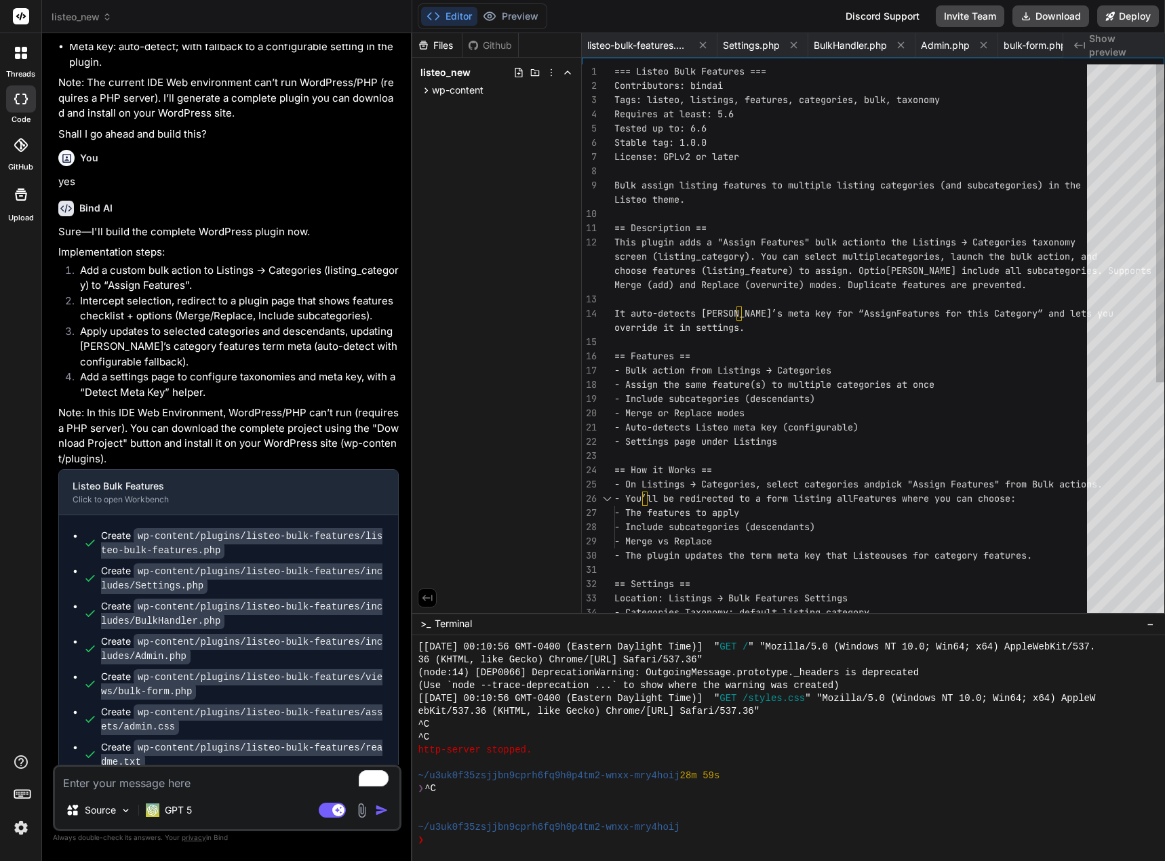
scroll to position [3040, 0]
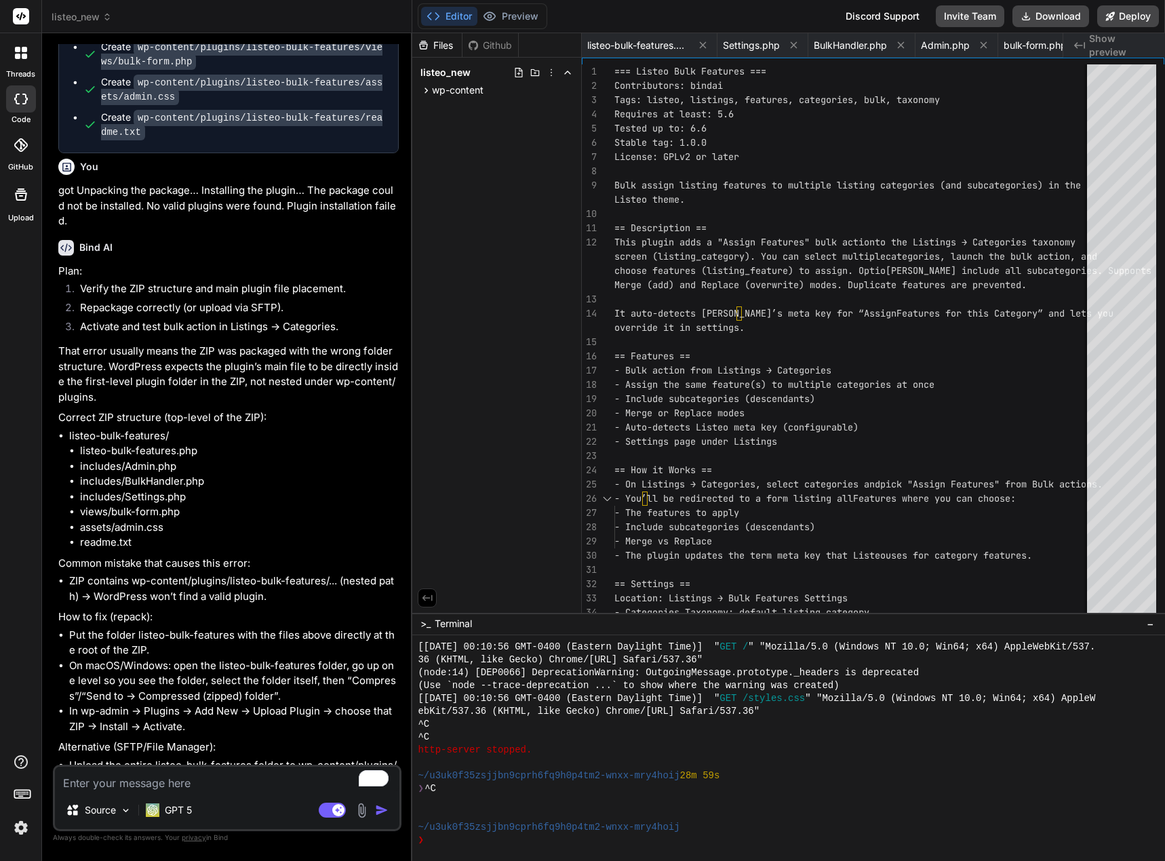
click at [109, 783] on textarea "To enrich screen reader interactions, please activate Accessibility in Grammarl…" at bounding box center [227, 779] width 344 height 24
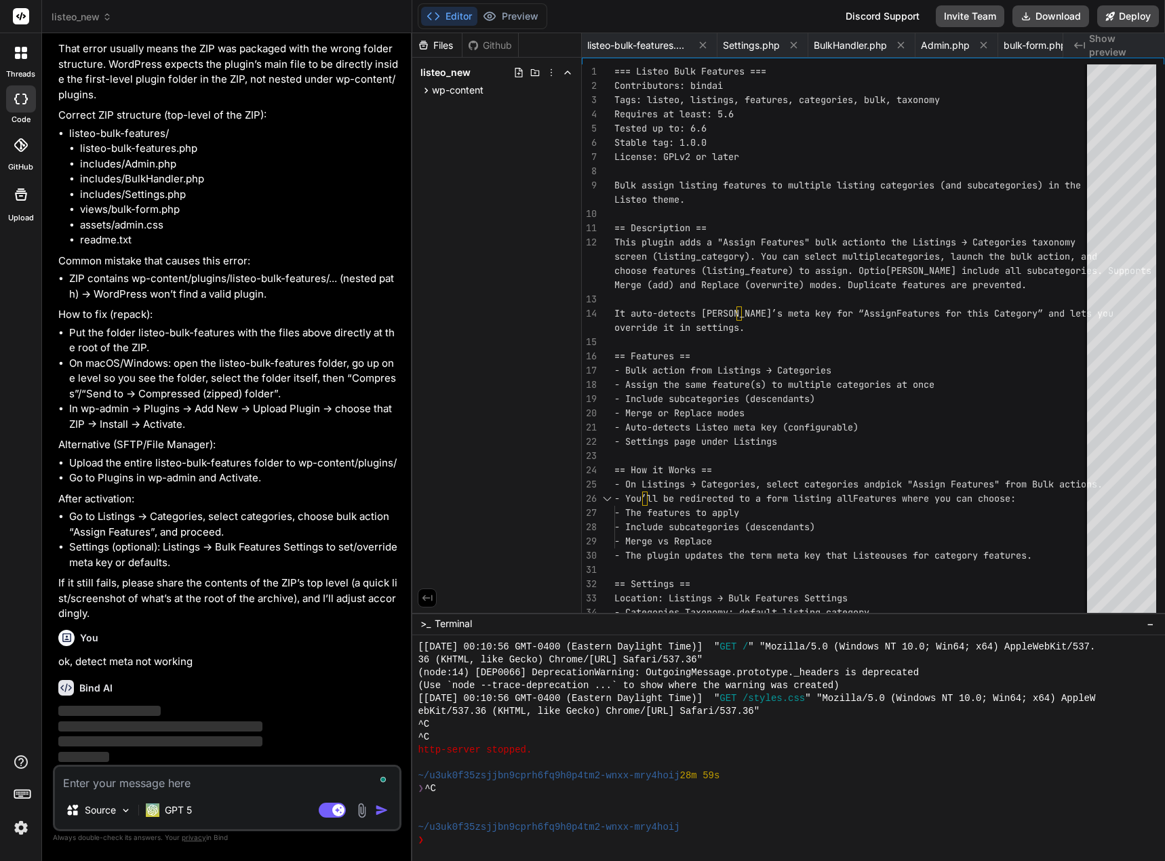
scroll to position [3450, 0]
click at [176, 788] on textarea "To enrich screen reader interactions, please activate Accessibility in Grammarl…" at bounding box center [227, 779] width 344 height 24
paste textarea "ategories Taxonomy service_category Default: listing_category Features Taxonomy…"
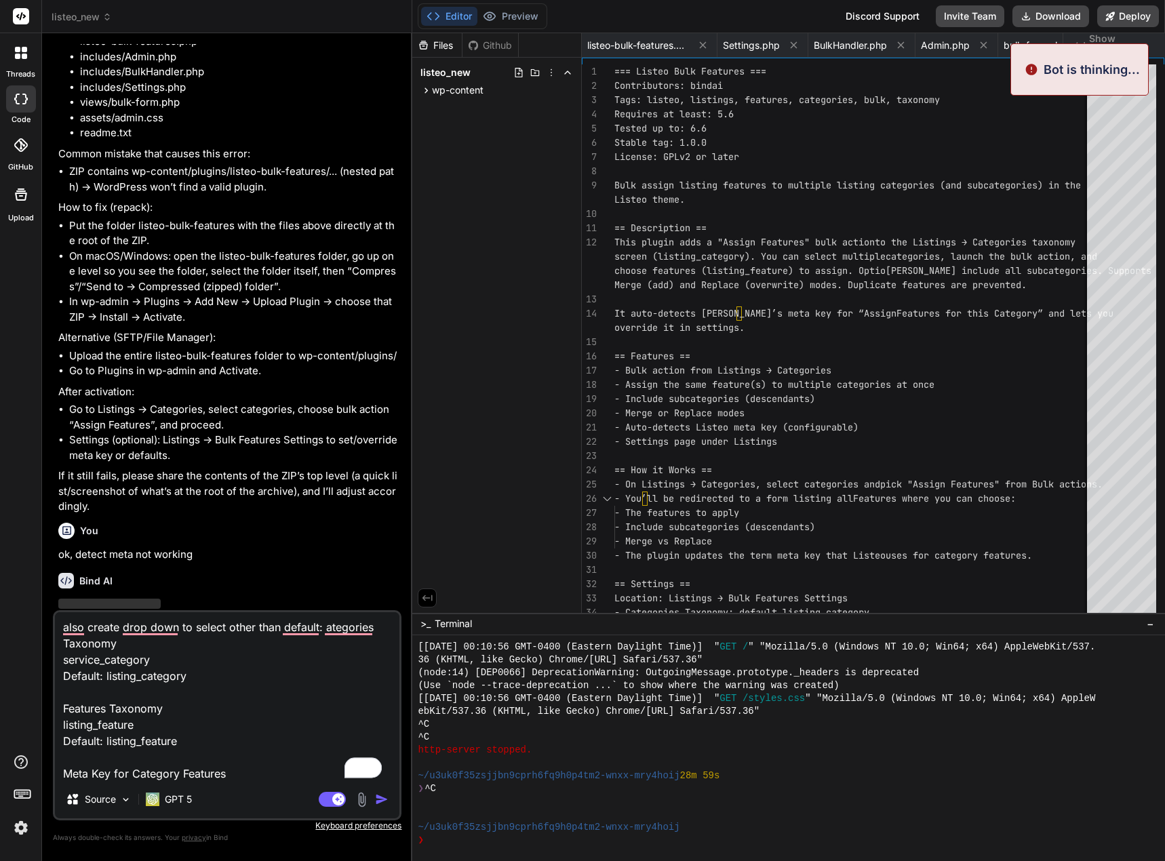
click at [381, 795] on img "button" at bounding box center [382, 800] width 14 height 14
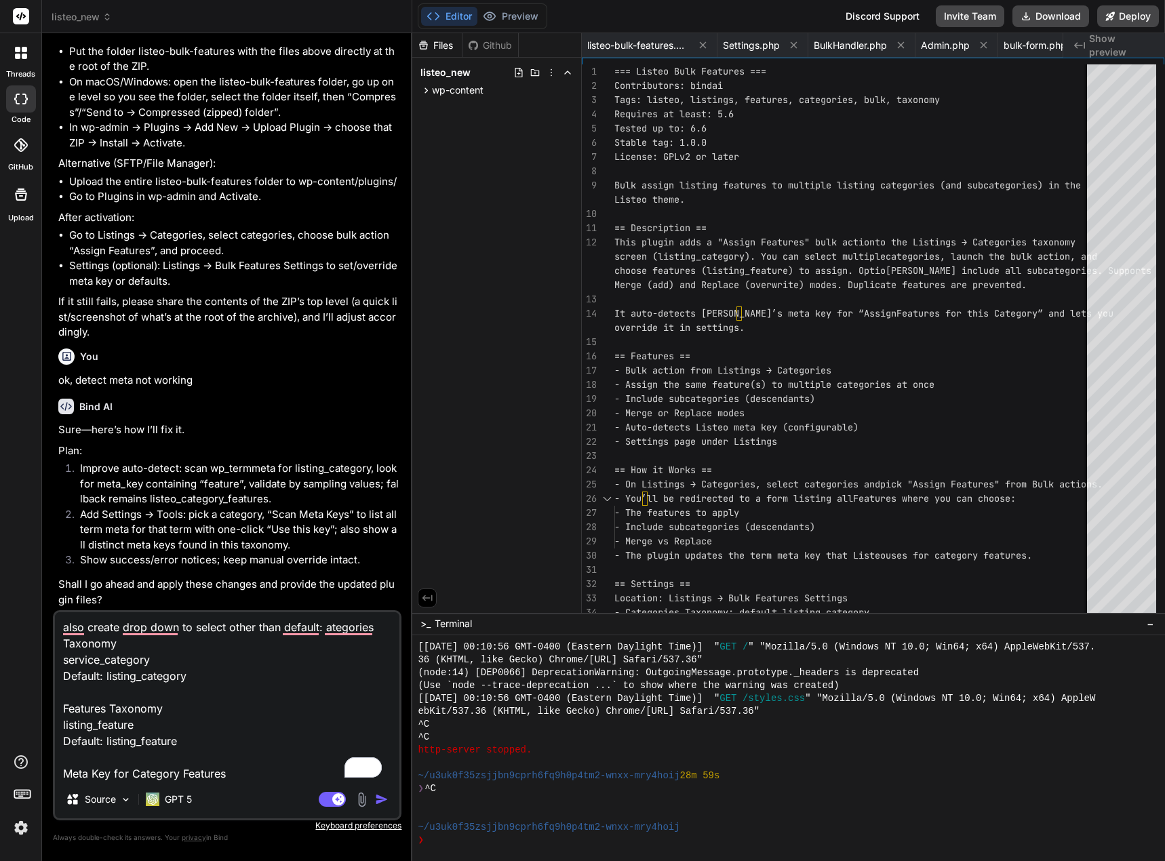
scroll to position [3731, 0]
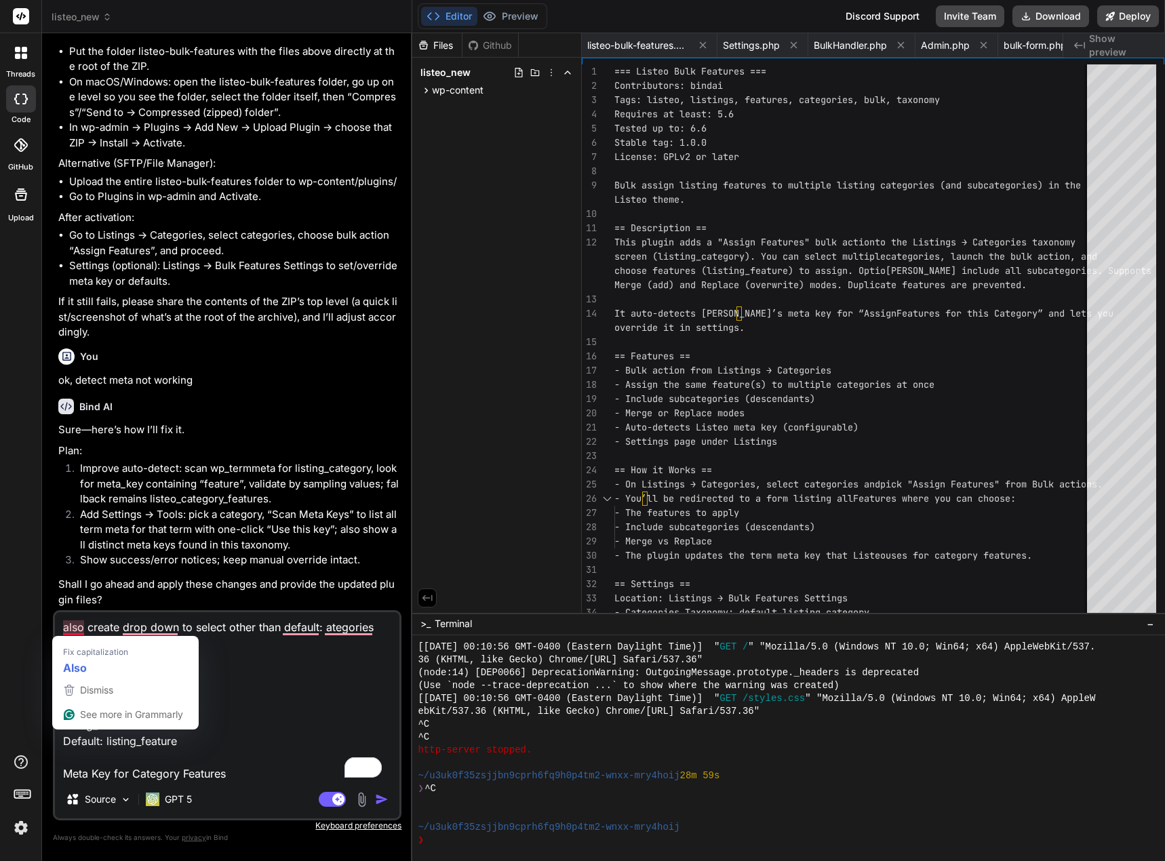
drag, startPoint x: 66, startPoint y: 629, endPoint x: 78, endPoint y: 625, distance: 12.0
click at [71, 627] on textarea "also create drop down to select other than default: ategories Taxonomy service_…" at bounding box center [227, 696] width 344 height 168
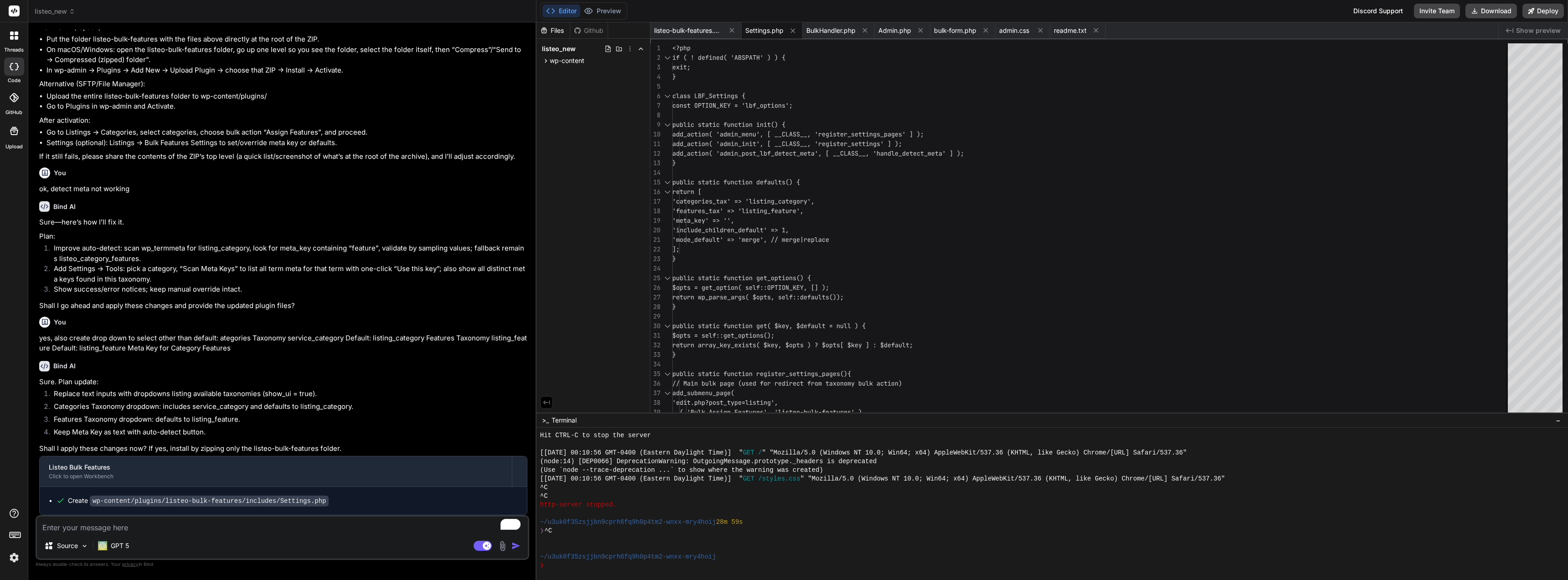
scroll to position [1973, 0]
click at [73, 525] on textarea "To enrich screen reader interactions, please activate Accessibility in Grammarl…" at bounding box center [282, 525] width 491 height 16
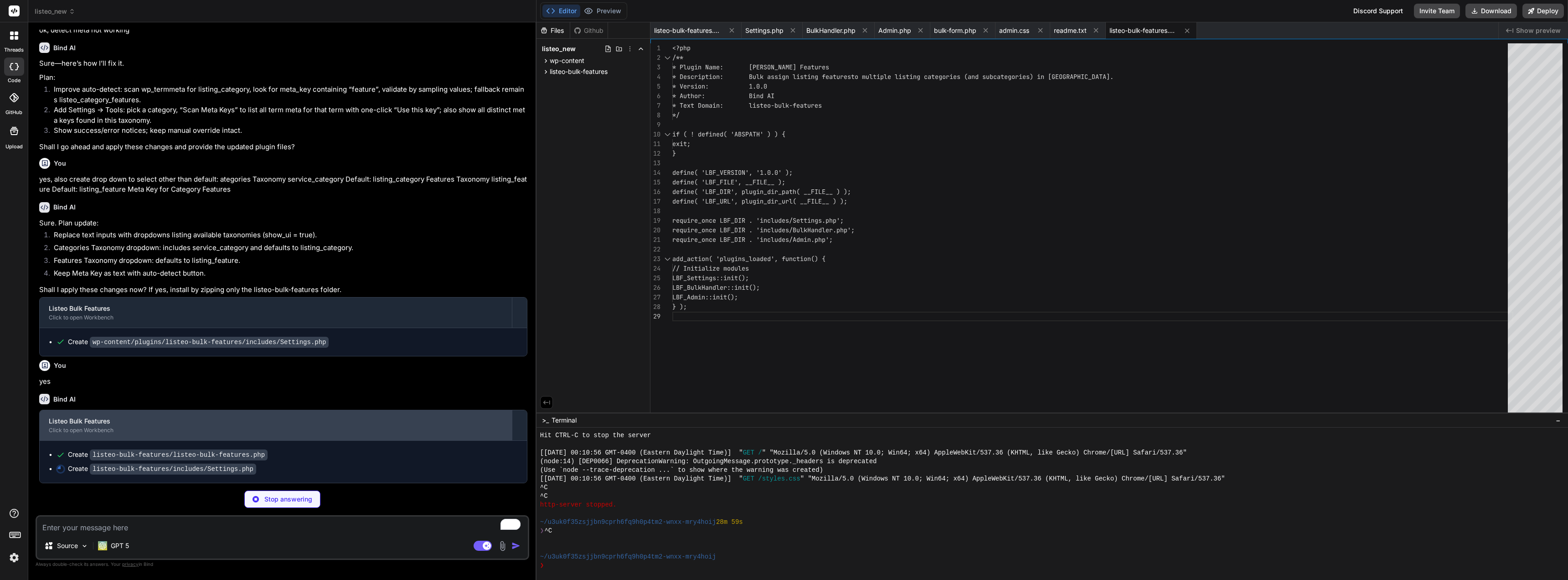
scroll to position [2132, 0]
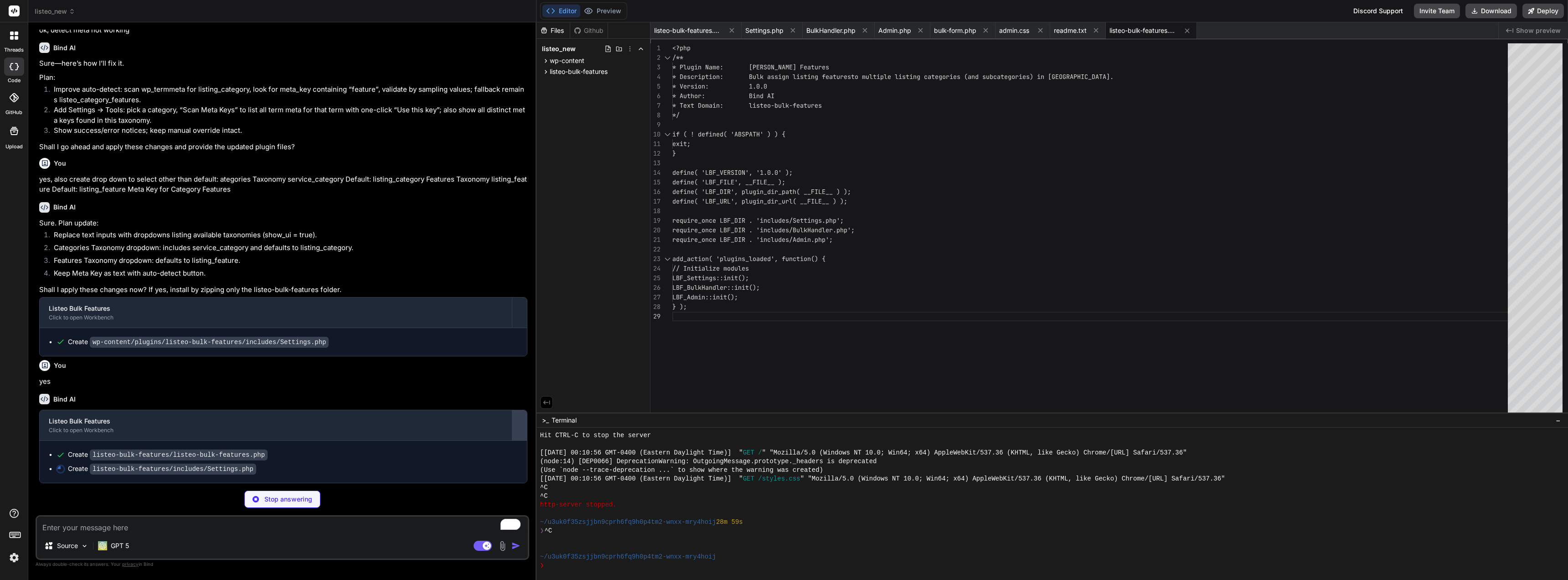
click at [514, 431] on div at bounding box center [520, 425] width 15 height 15
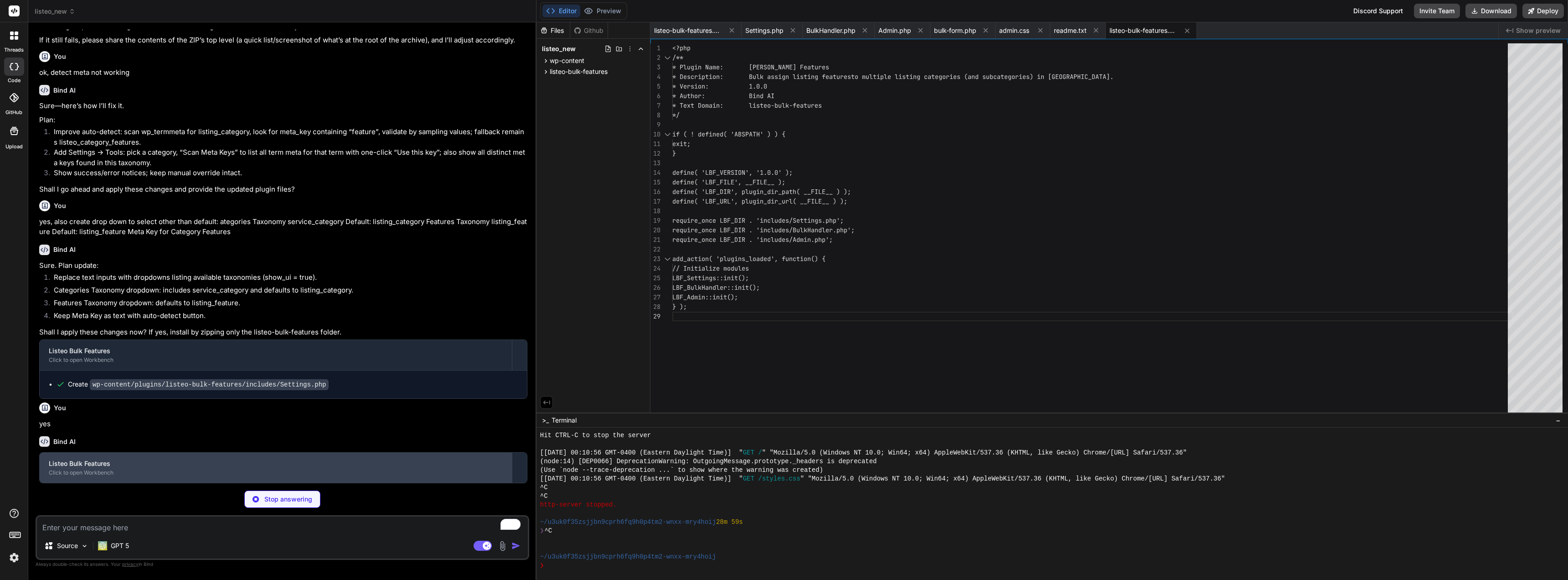
click at [493, 464] on div "Listeo Bulk Features" at bounding box center [276, 464] width 454 height 9
click at [409, 463] on div "Listeo Bulk Features" at bounding box center [276, 464] width 454 height 9
click at [83, 470] on div "Listeo Bulk Features Click to open Workbench" at bounding box center [276, 468] width 472 height 30
click at [83, 471] on div "Click to open Workbench" at bounding box center [276, 472] width 454 height 7
click at [94, 472] on div "Click to open Workbench" at bounding box center [276, 472] width 454 height 7
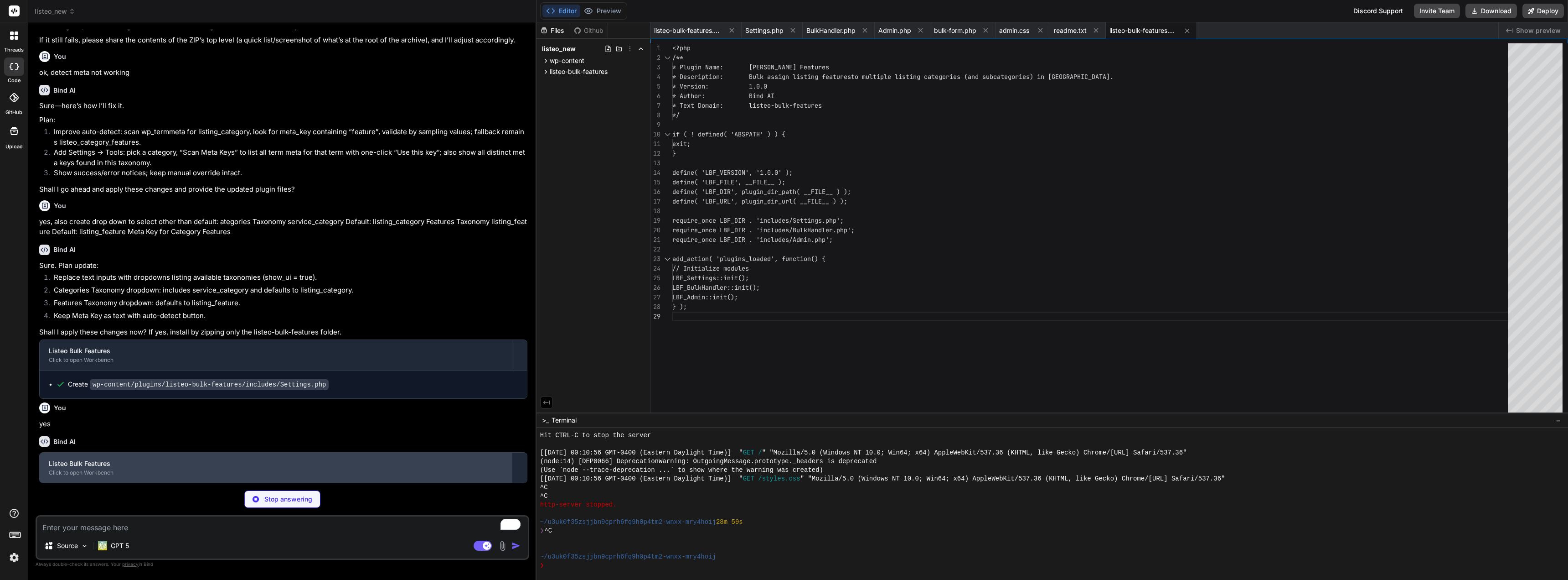
click at [94, 472] on div "Click to open Workbench" at bounding box center [276, 472] width 454 height 7
drag, startPoint x: 94, startPoint y: 472, endPoint x: 102, endPoint y: 471, distance: 8.1
click at [97, 472] on div "Click to open Workbench" at bounding box center [276, 472] width 454 height 7
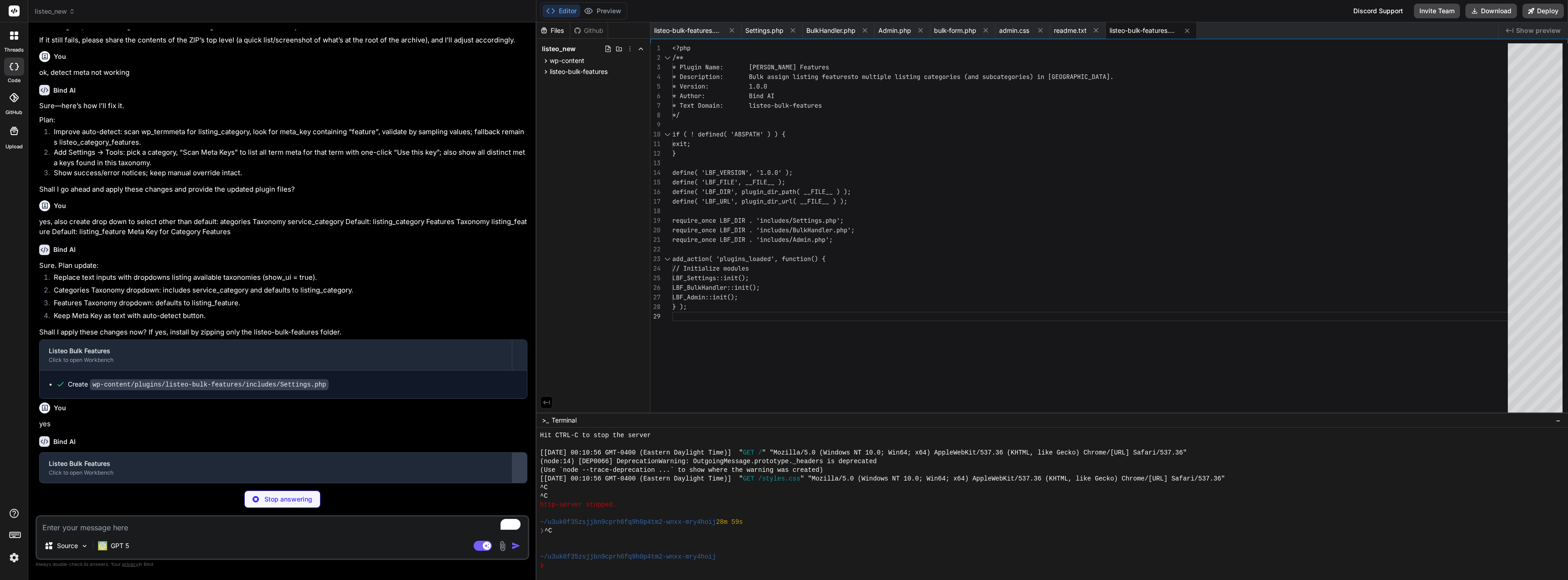
click at [520, 464] on div at bounding box center [520, 468] width 15 height 15
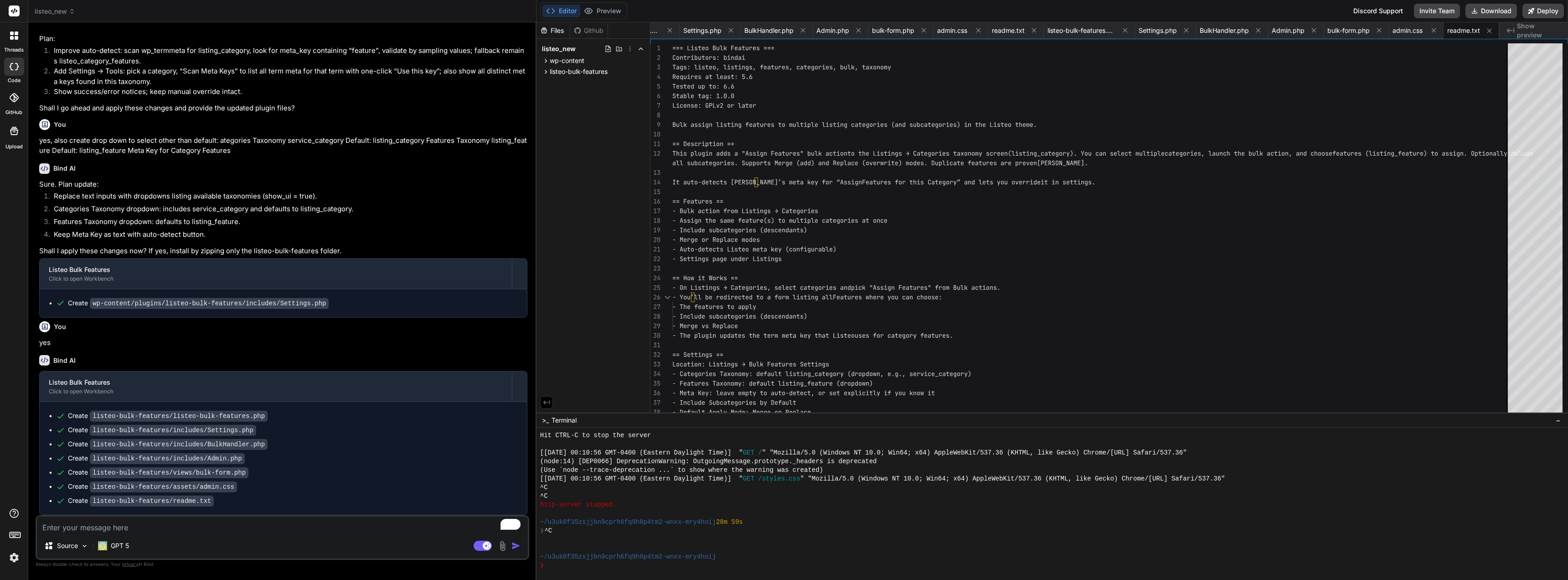
scroll to position [2171, 0]
click at [1499, 11] on button "Download" at bounding box center [1491, 11] width 52 height 15
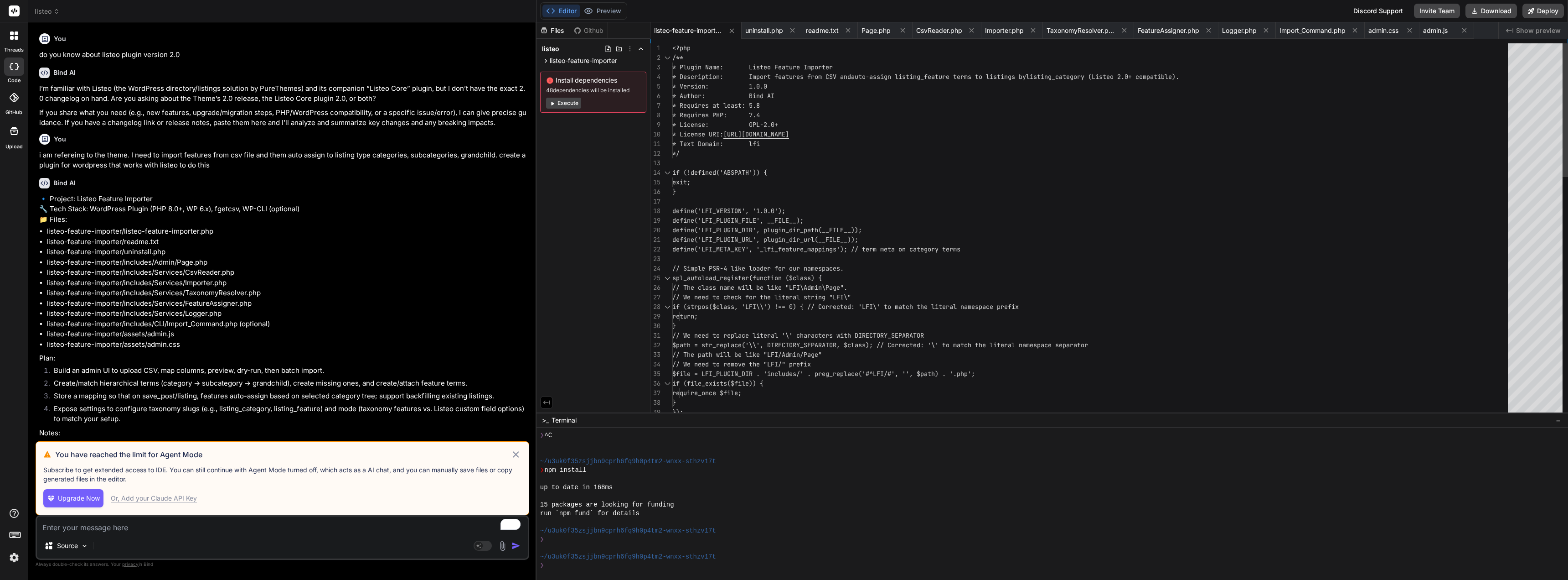
scroll to position [321, 0]
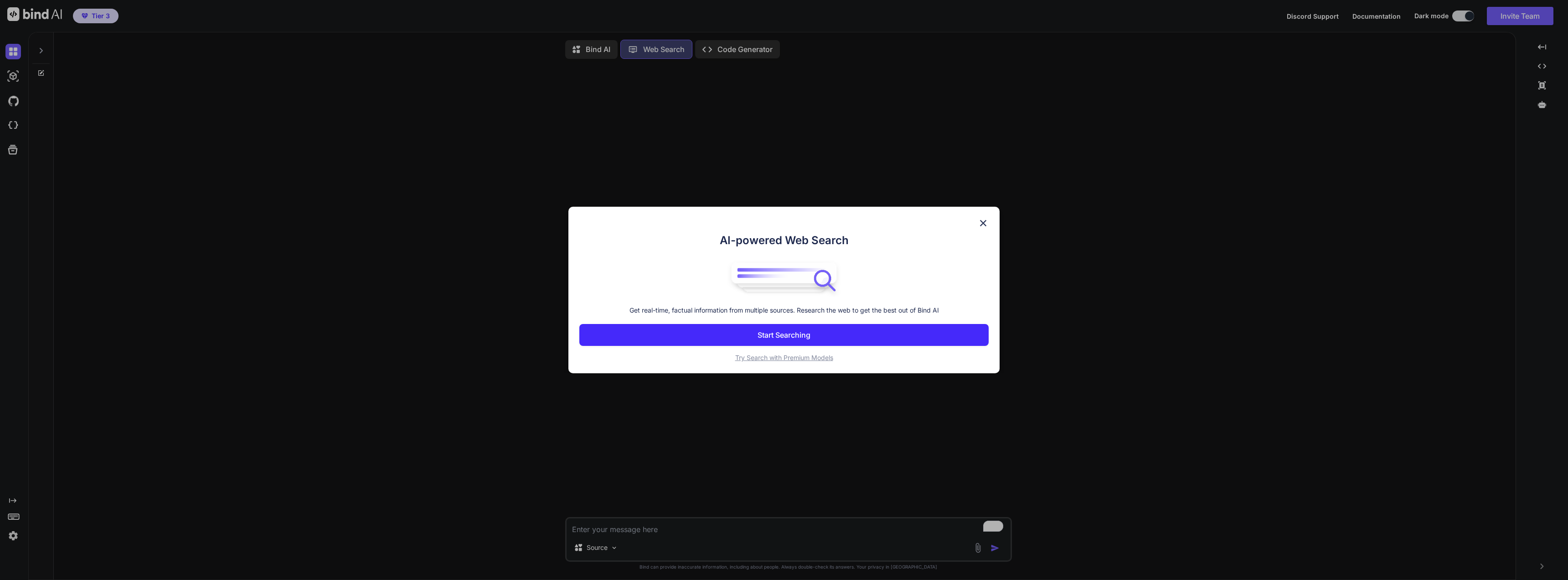
scroll to position [3, 0]
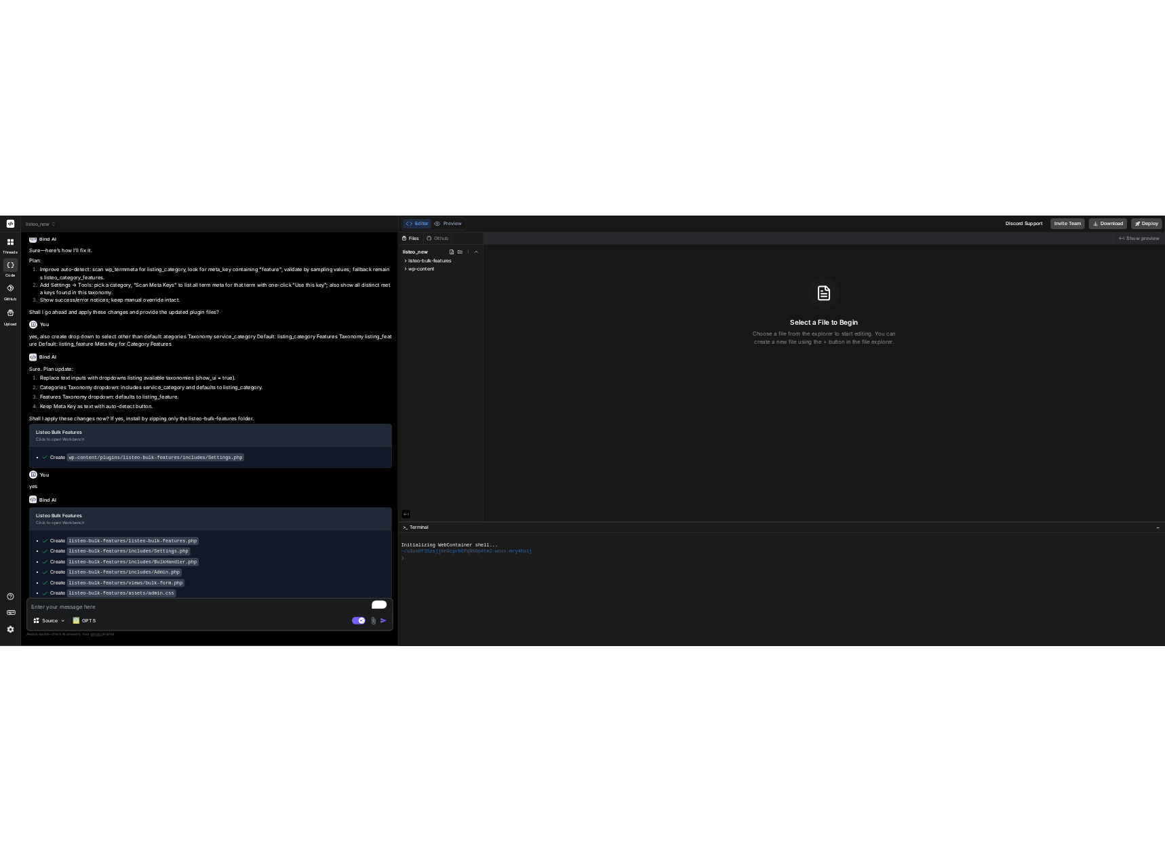
scroll to position [1050, 0]
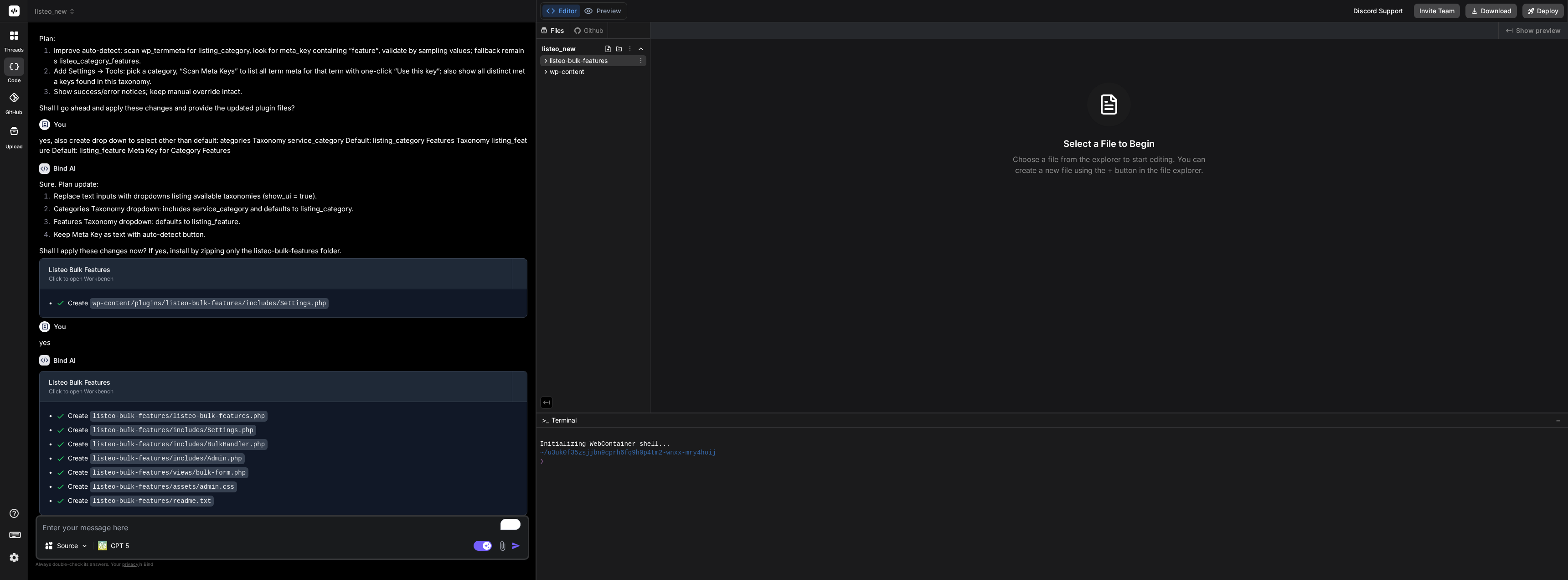
click at [595, 61] on span "listeo-bulk-features" at bounding box center [579, 61] width 58 height 9
click at [602, 93] on span "listeo-bulk-features.php" at bounding box center [596, 96] width 73 height 11
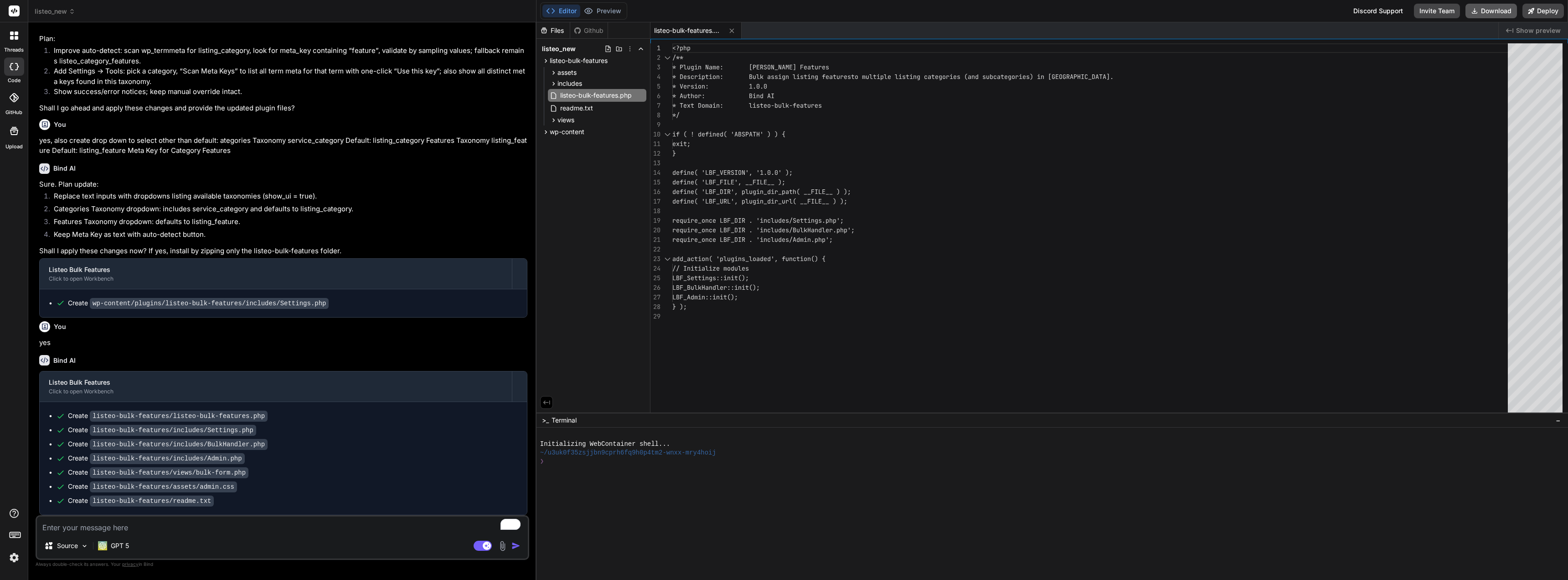
click at [1496, 9] on button "Download" at bounding box center [1491, 11] width 52 height 15
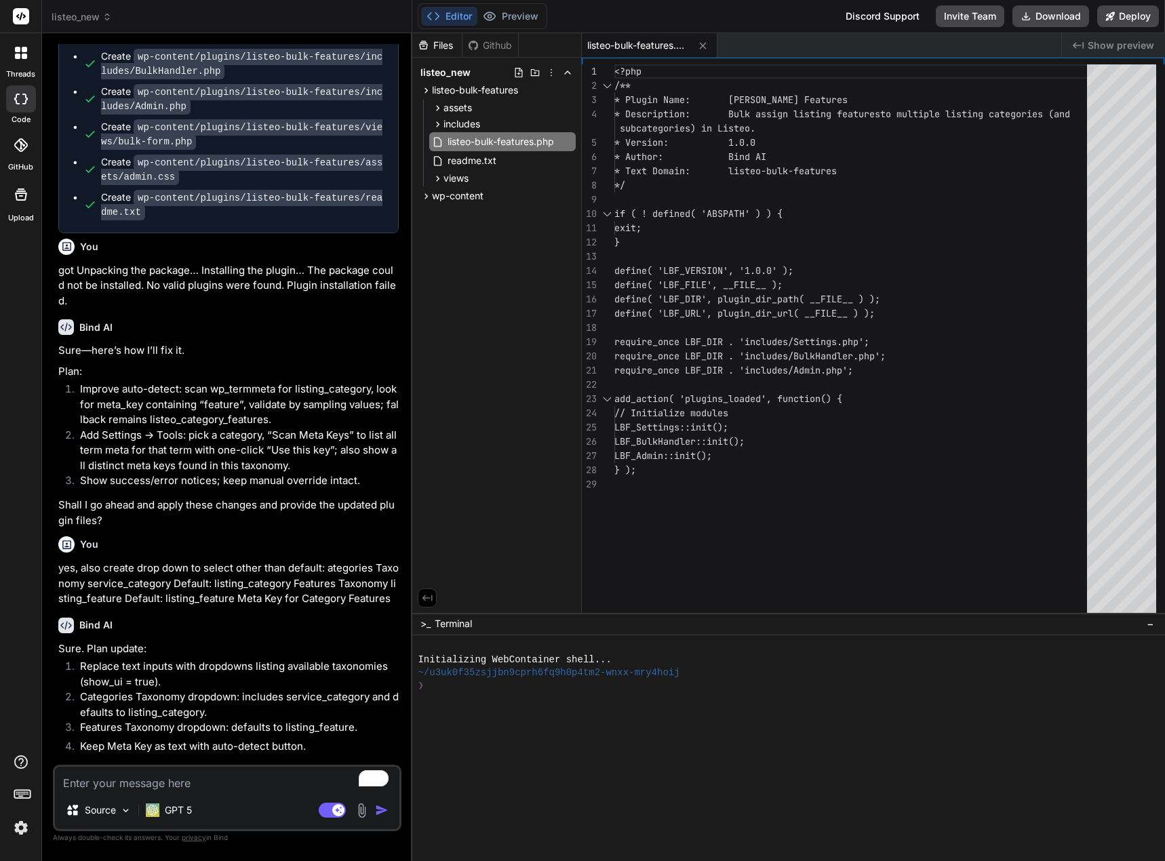
scroll to position [1395, 0]
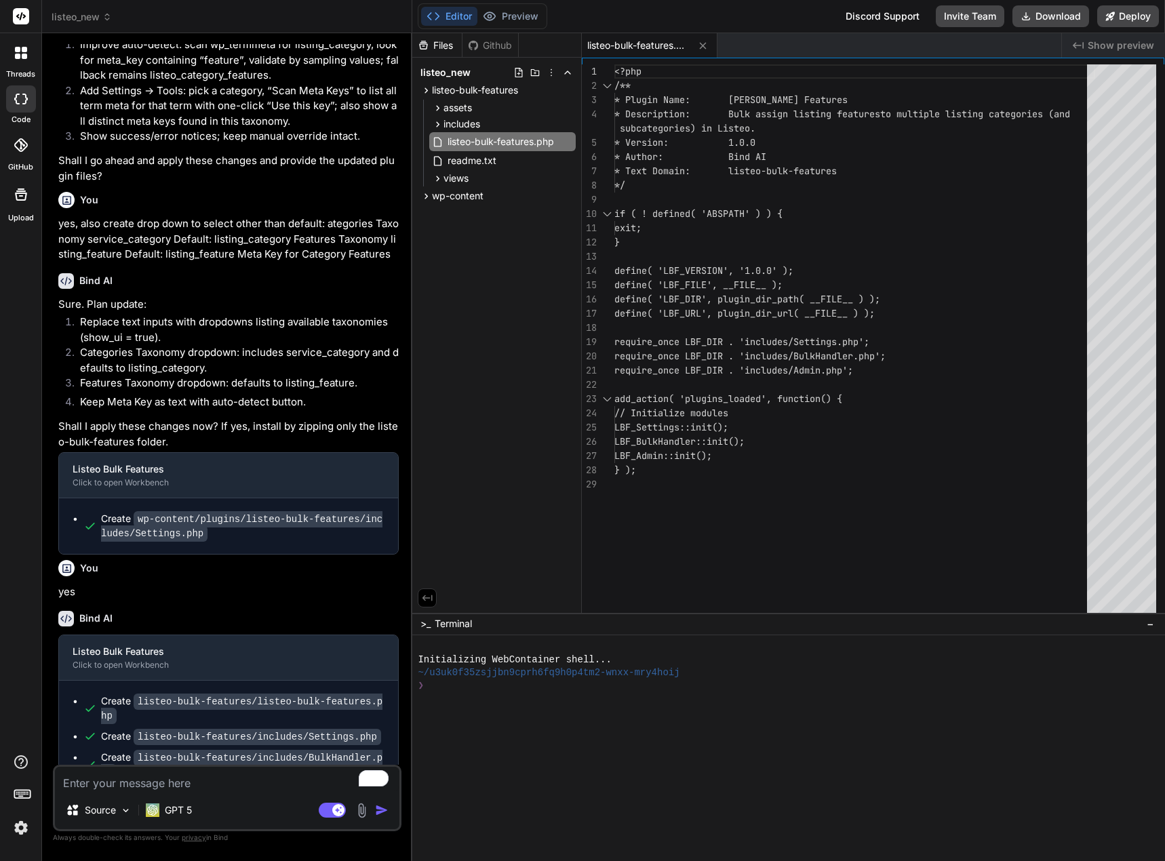
click at [138, 789] on textarea "To enrich screen reader interactions, please activate Accessibility in Grammarl…" at bounding box center [227, 779] width 344 height 24
type textarea "x"
type textarea "w"
type textarea "x"
type textarea "wh"
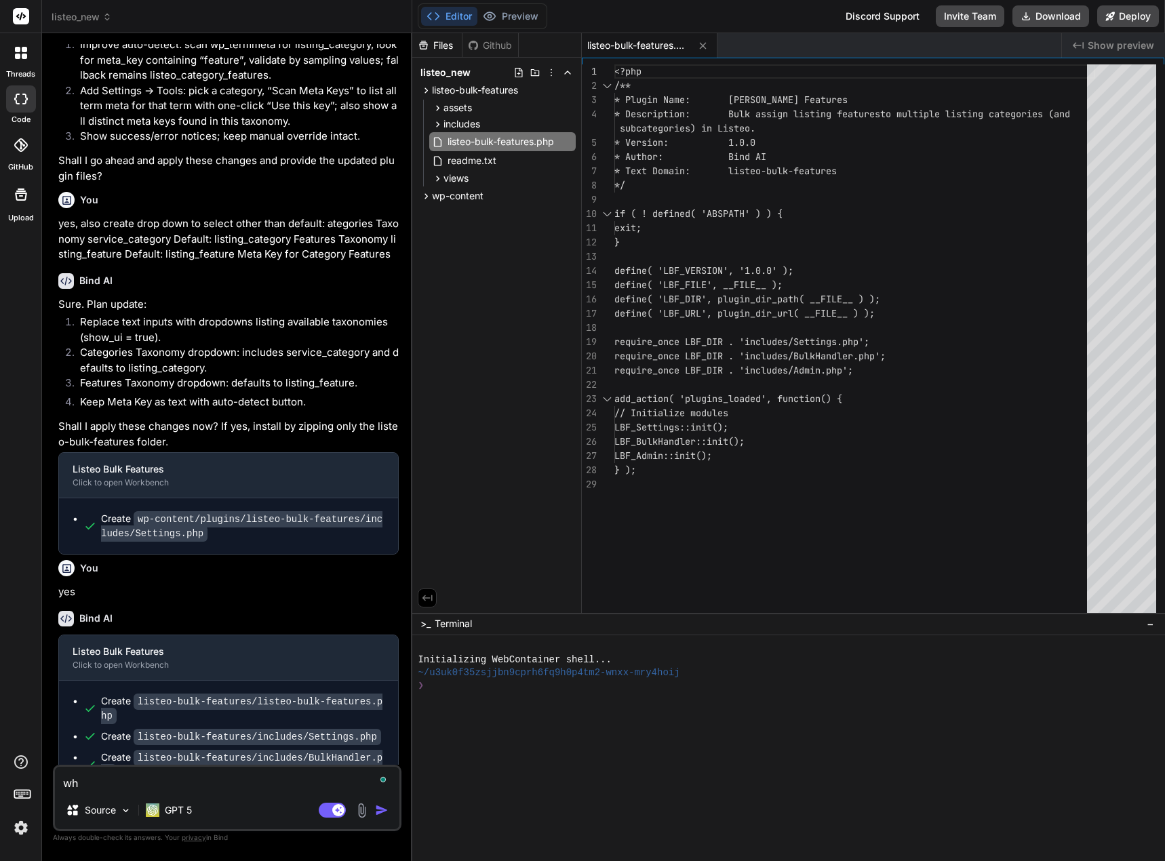
type textarea "x"
type textarea "whe"
type textarea "x"
type textarea "when"
type textarea "x"
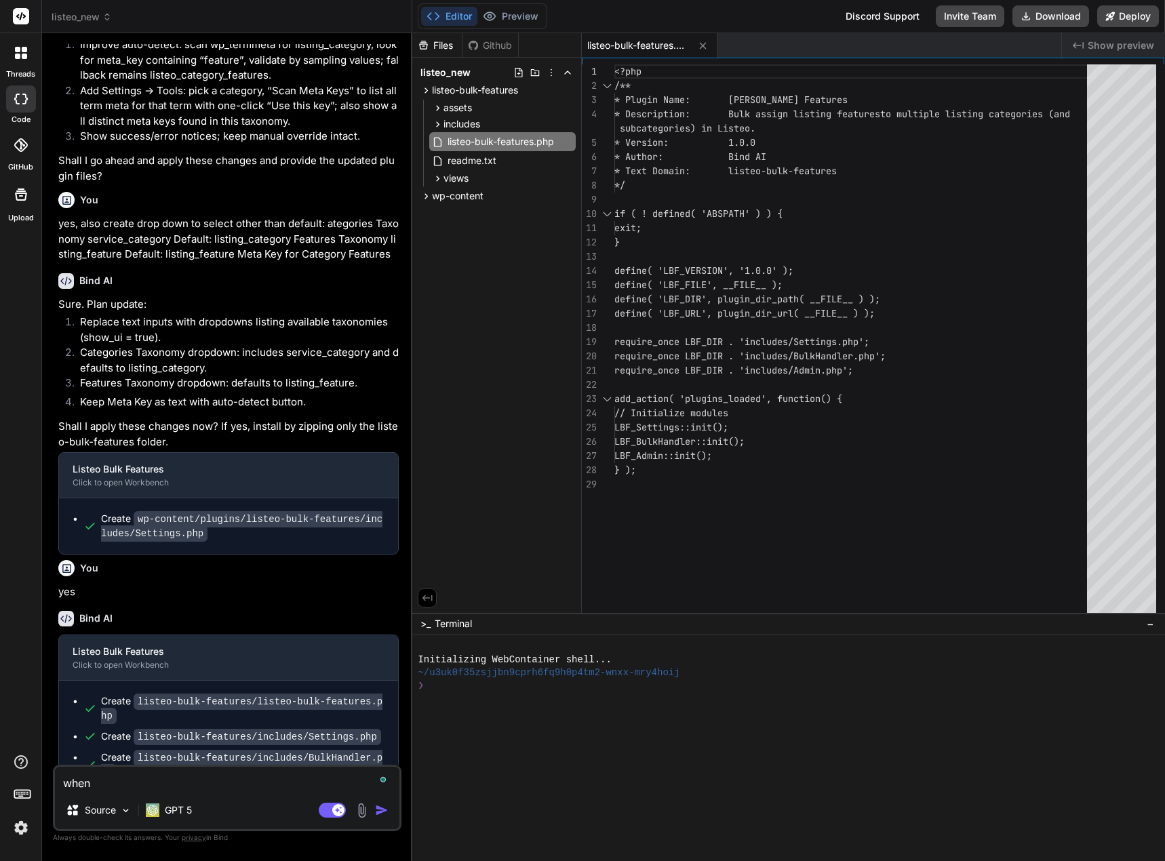
type textarea "when"
type textarea "x"
type textarea "when i"
type textarea "x"
type textarea "when i"
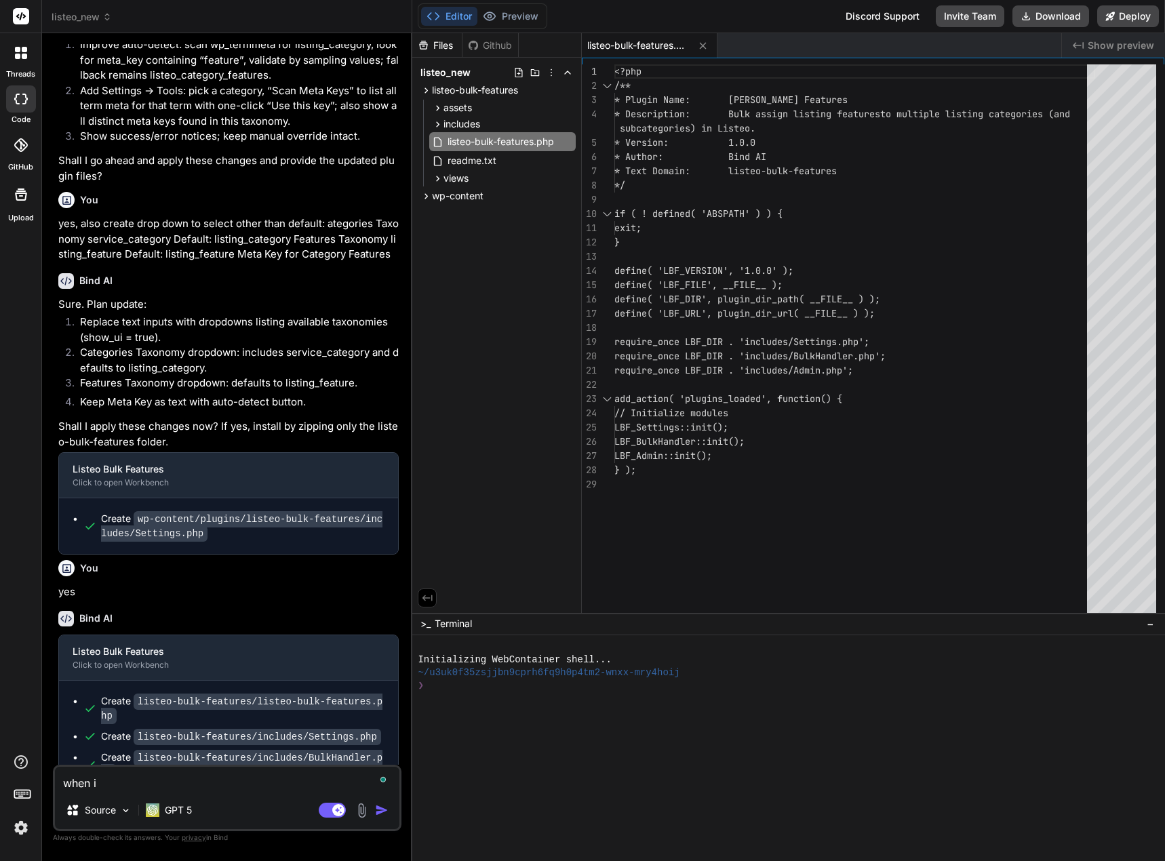
type textarea "x"
type textarea "when i c"
type textarea "x"
type textarea "when i cl"
type textarea "x"
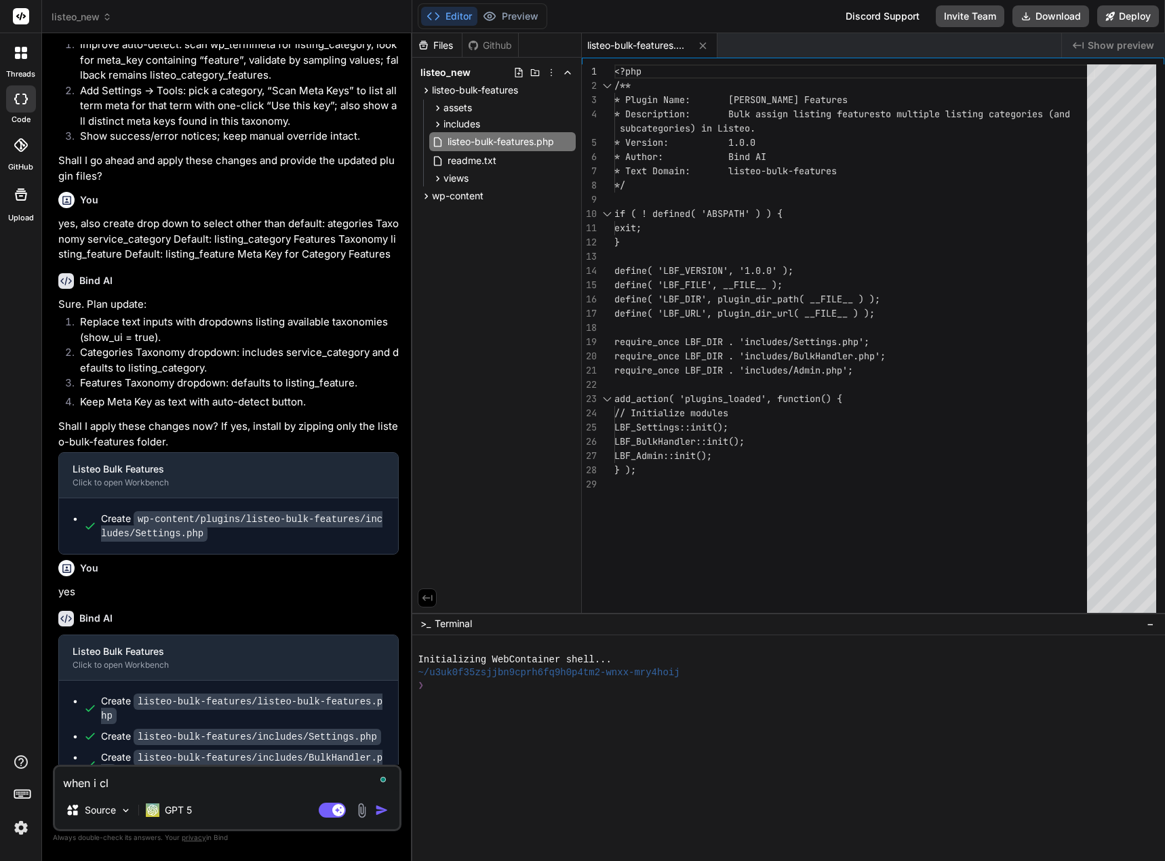
type textarea "when i cli"
type textarea "x"
type textarea "when i clic"
type textarea "x"
type textarea "when i click"
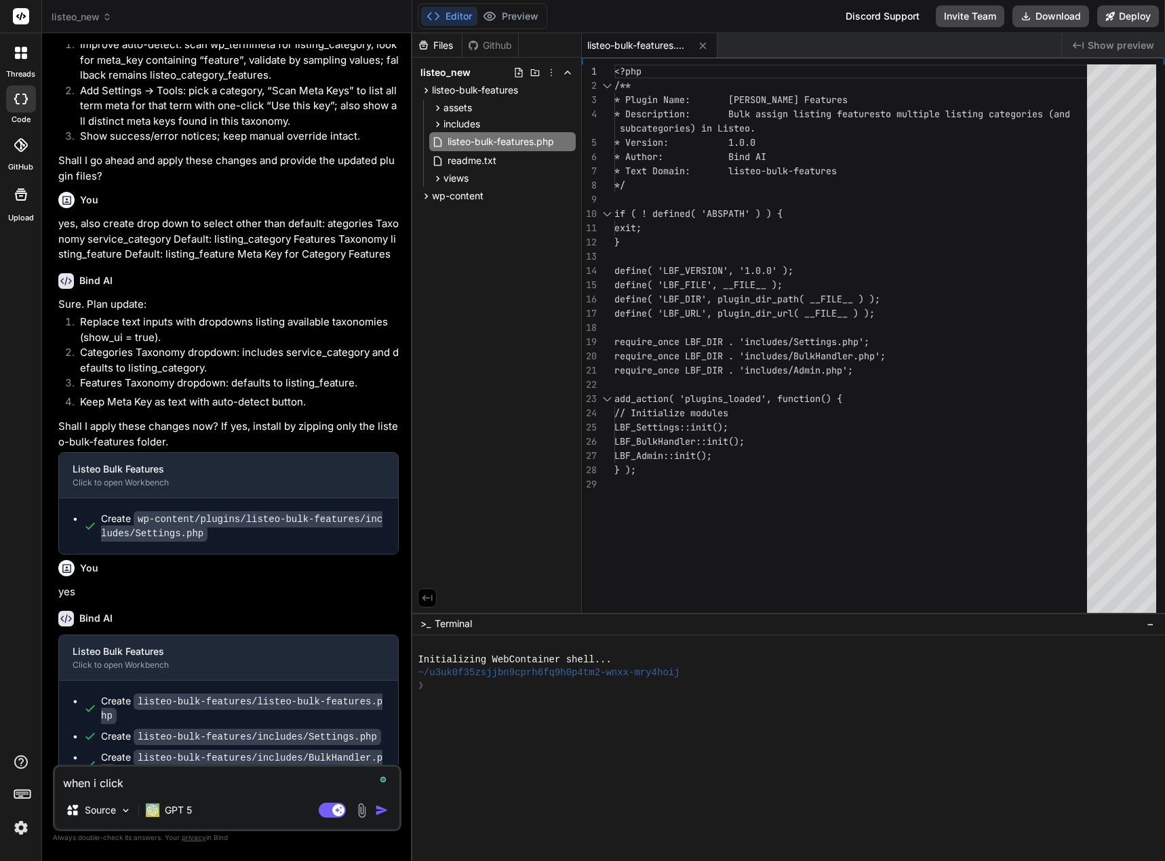
type textarea "x"
type textarea "when i click"
type textarea "x"
type textarea "when i click b"
type textarea "x"
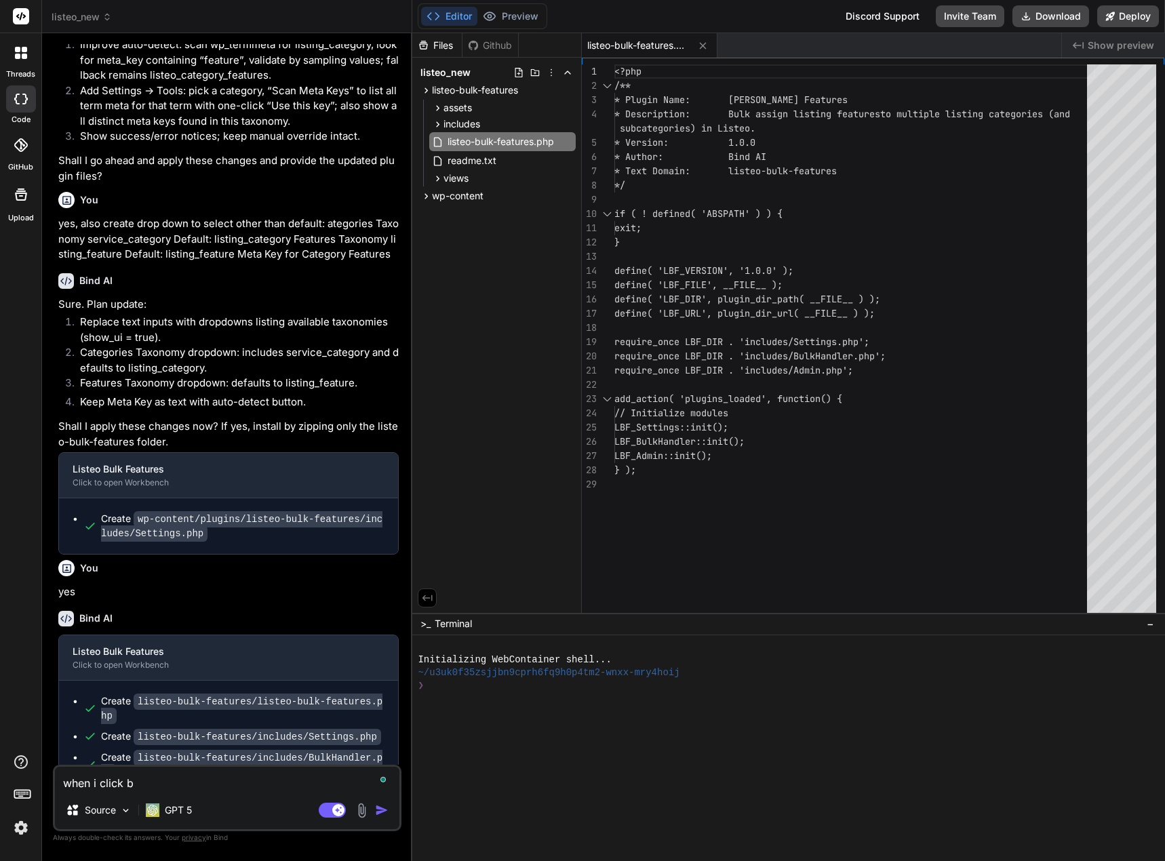
type textarea "when i click bu"
type textarea "x"
type textarea "when i click bul"
type textarea "x"
type textarea "when i click bulk"
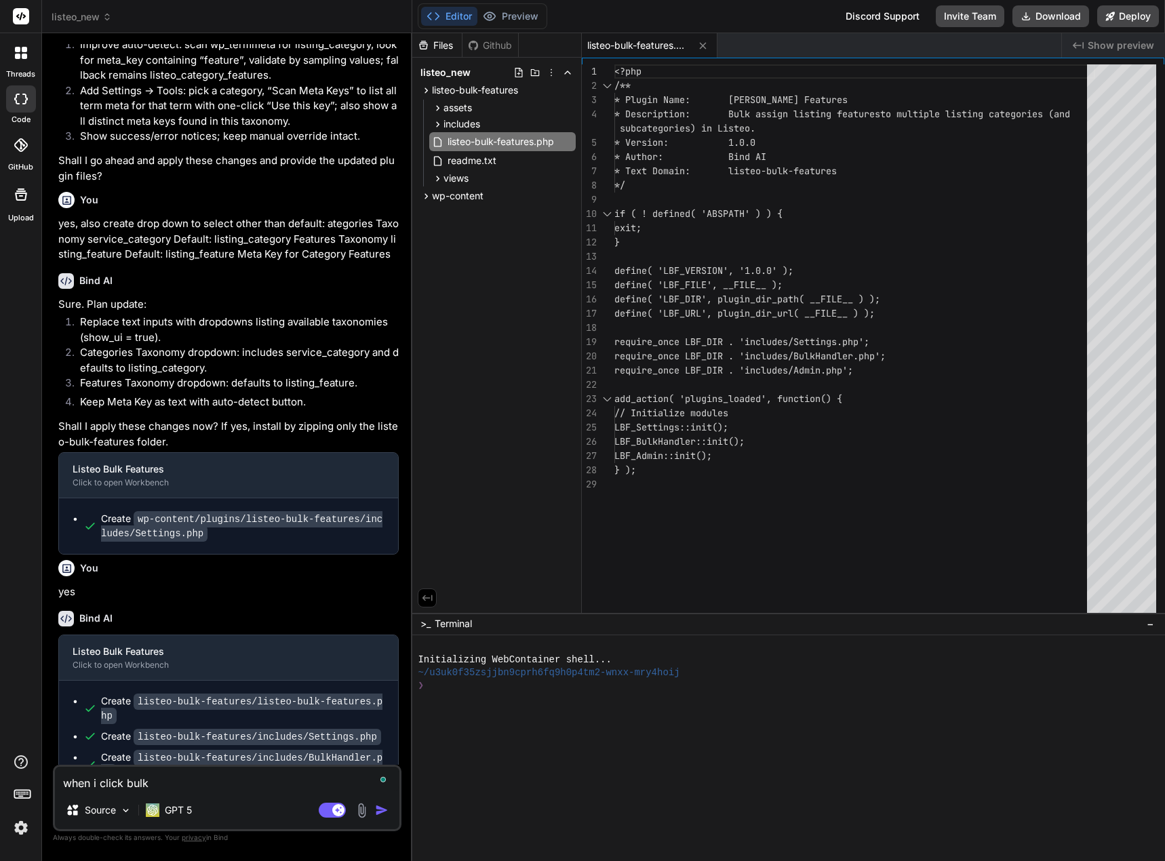
type textarea "x"
type textarea "when i click bulk"
type textarea "x"
type textarea "when i click bulk a"
type textarea "x"
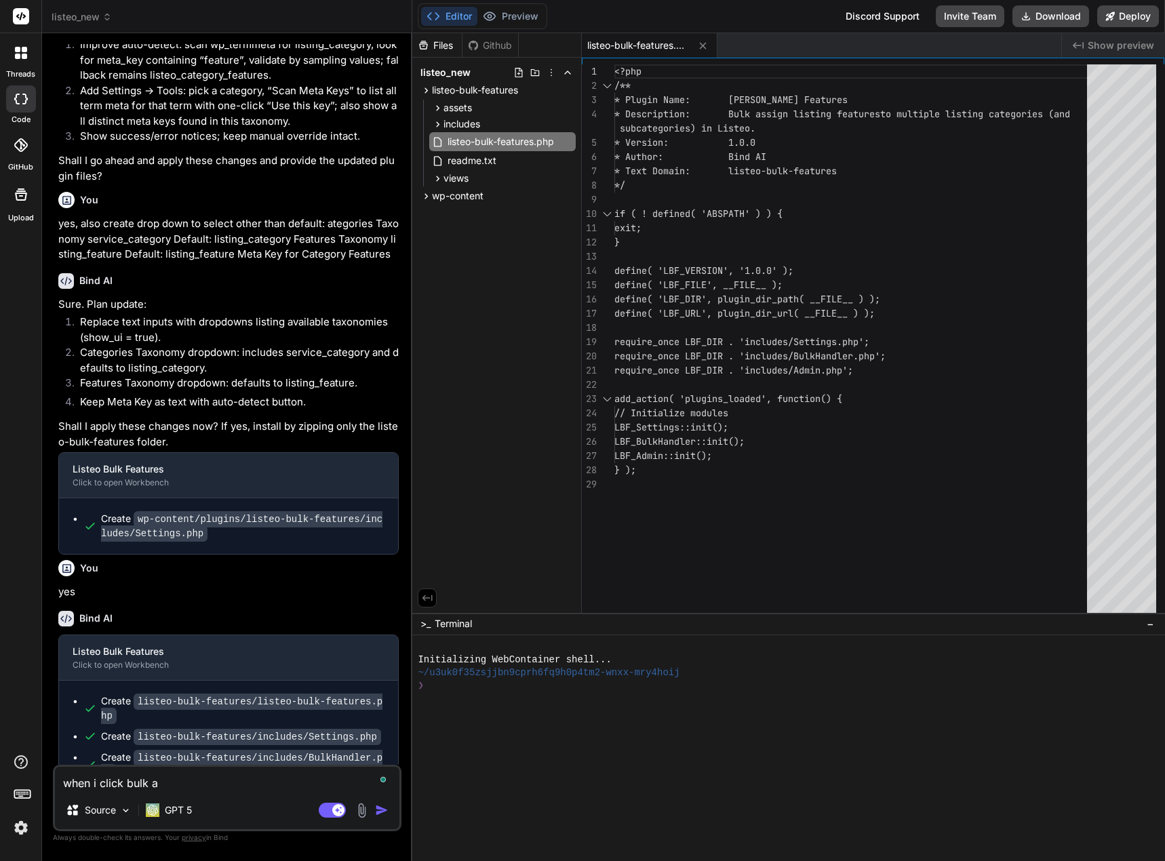
type textarea "when i click bulk as"
type textarea "x"
type textarea "when i click bulk ass"
type textarea "x"
type textarea "when i click bulk assi"
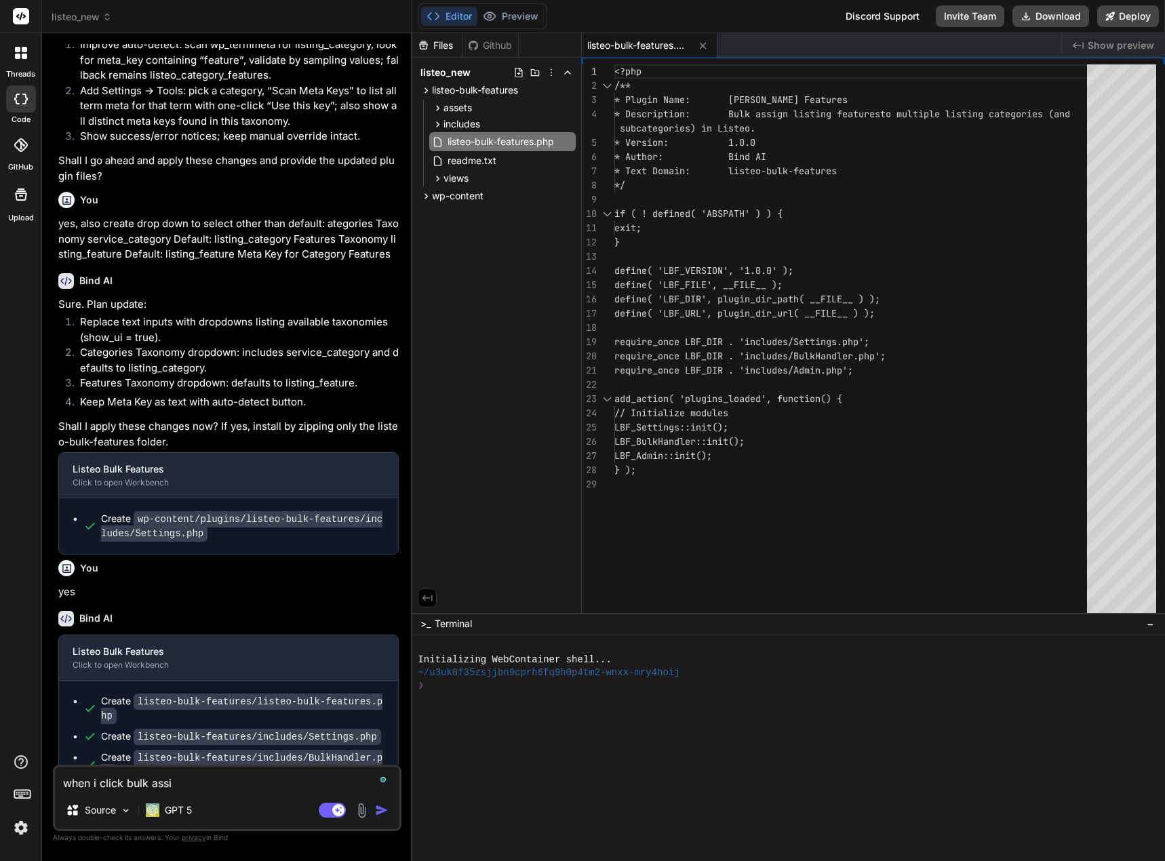
type textarea "x"
type textarea "when i click bulk assig"
type textarea "x"
type textarea "when i click bulk assign"
type textarea "x"
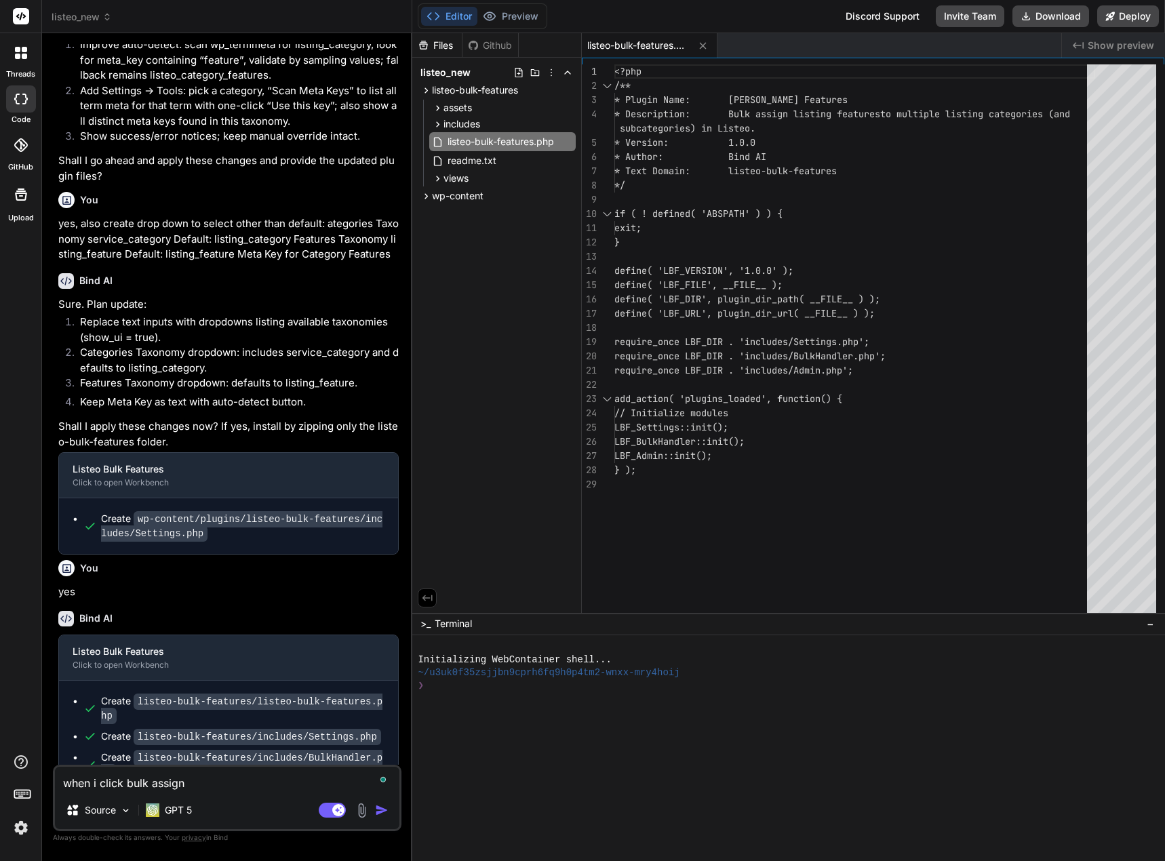
type textarea "when i click bulk assign"
type textarea "x"
type textarea "when i click bulk assign f"
type textarea "x"
type textarea "when i click bulk assign fe"
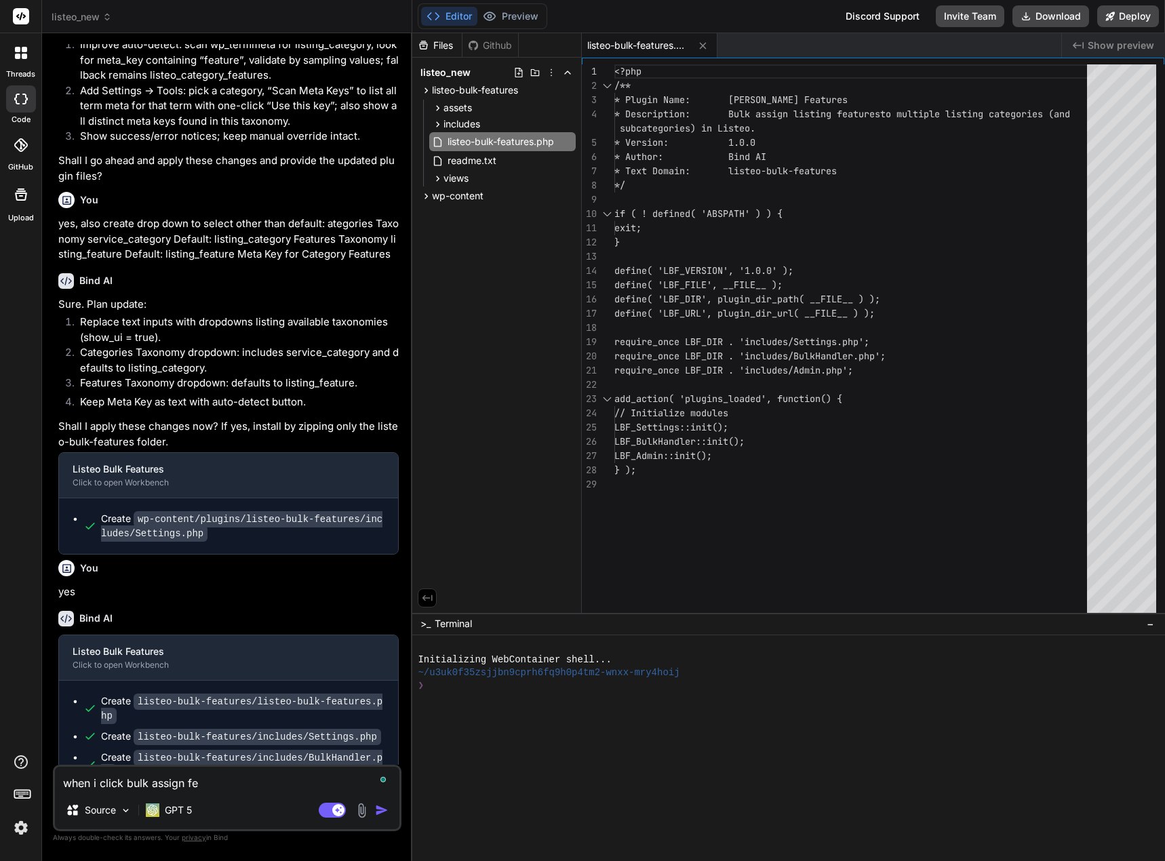
type textarea "x"
type textarea "when i click bulk assign fea"
type textarea "x"
type textarea "when i click bulk assign feat"
type textarea "x"
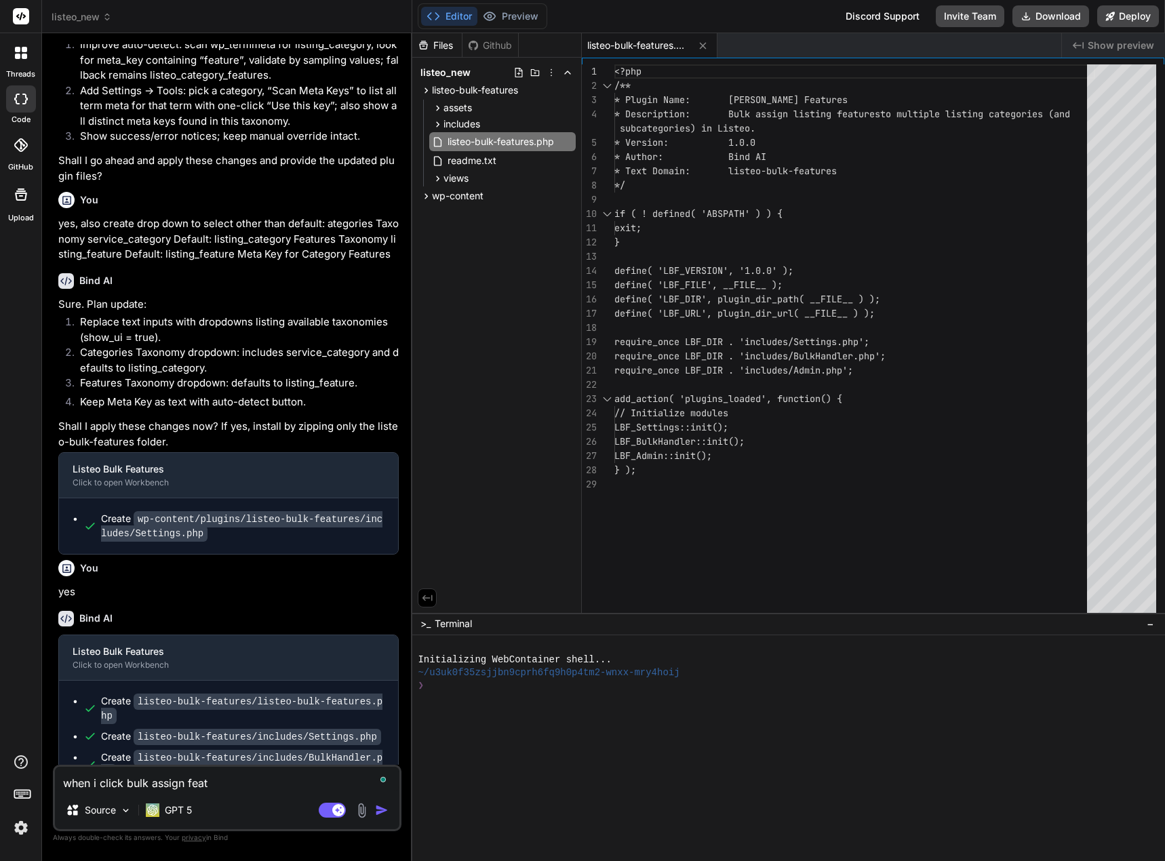
type textarea "when i click bulk assign featu"
type textarea "x"
type textarea "when i click bulk assign featur"
type textarea "x"
type textarea "when i click bulk assign feature"
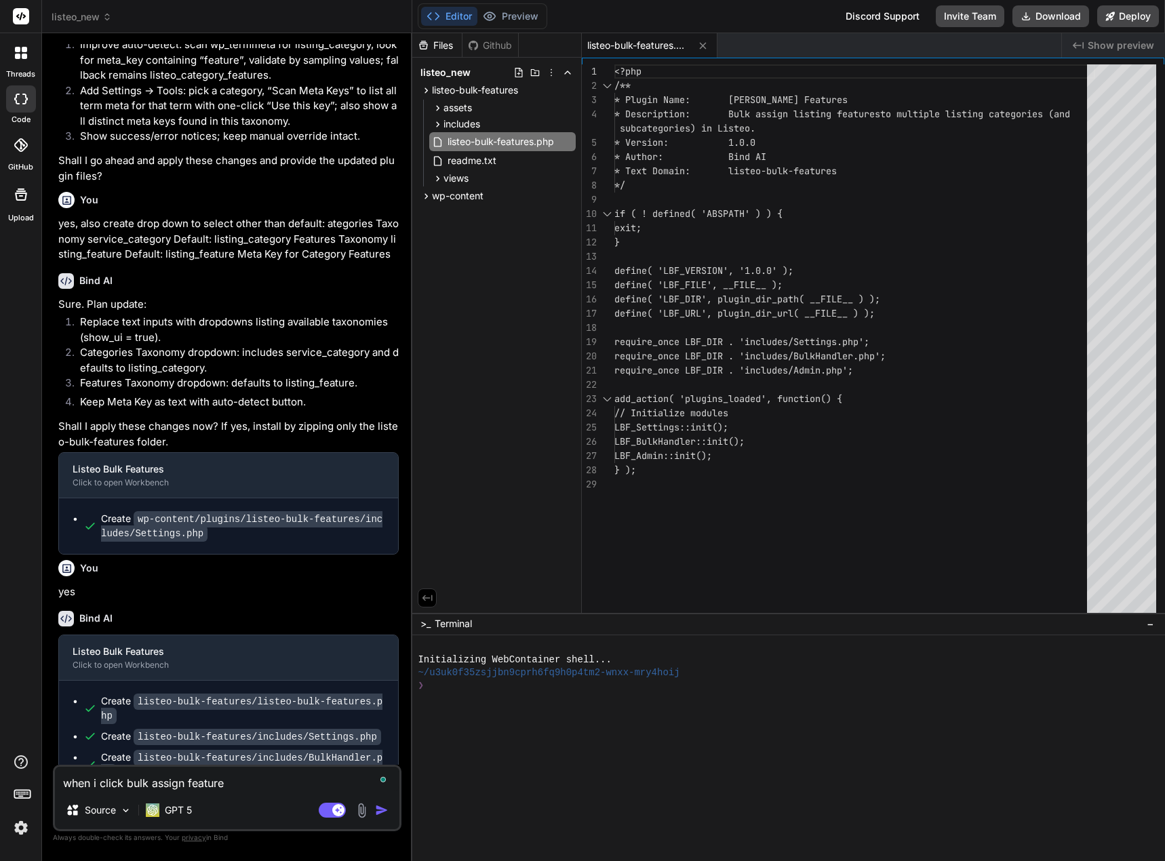
type textarea "x"
type textarea "when i click bulk assign features"
type textarea "x"
type textarea "when i click bulk assign features"
type textarea "x"
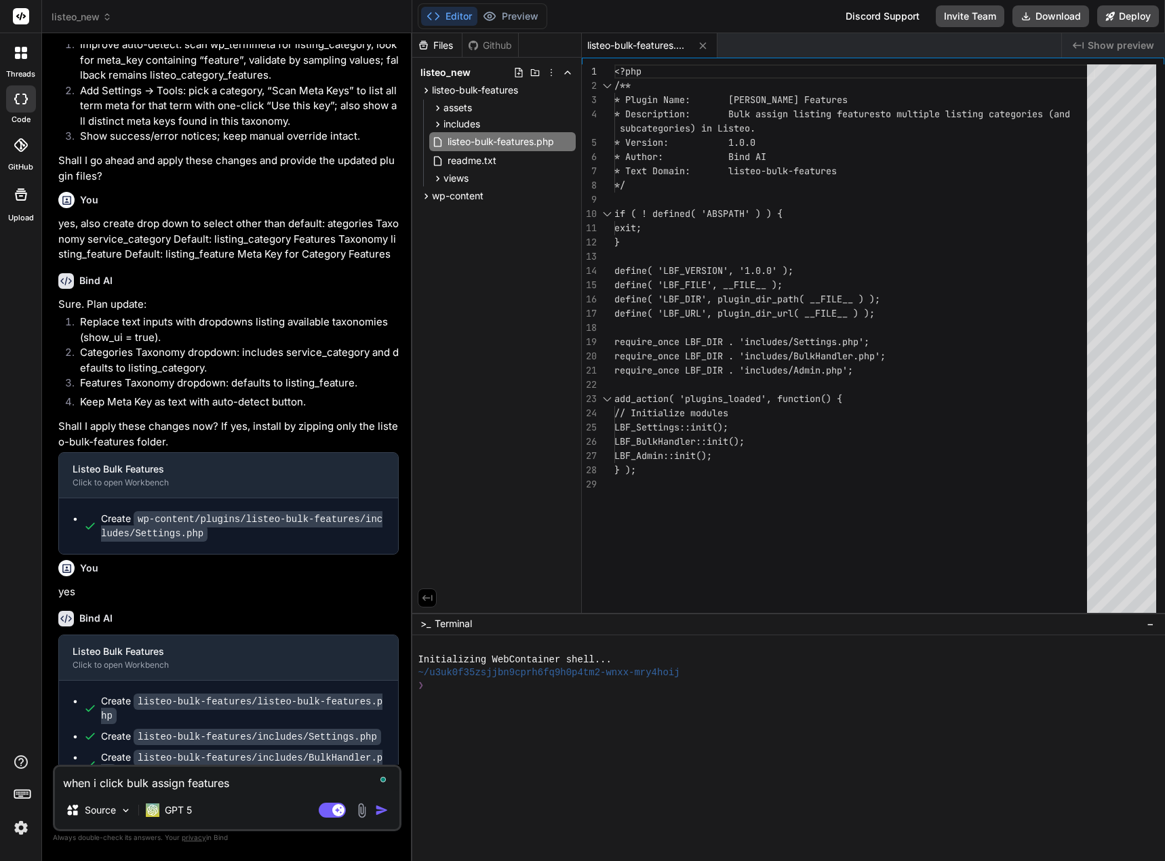
type textarea "when i click bulk assign features m"
type textarea "x"
type textarea "when i click bulk assign features me"
type textarea "x"
type textarea "when i click bulk assign features men"
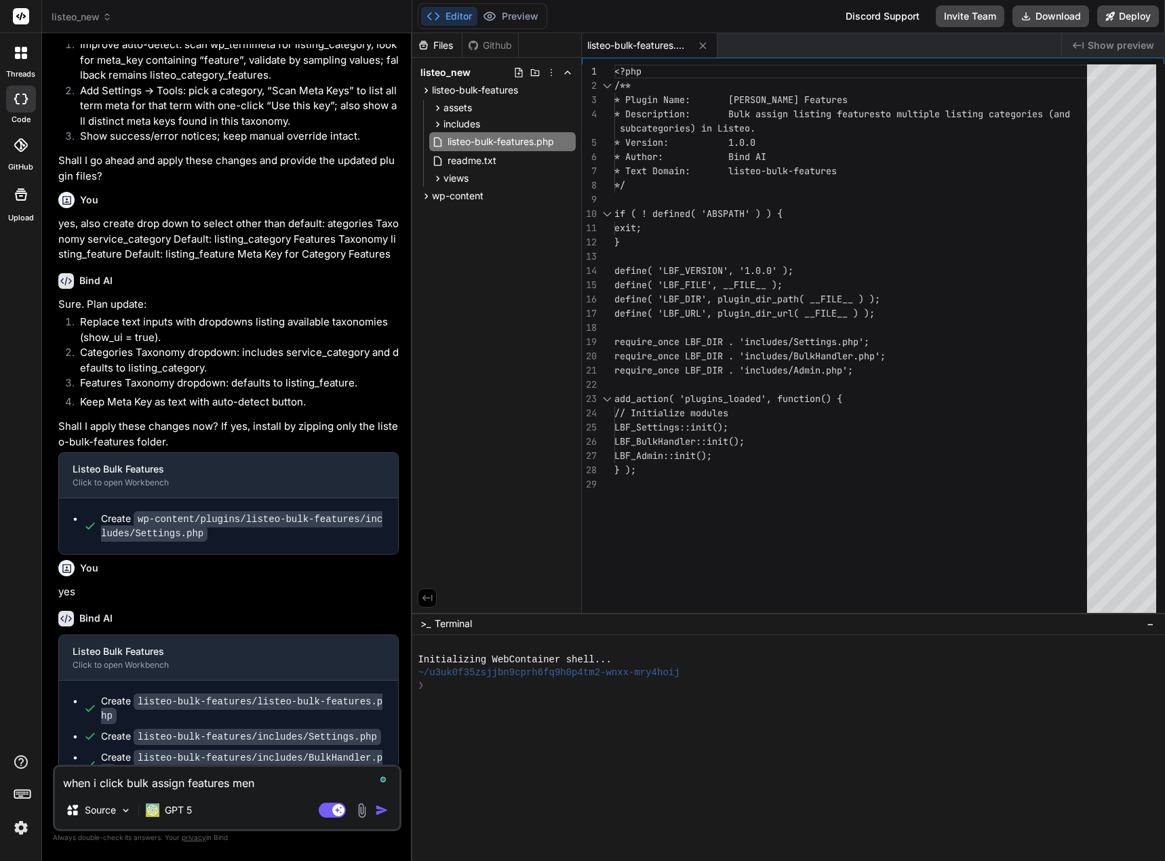
type textarea "x"
type textarea "when i click bulk assign features menu"
type textarea "x"
type textarea "when i click bulk assign features menu,"
type textarea "x"
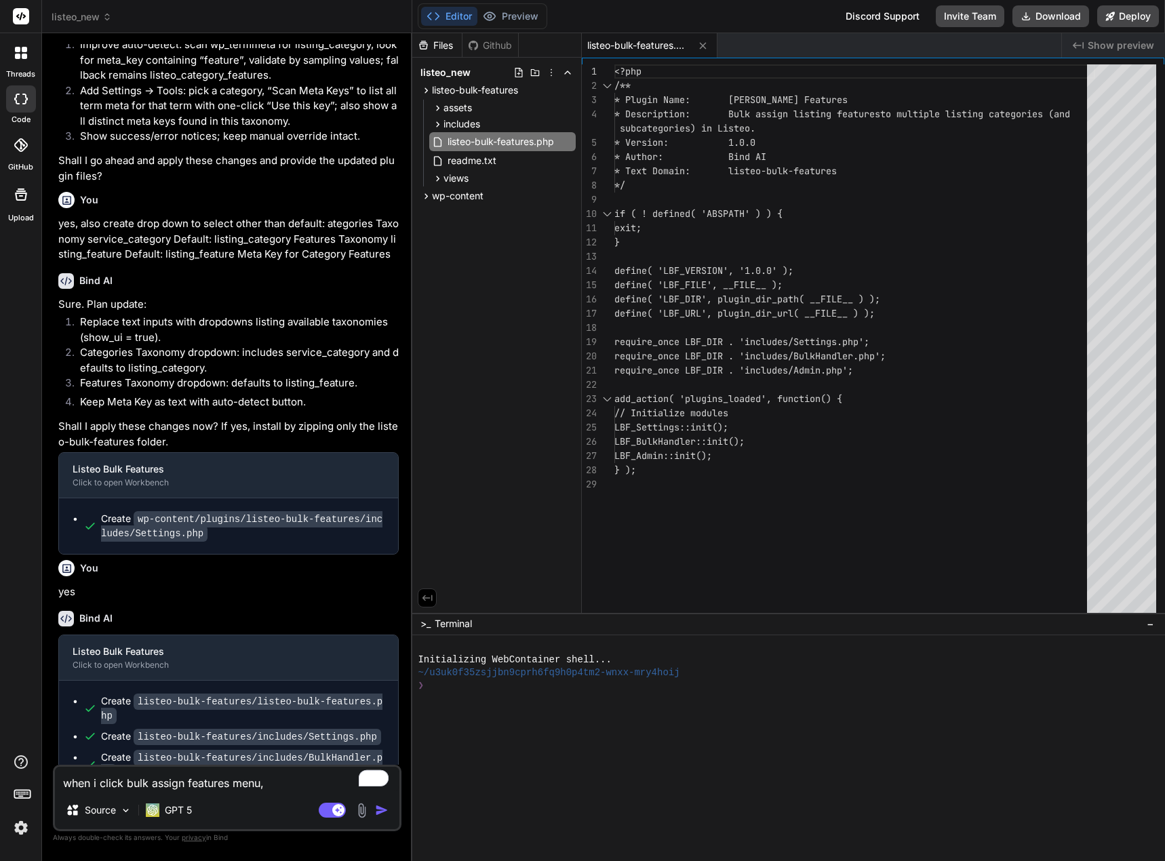
type textarea "when i click bulk assign features menu,"
type textarea "x"
type textarea "when i click bulk assign features menu, i"
type textarea "x"
type textarea "when i click bulk assign features menu, i"
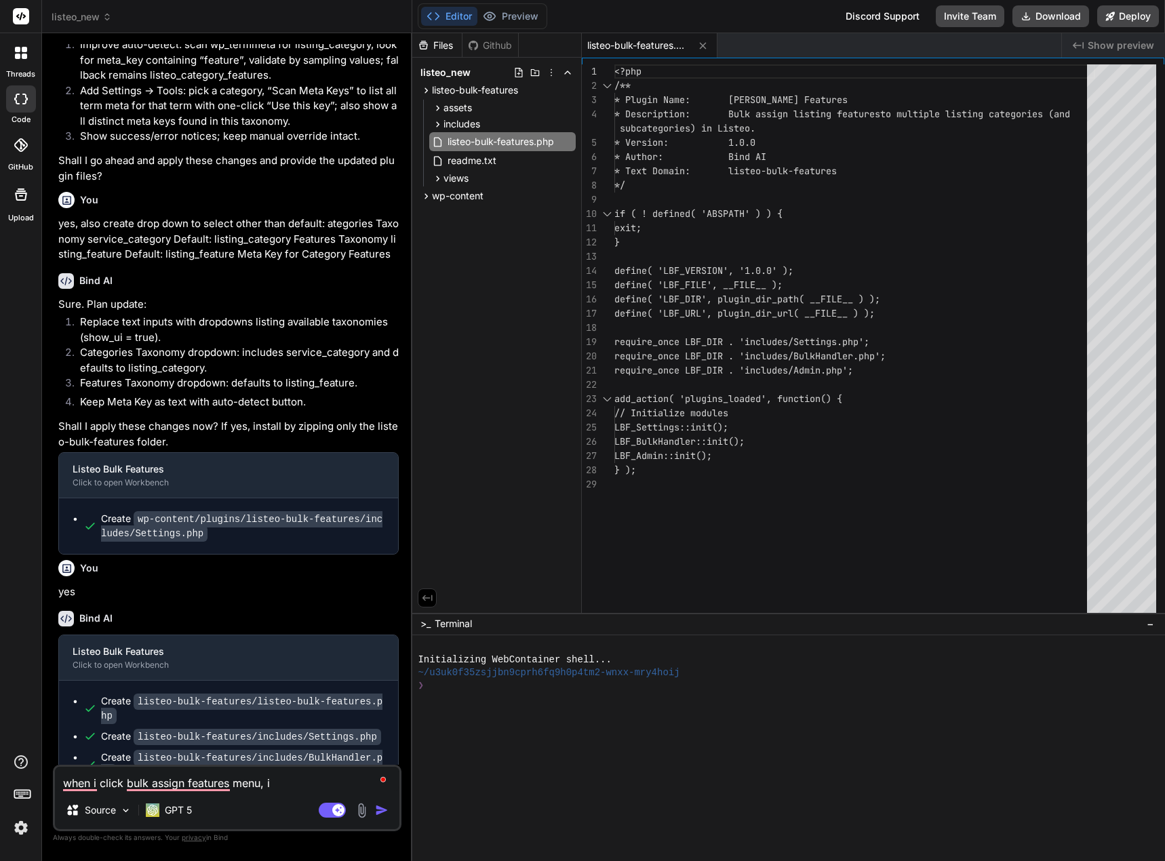
type textarea "x"
type textarea "when i click bulk assign features menu, i g"
type textarea "x"
type textarea "when i click bulk assign features menu, i ge"
type textarea "x"
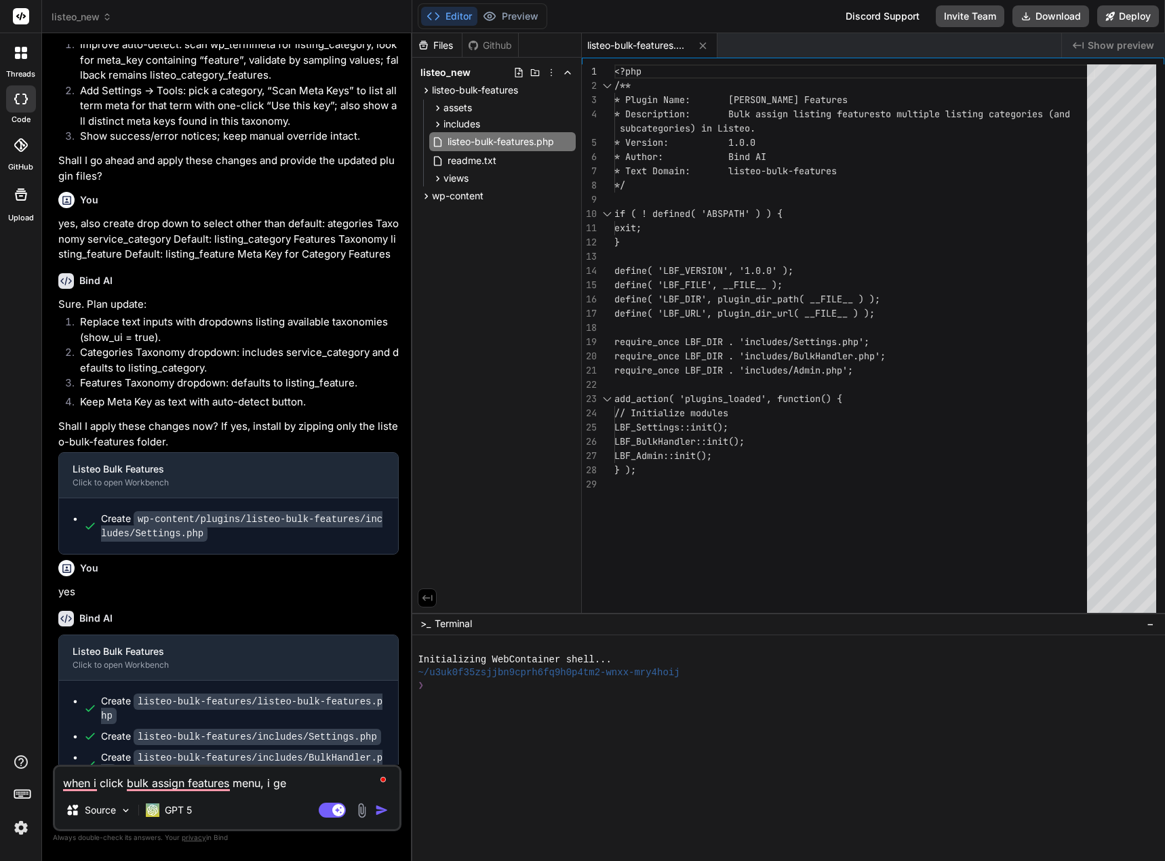
type textarea "when i click bulk assign features menu, i get"
type textarea "x"
type textarea "when i click bulk assign features menu, i get:"
type textarea "x"
type textarea "when i click bulk assign features menu, i get:"
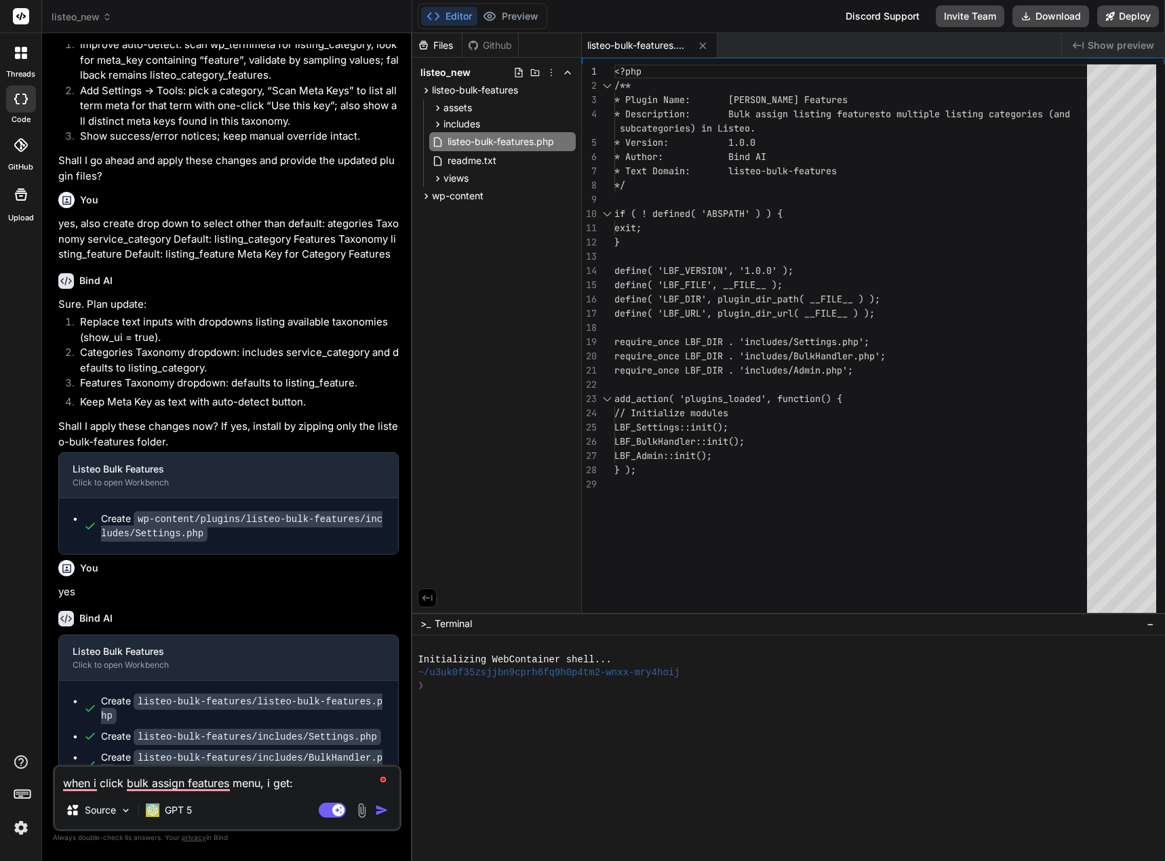
paste textarea "No categories selected. Please go back and select categories from Listings → Ca…"
type textarea "x"
type textarea "when i click bulk assign features menu, i get: No categories selected. Please g…"
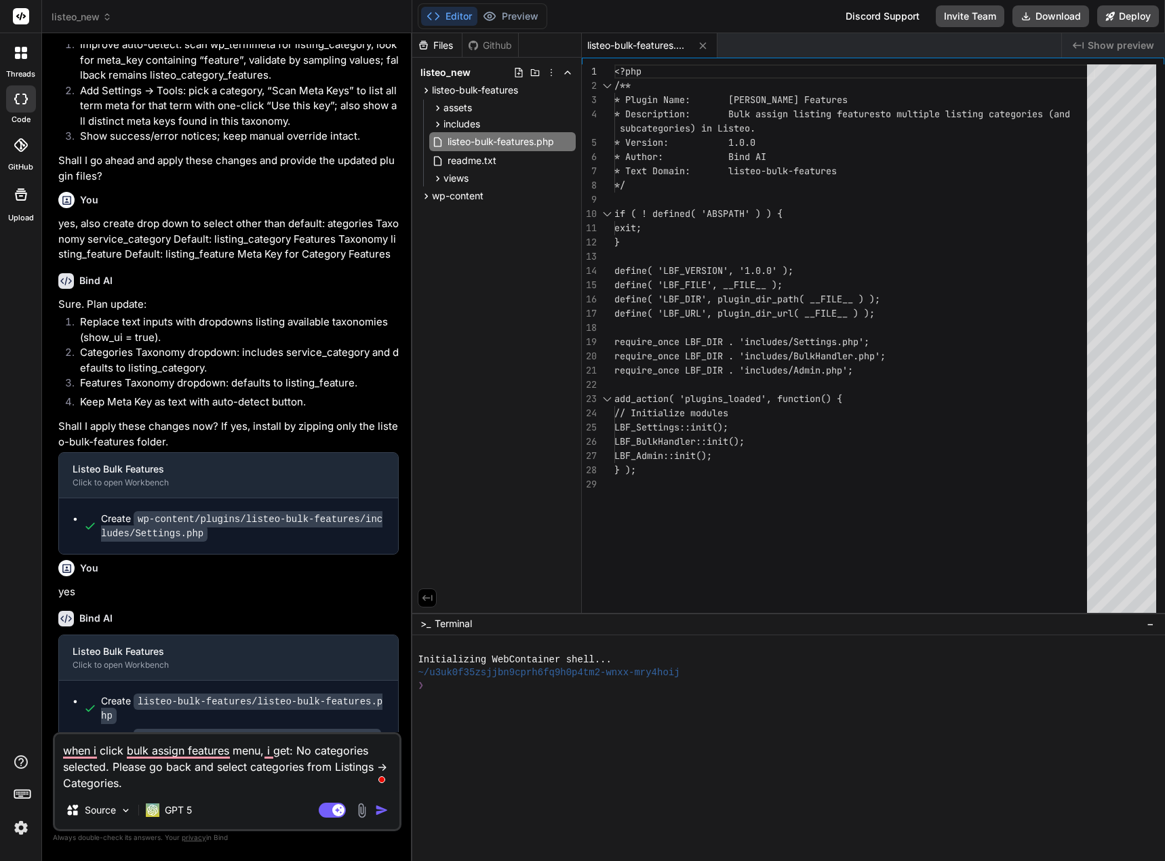
type textarea "x"
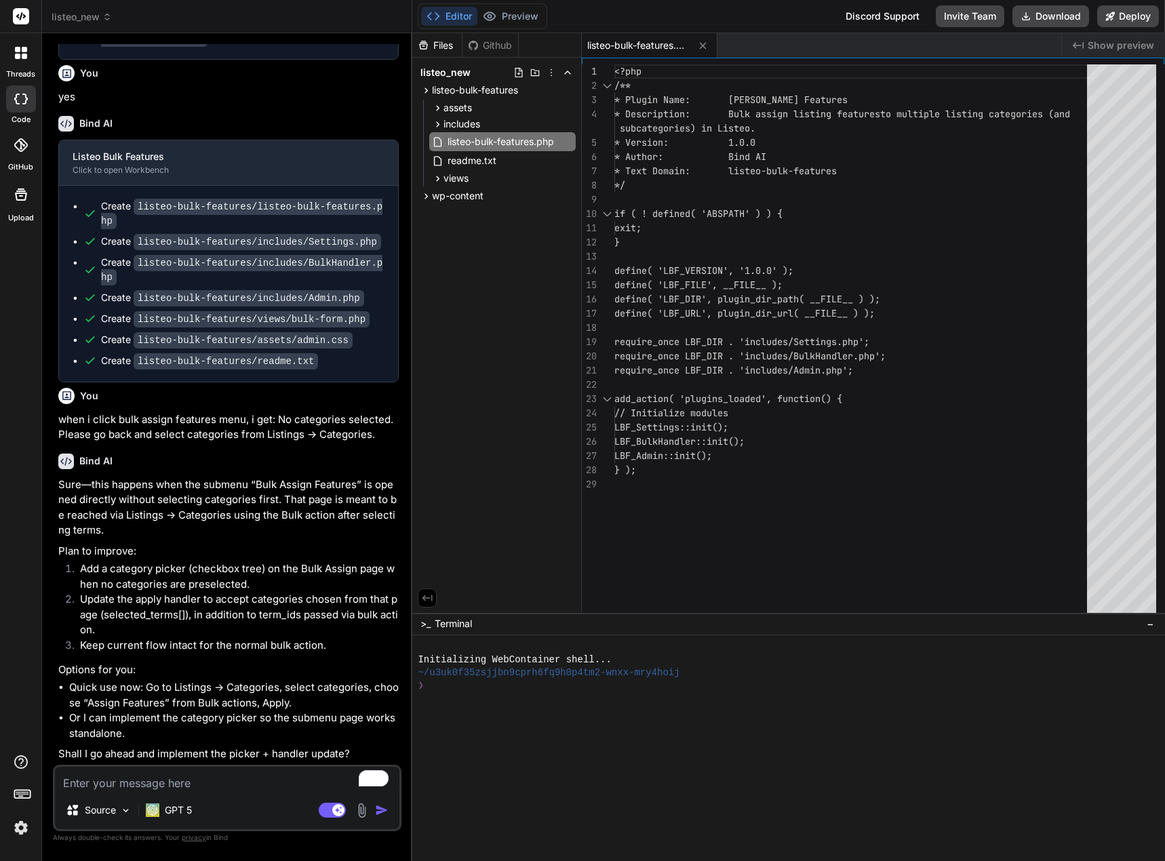
scroll to position [1892, 0]
type textarea "x"
type textarea "y"
type textarea "x"
type textarea "ye"
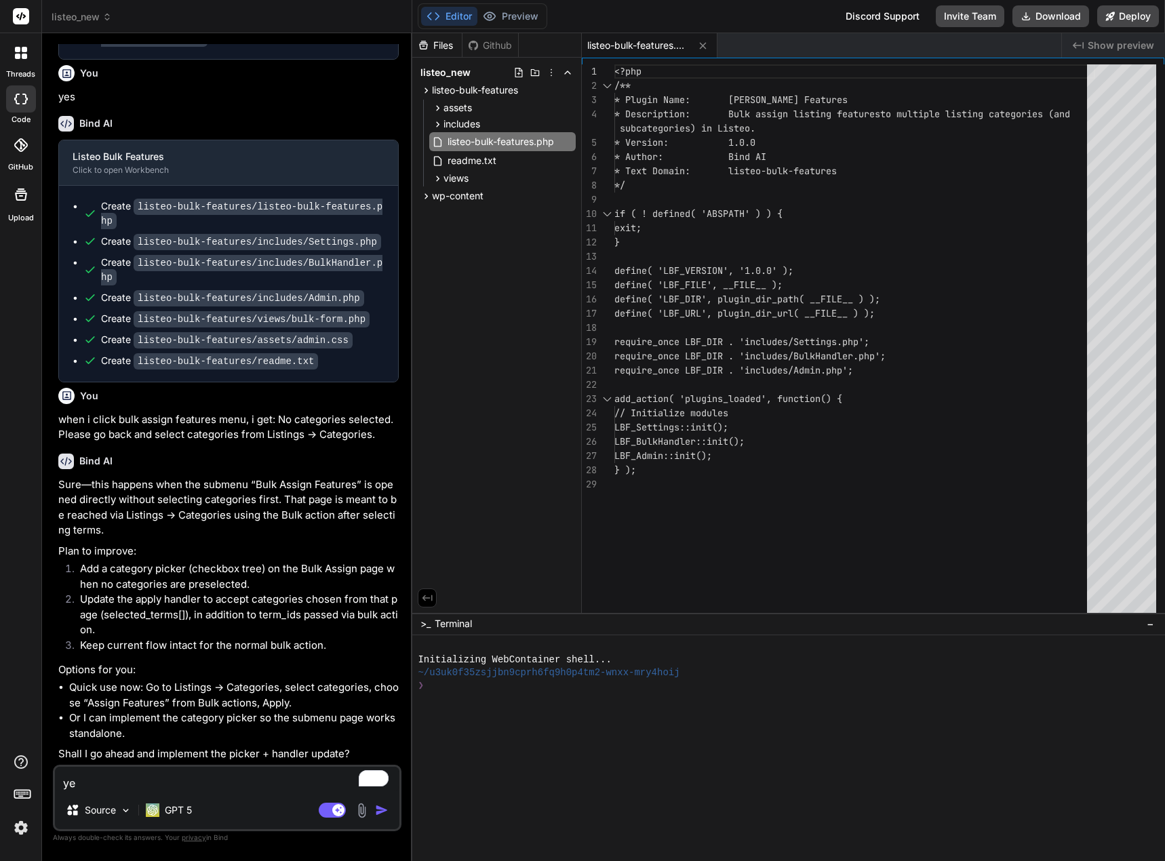
type textarea "x"
type textarea "yes"
type textarea "x"
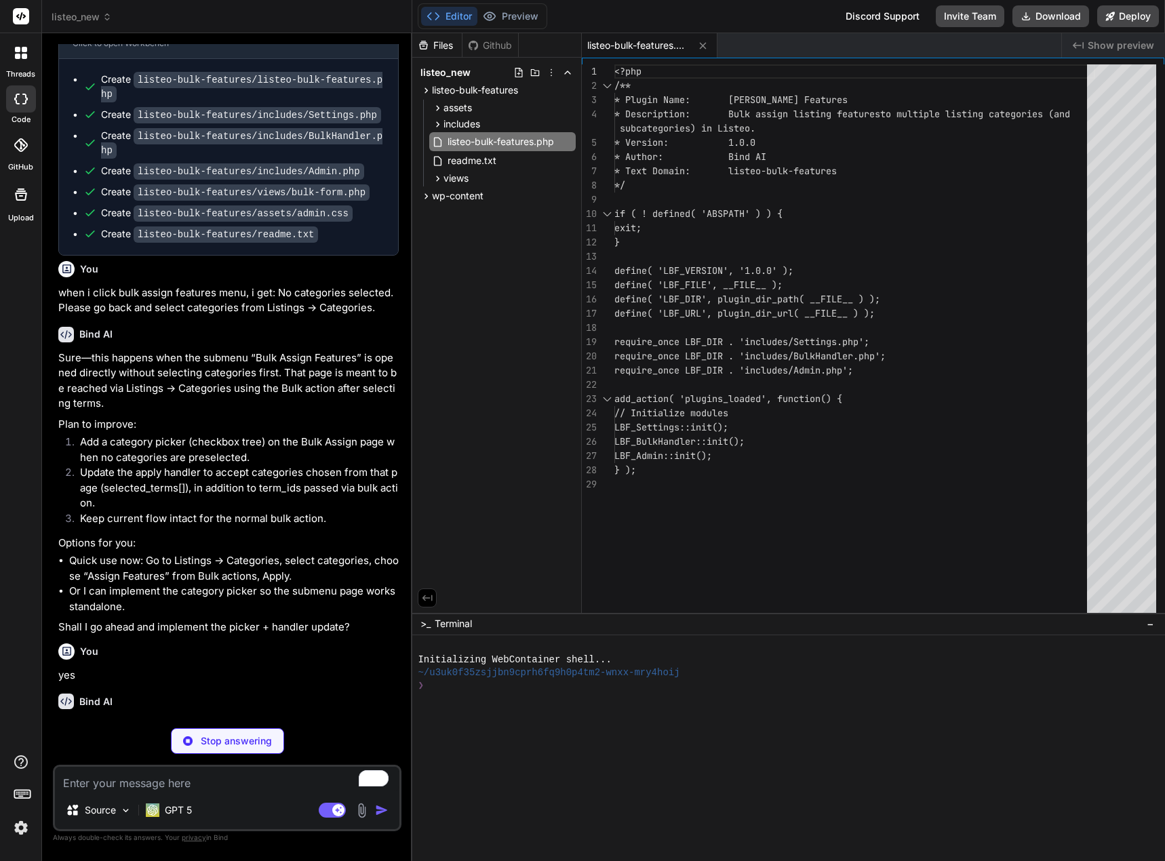
scroll to position [2032, 0]
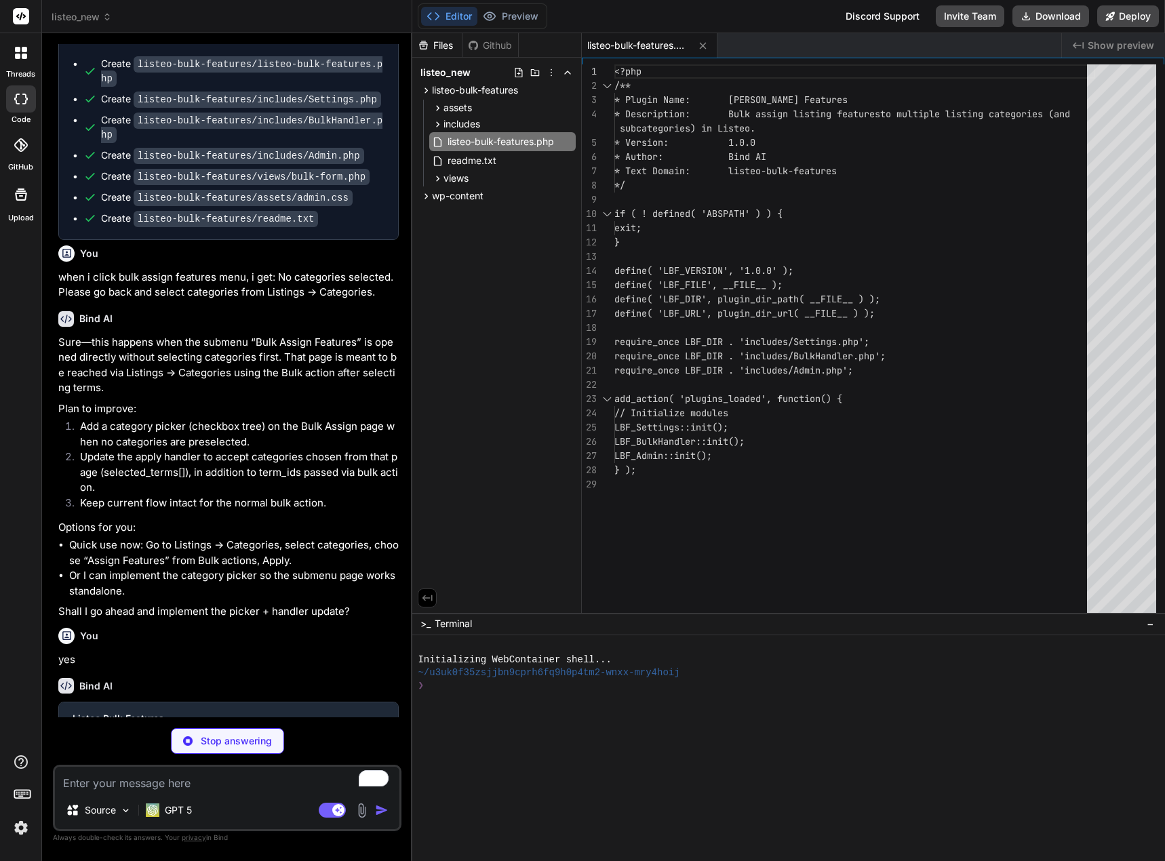
type textarea "x"
type textarea "(int) $summary['selected_terms'], (int) $summary['targets'], esc_html( $summary…"
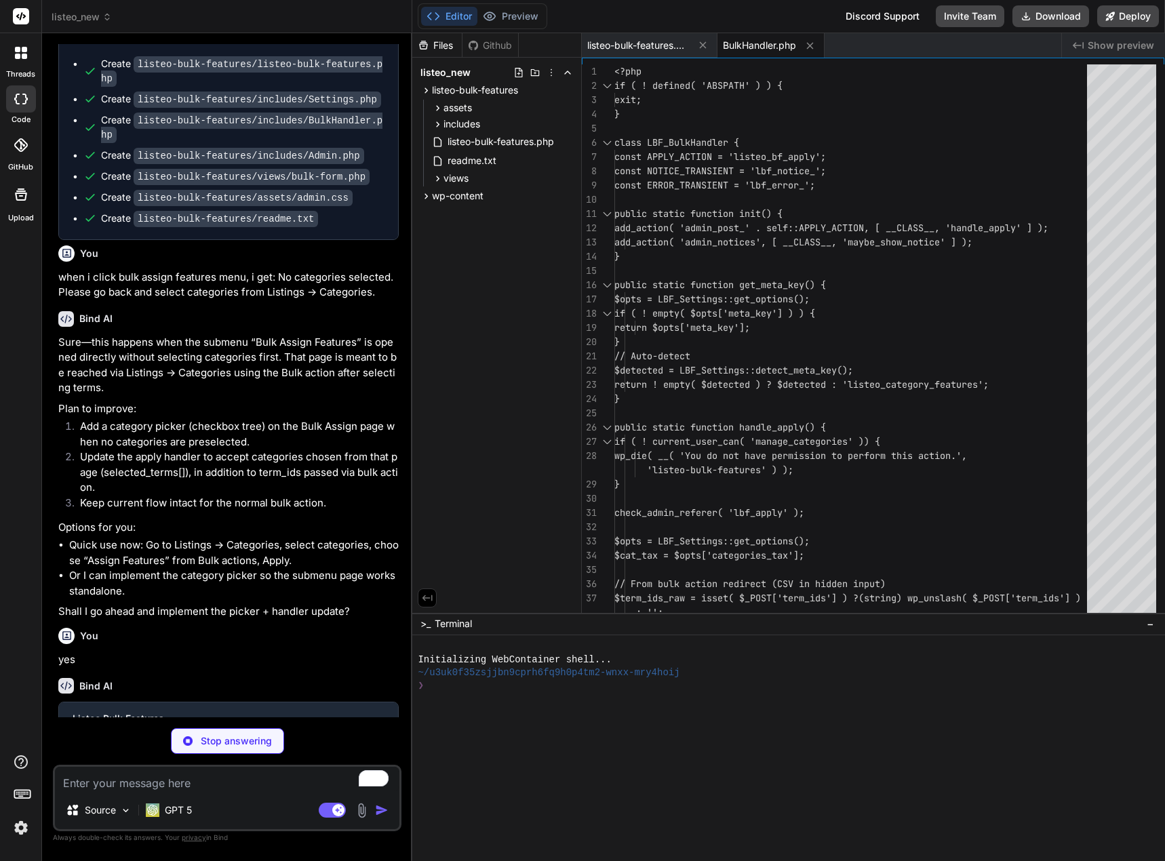
type textarea "x"
type textarea "'term' => $child, 'children' => $[PERSON_NAME]( $child->term_id ), ]; } return …"
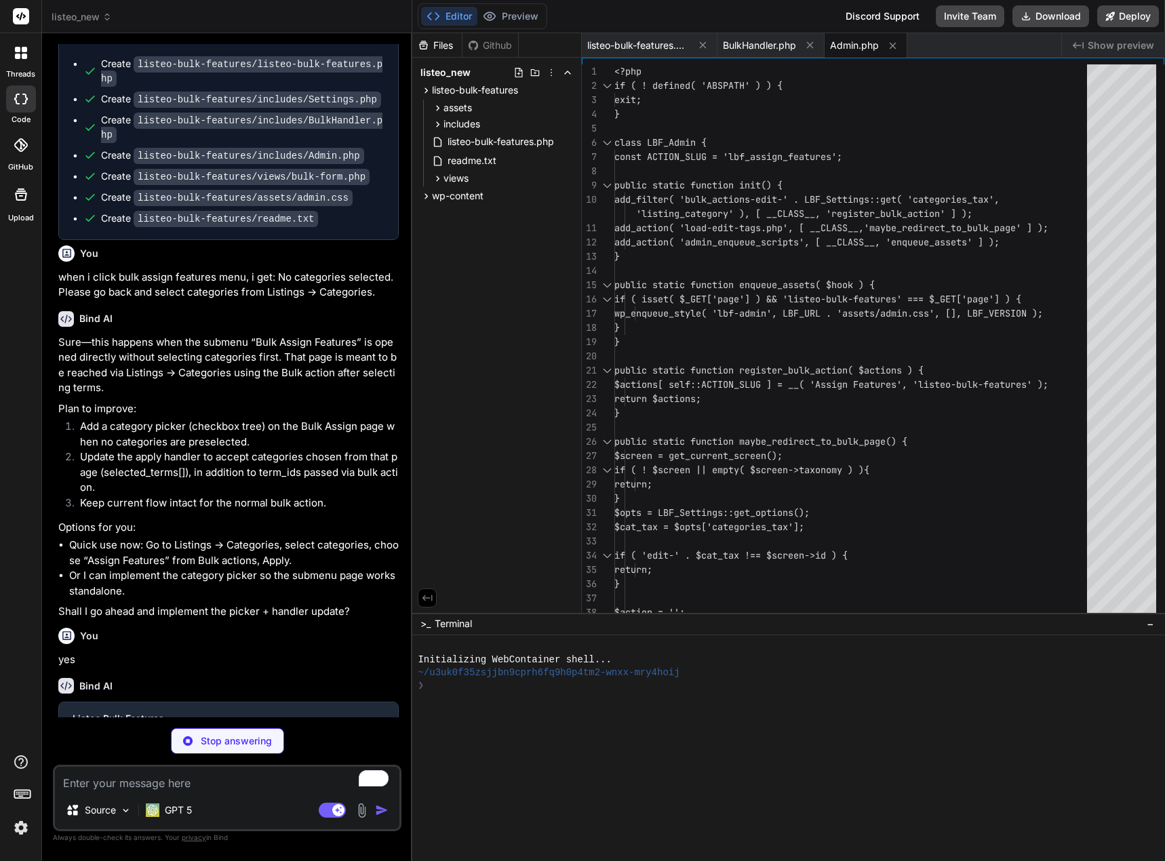
type textarea "x"
type textarea "$cat_tax . '&post_type=listing' ) ) . '">' . esc_html__( 'Cancel', 'listeo-bulk…"
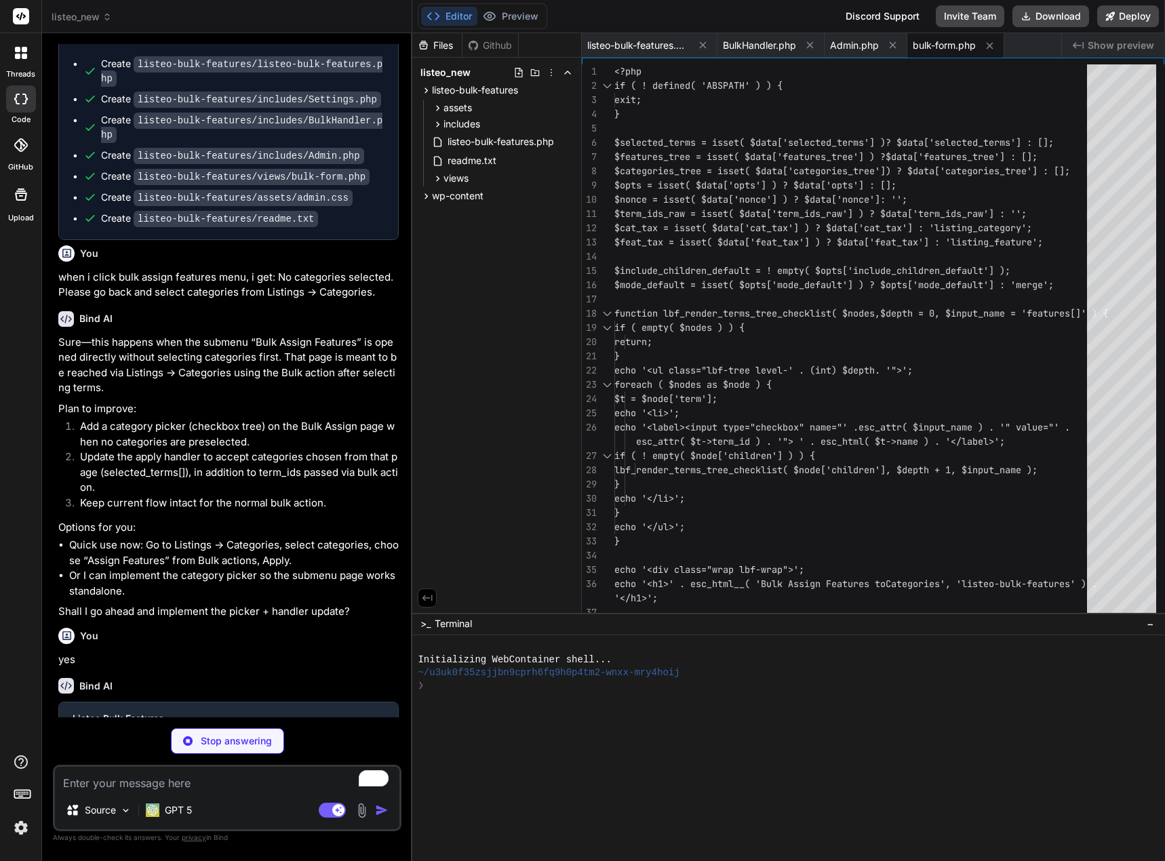
type textarea "x"
type textarea "}"
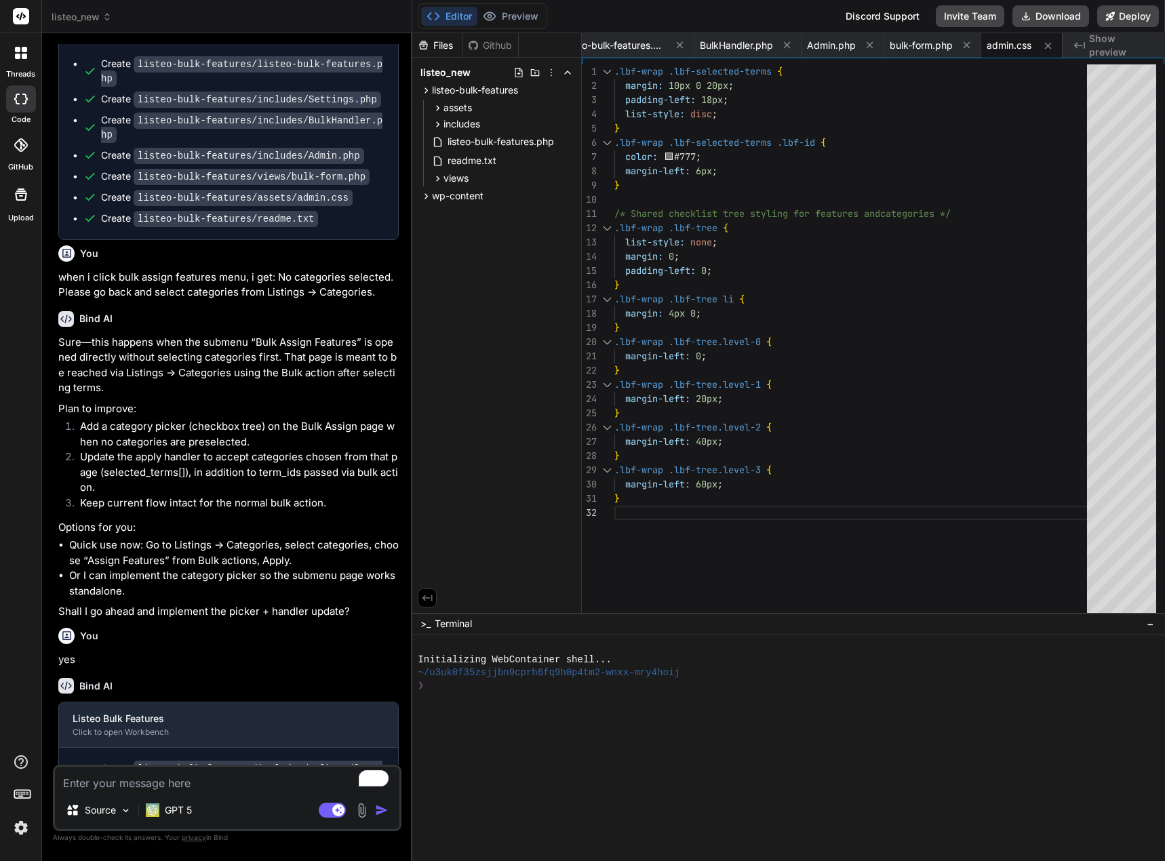
type textarea "x"
